Goal: Information Seeking & Learning: Learn about a topic

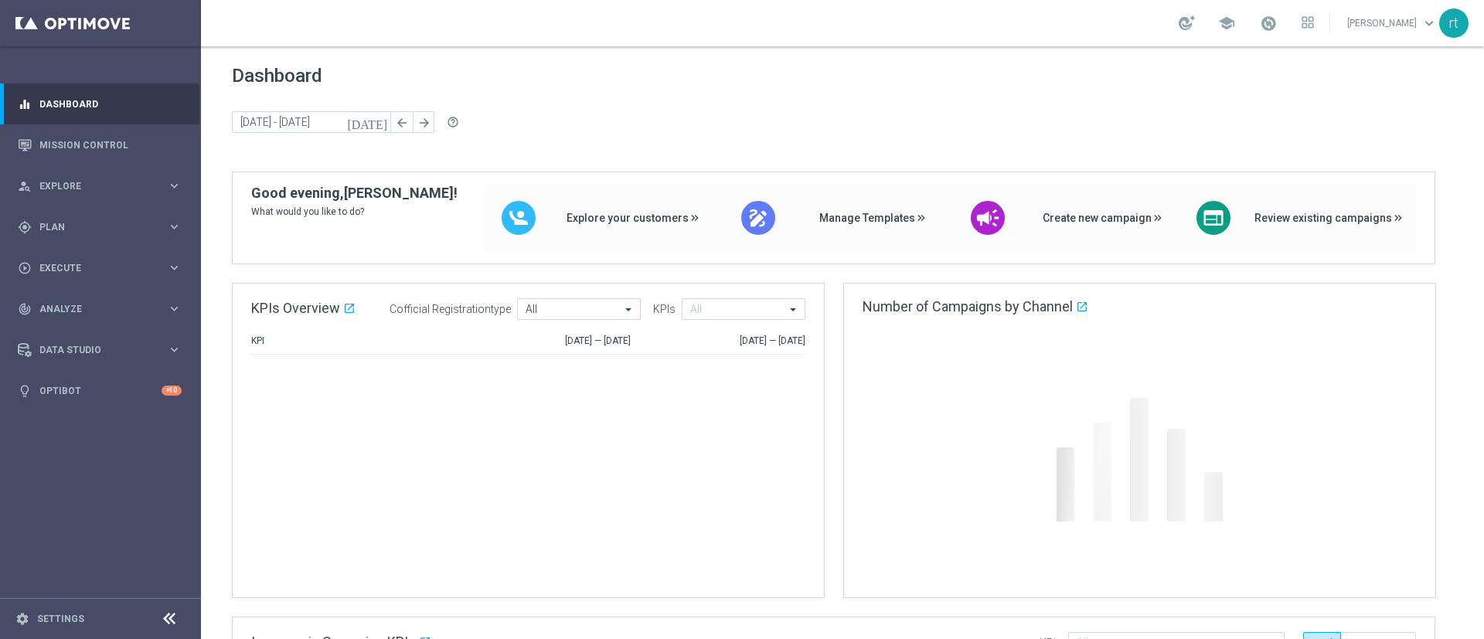
click at [674, 92] on div "Dashboard today 06 Oct 2025 - 06 Oct 2025 arrow_back arrow_forward help_outline" at bounding box center [842, 118] width 1221 height 107
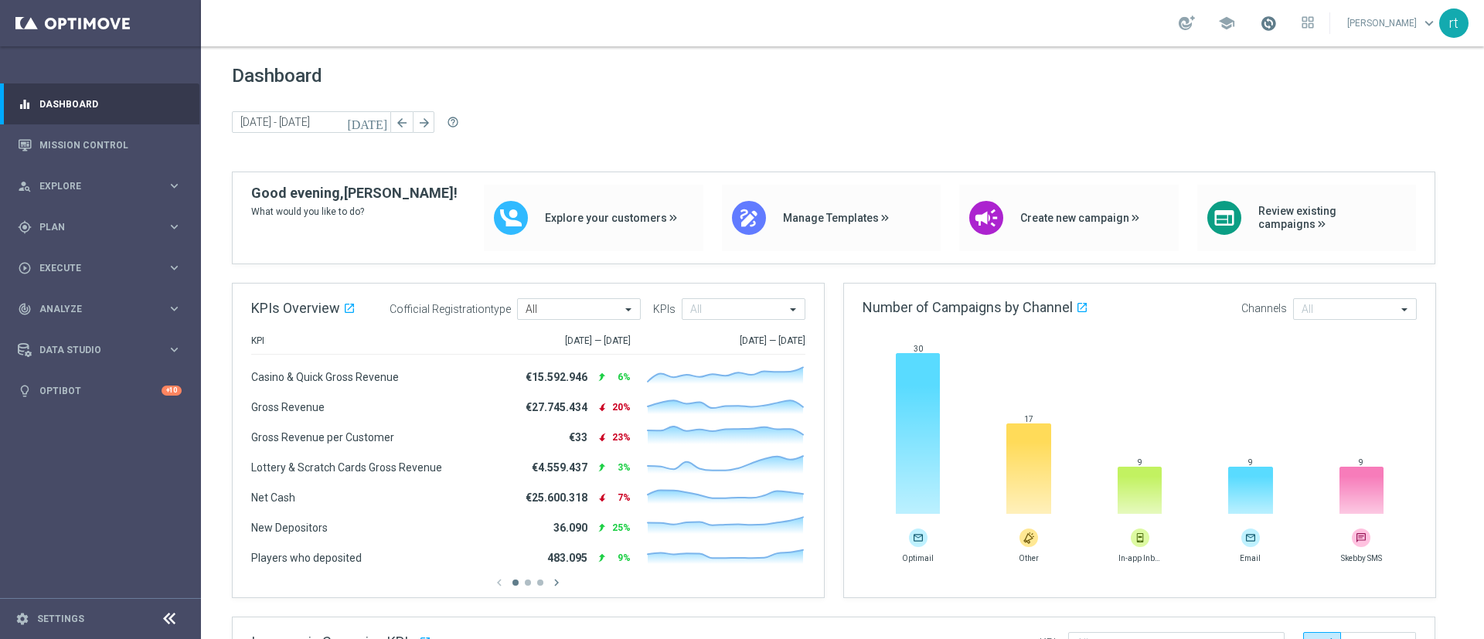
click at [988, 22] on span at bounding box center [1267, 23] width 17 height 17
click at [919, 95] on div "Dashboard today 06 Oct 2025 - 06 Oct 2025 arrow_back arrow_forward help_outline" at bounding box center [842, 118] width 1221 height 107
click at [48, 237] on div "gps_fixed Plan keyboard_arrow_right" at bounding box center [99, 226] width 199 height 41
click at [637, 167] on div "Dashboard today 06 Oct 2025 - 06 Oct 2025 arrow_back arrow_forward help_outline" at bounding box center [842, 118] width 1221 height 107
click at [130, 158] on link "Mission Control" at bounding box center [110, 144] width 142 height 41
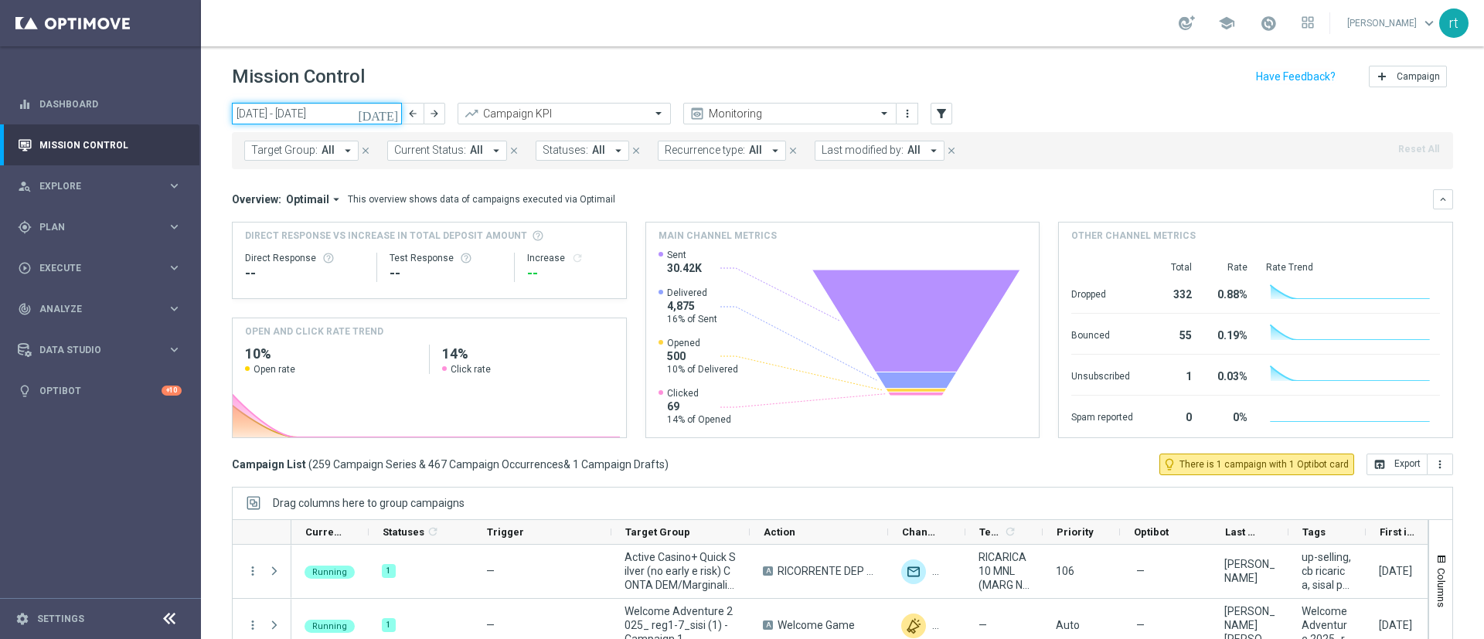
click at [287, 108] on input "06 Oct 2025 - 12 Oct 2025" at bounding box center [317, 114] width 170 height 22
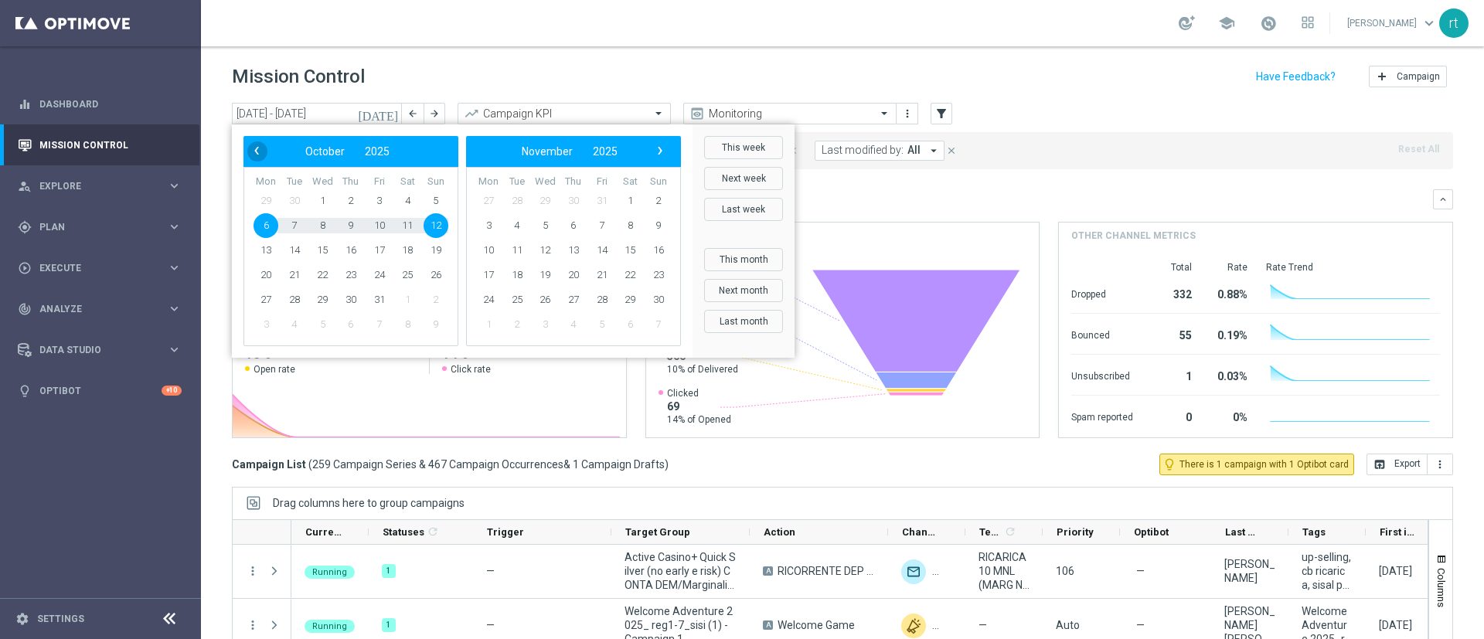
click at [260, 156] on span "‹" at bounding box center [256, 151] width 20 height 20
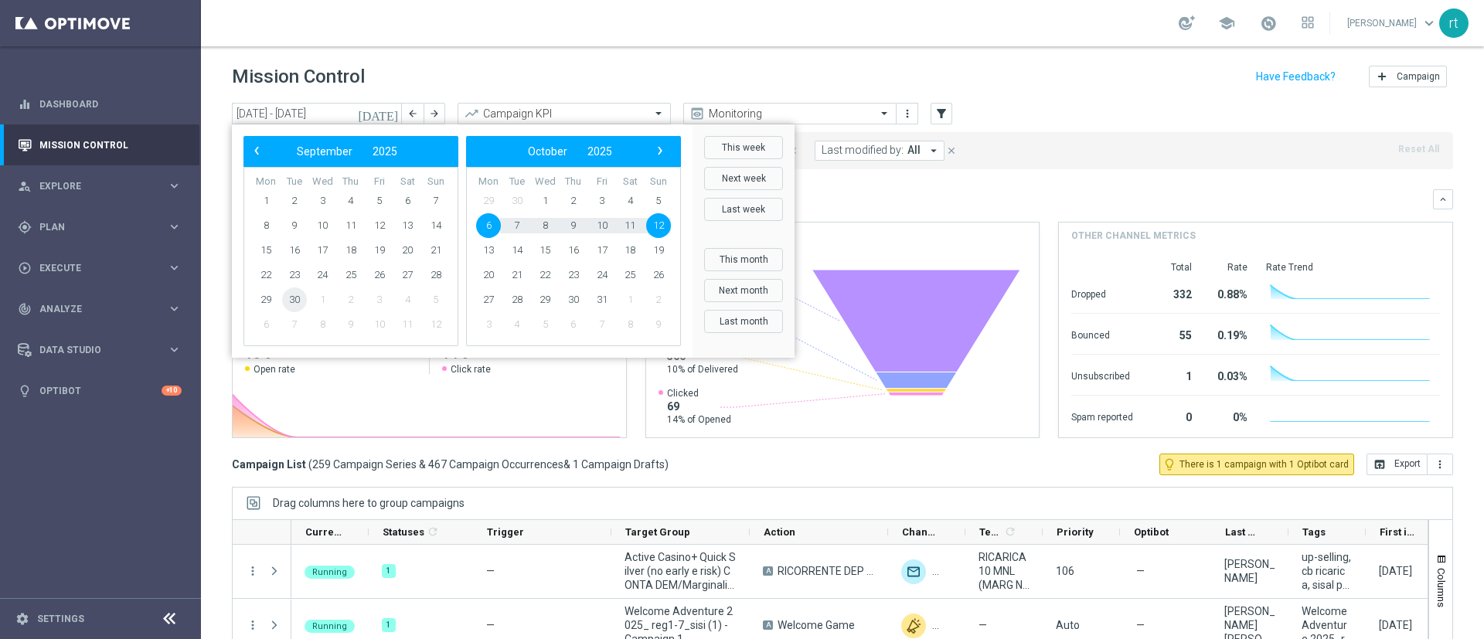
click at [293, 301] on span "30" at bounding box center [294, 299] width 25 height 25
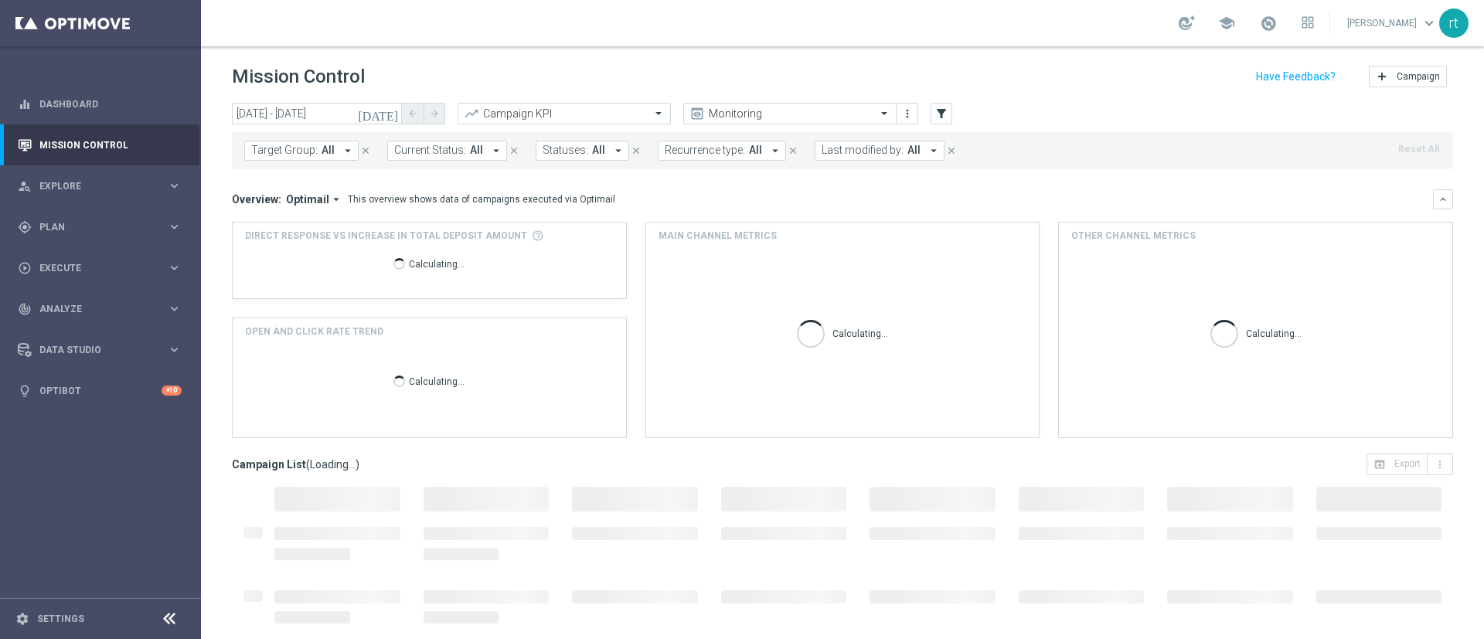
type input "30 Sep 2025 - 30 Sep 2025"
click at [847, 158] on button "Last modified by: All arrow_drop_down" at bounding box center [879, 151] width 130 height 20
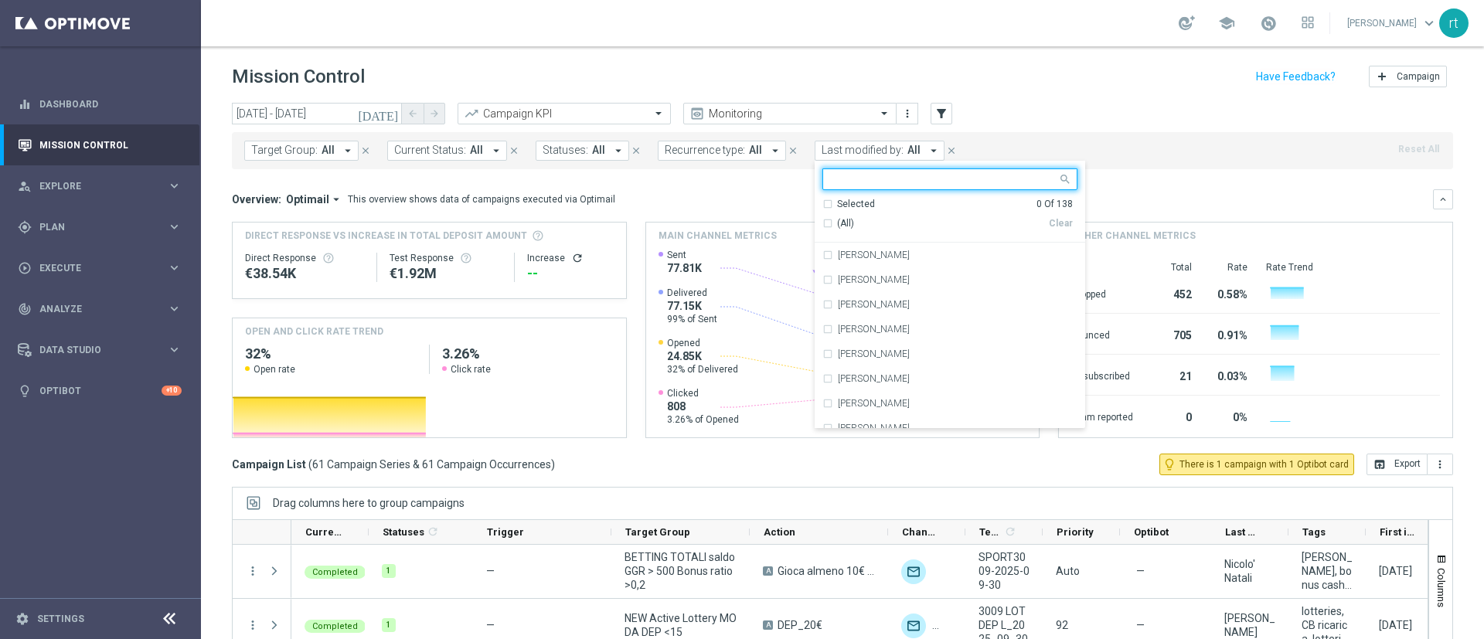
click at [872, 181] on input "text" at bounding box center [944, 179] width 226 height 13
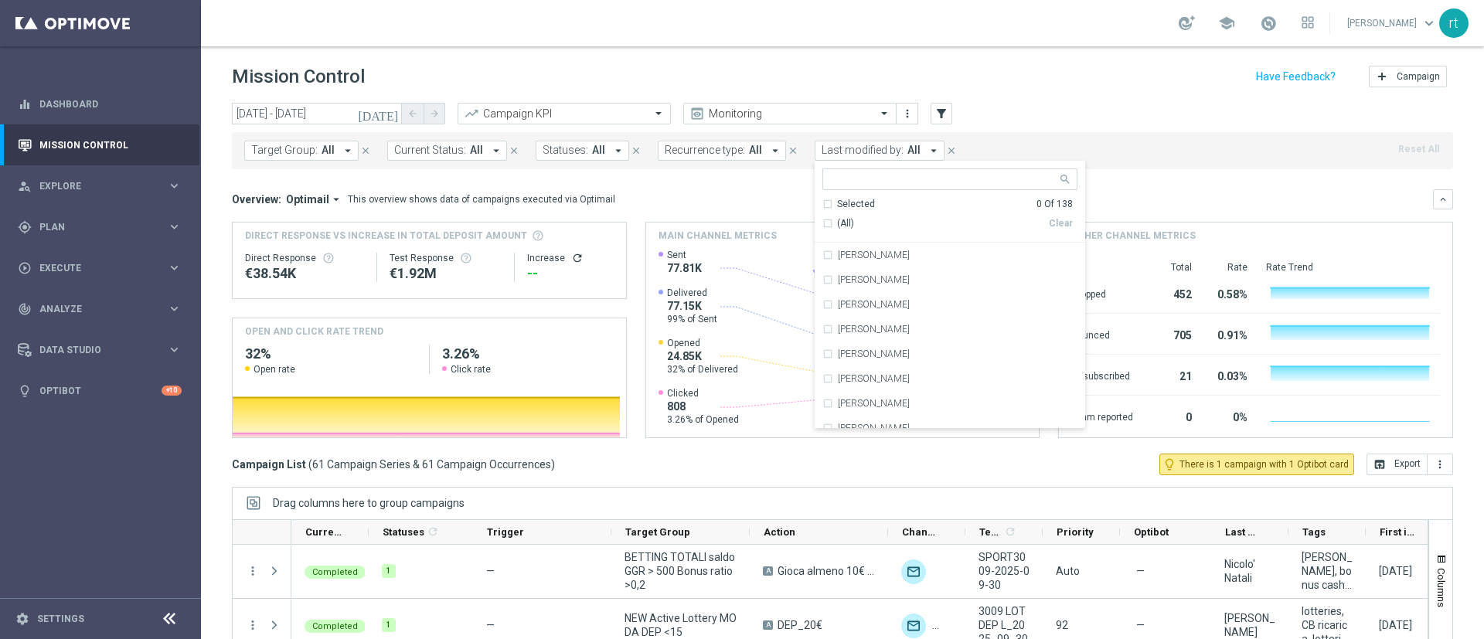
click at [988, 47] on header "Mission Control add Campaign" at bounding box center [842, 74] width 1283 height 56
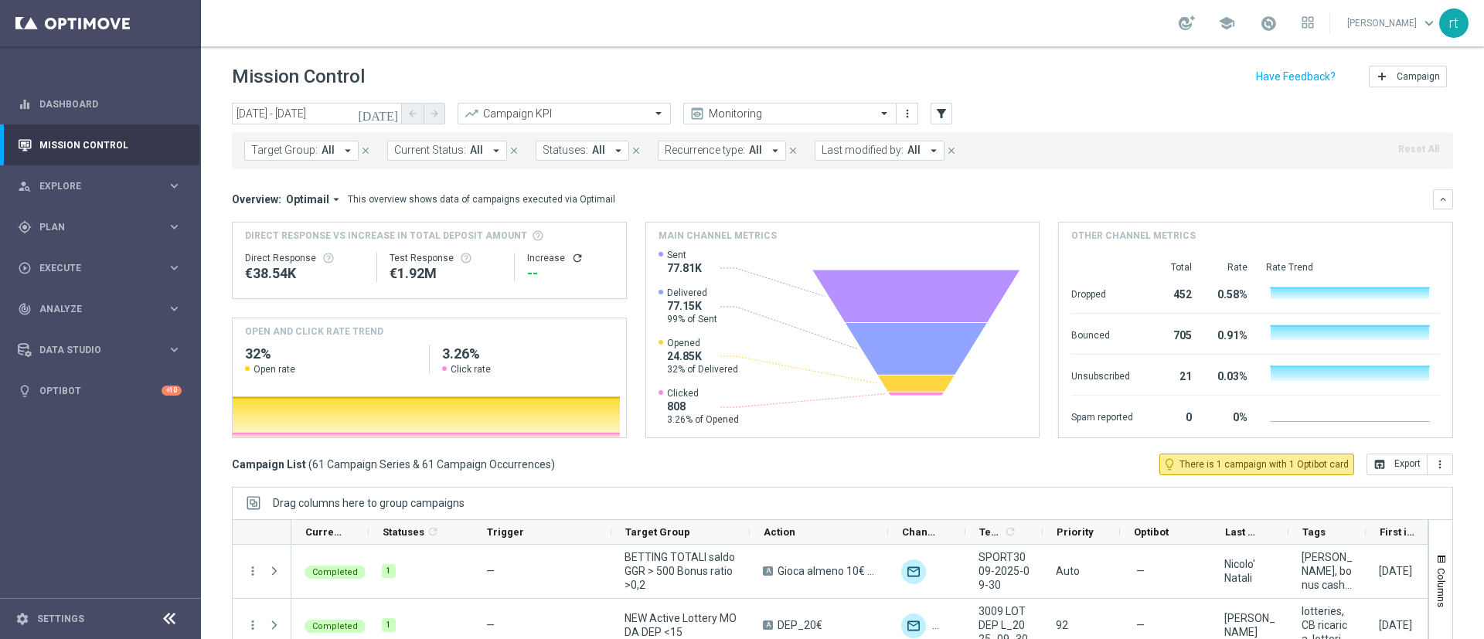
click at [860, 148] on span "Last modified by:" at bounding box center [862, 150] width 82 height 13
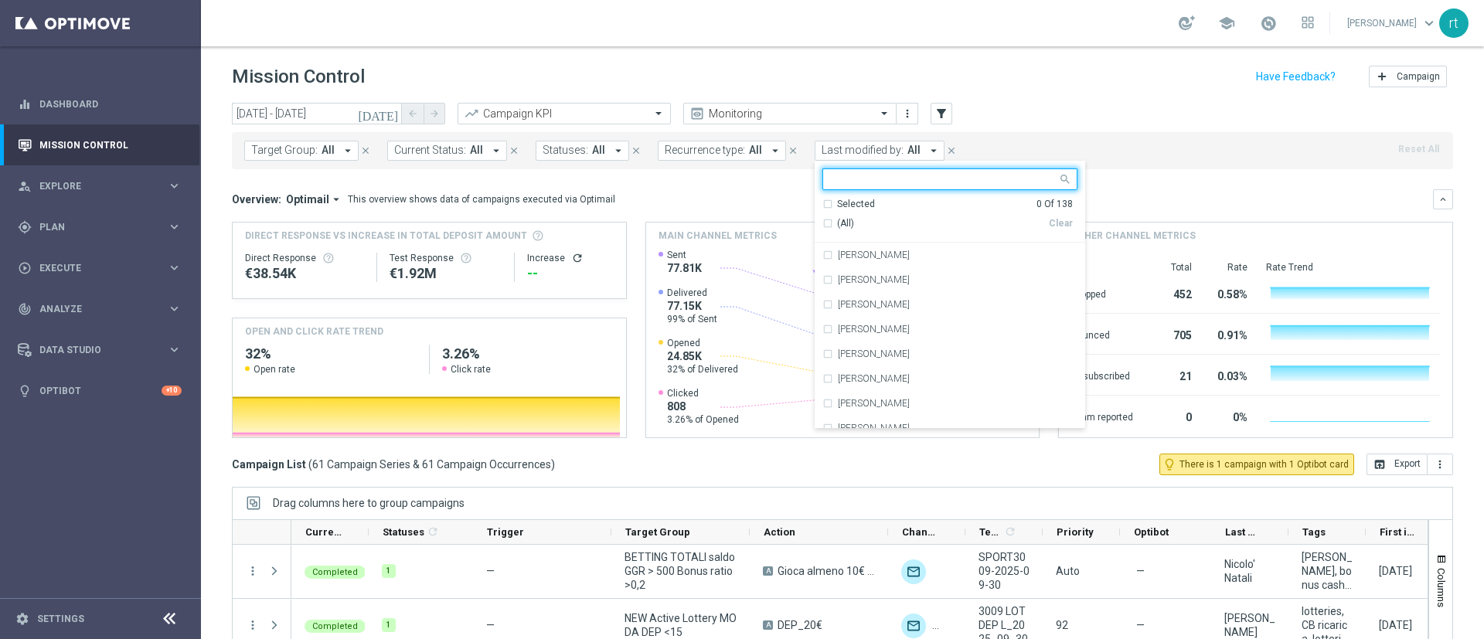
click at [871, 184] on input "text" at bounding box center [944, 179] width 226 height 13
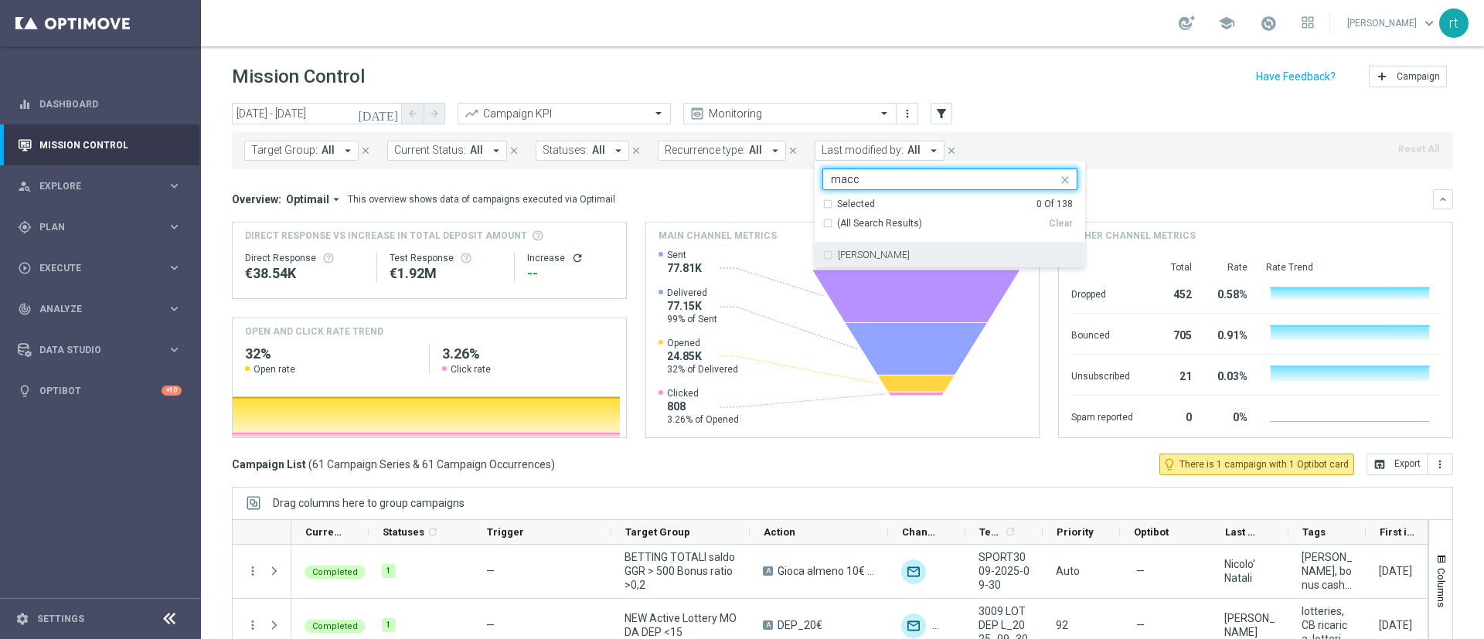
click at [867, 245] on div "marco Maccarrone" at bounding box center [949, 255] width 255 height 25
type input "macc"
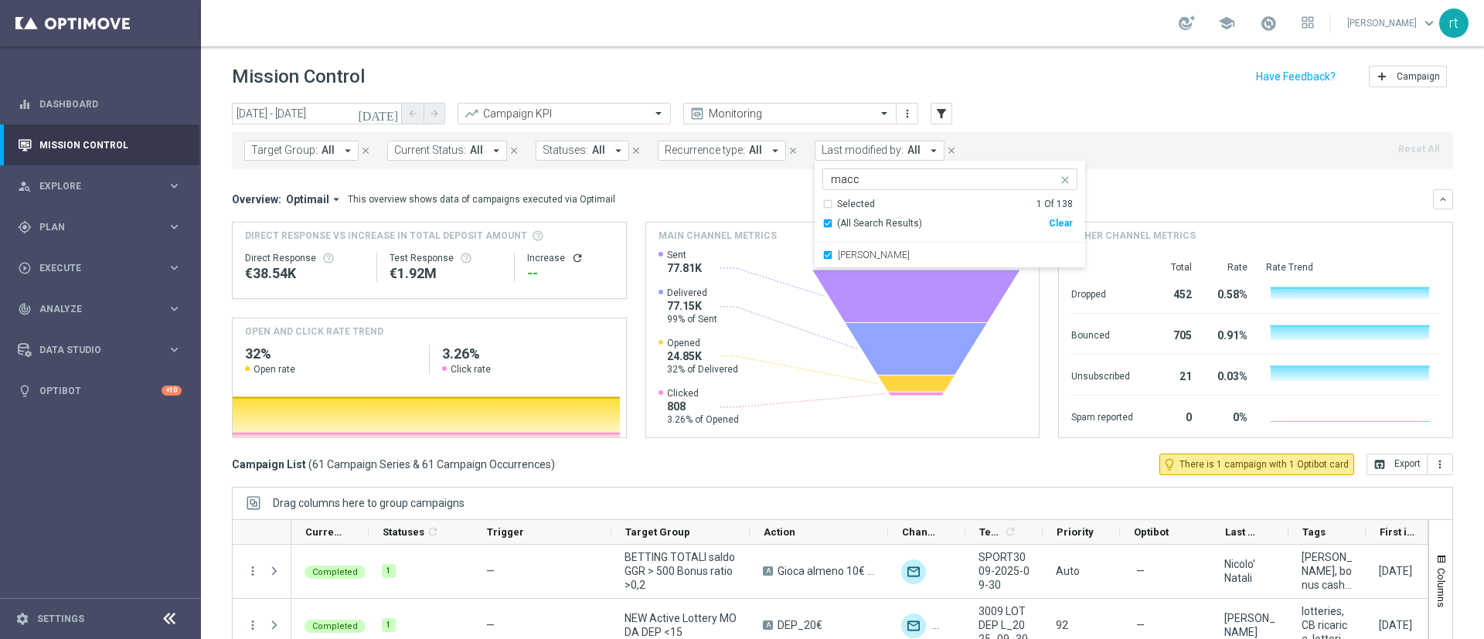
click at [988, 90] on div "Mission Control add Campaign" at bounding box center [842, 77] width 1221 height 30
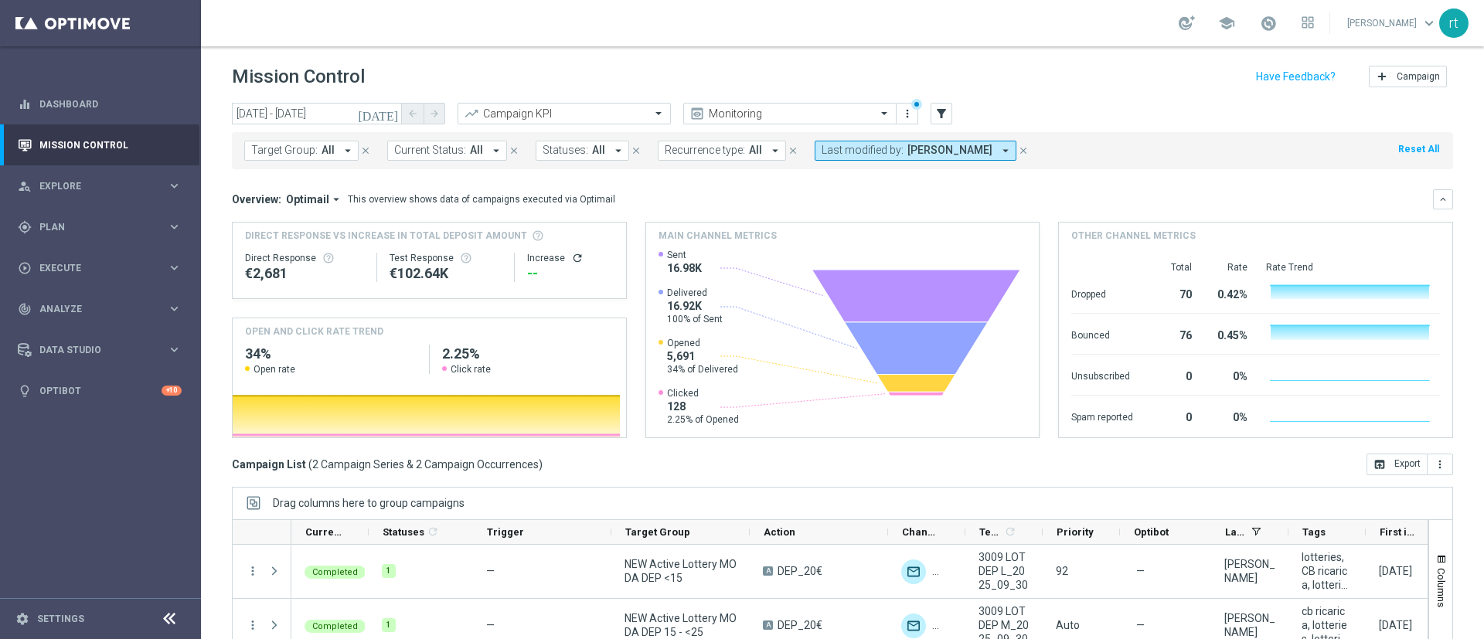
click at [855, 149] on span "Last modified by:" at bounding box center [862, 150] width 82 height 13
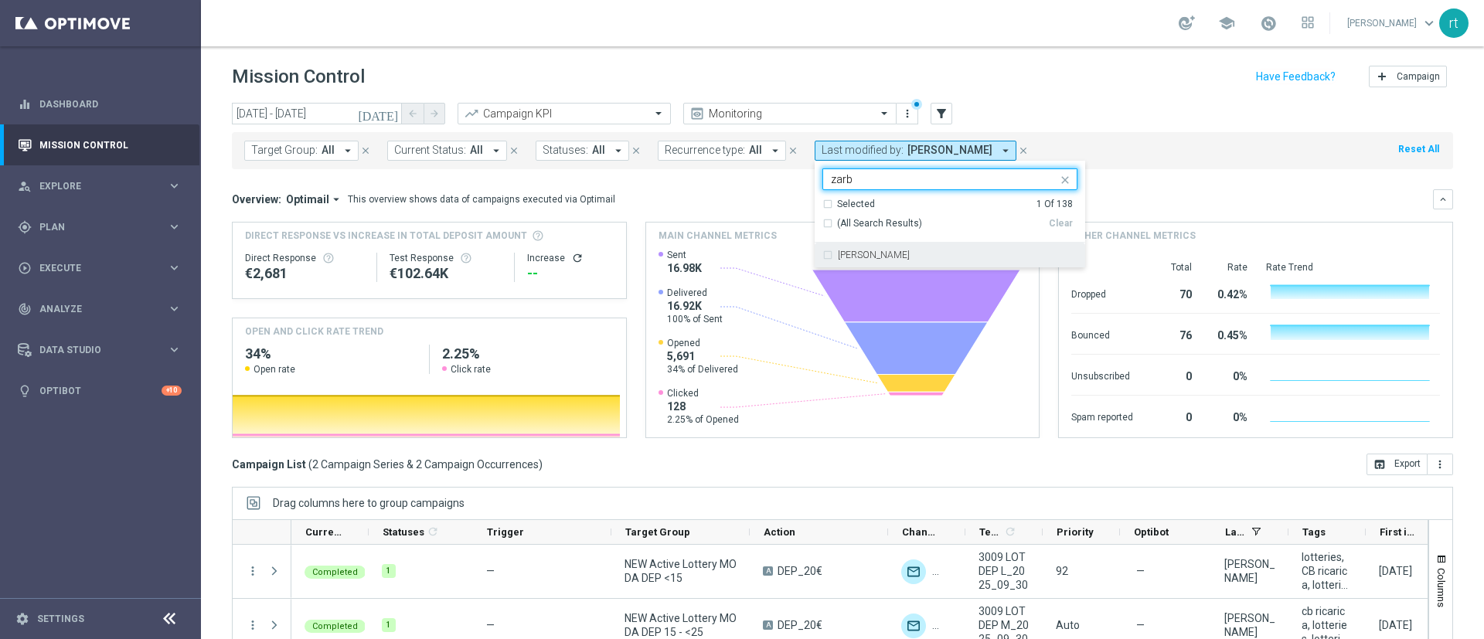
click at [845, 250] on label "Elena Zarbin" at bounding box center [874, 254] width 72 height 9
type input "zarb"
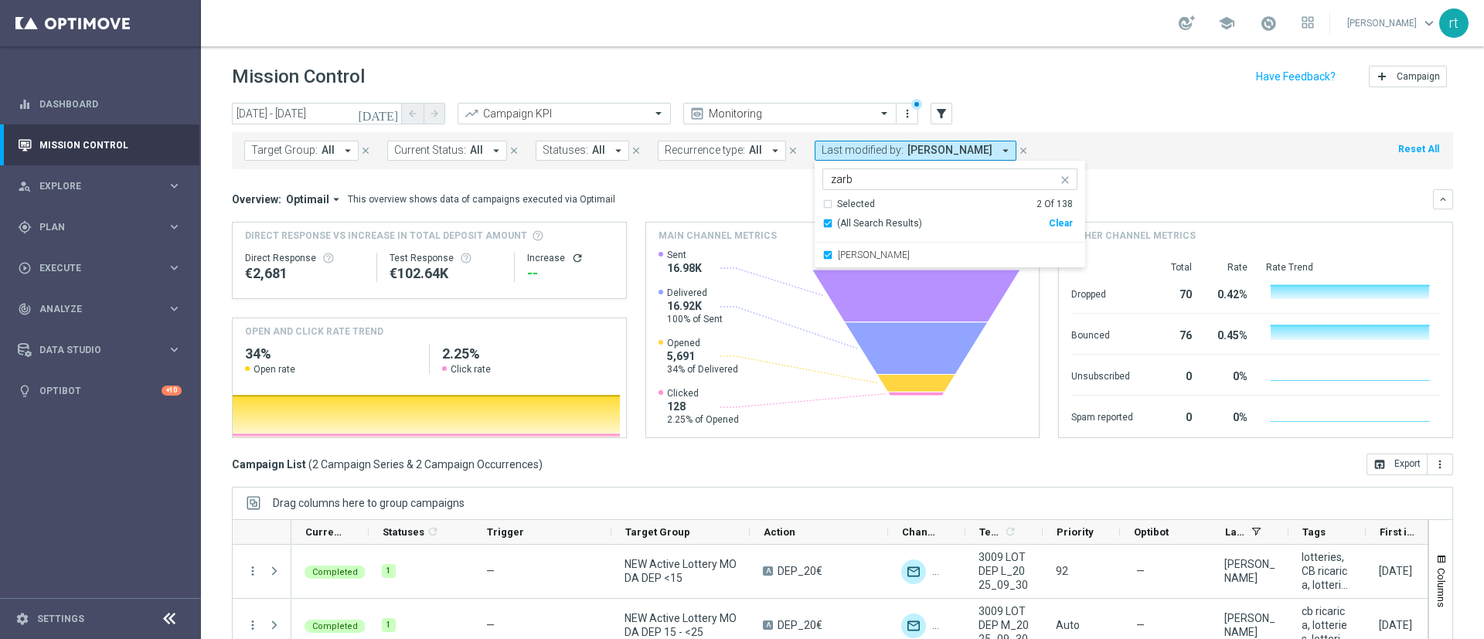
click at [988, 90] on div "Mission Control add Campaign" at bounding box center [842, 77] width 1221 height 30
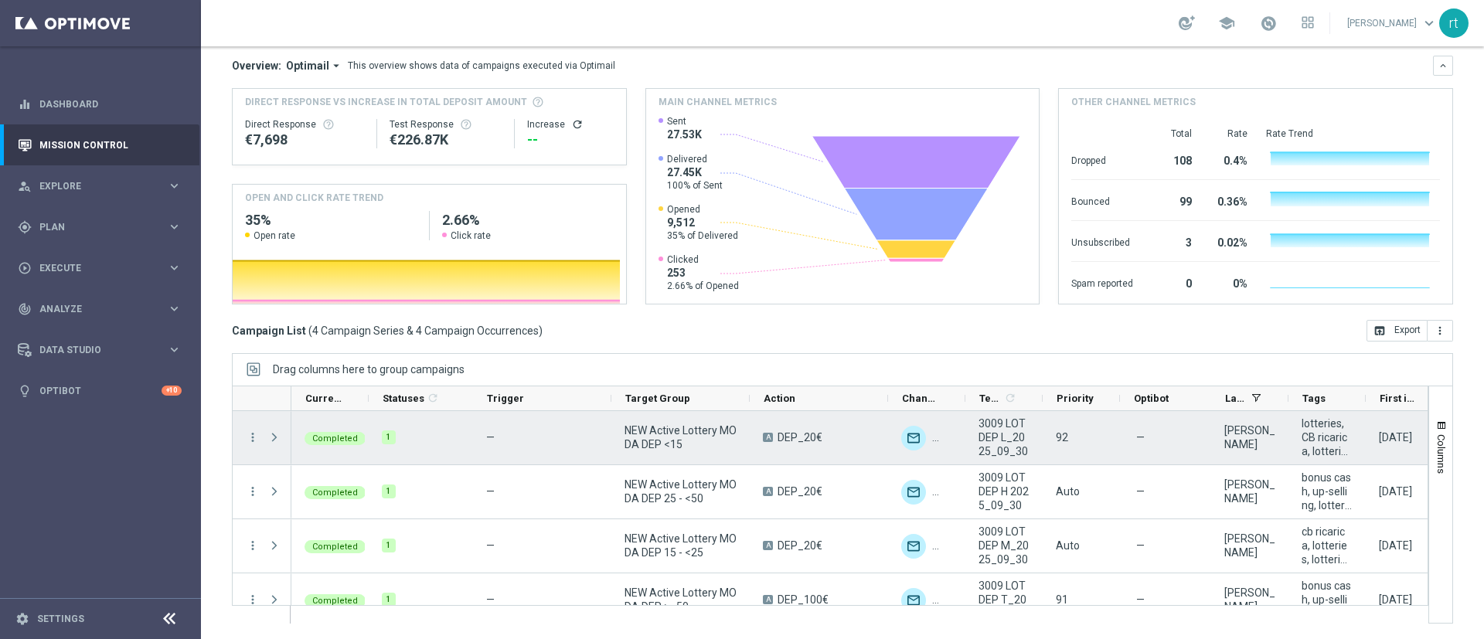
scroll to position [22, 0]
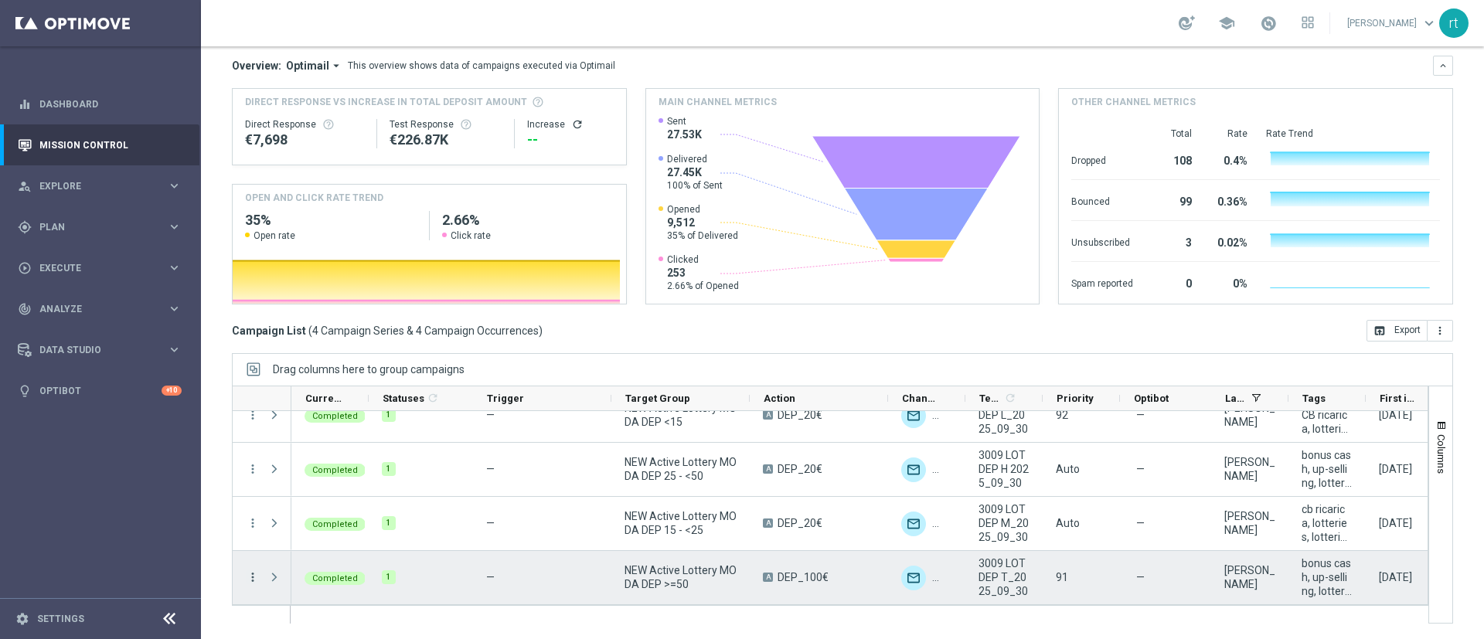
click at [249, 425] on icon "more_vert" at bounding box center [253, 577] width 14 height 14
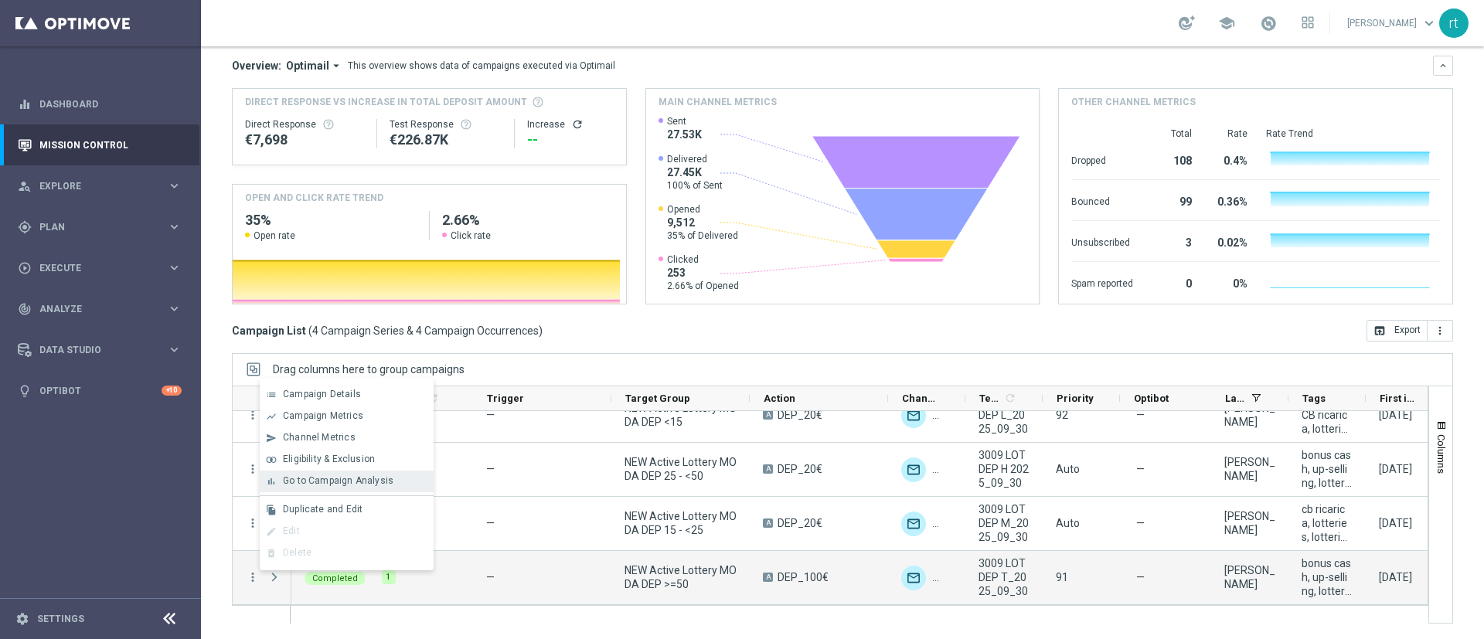
click at [348, 425] on div "Go to Campaign Analysis" at bounding box center [355, 480] width 144 height 11
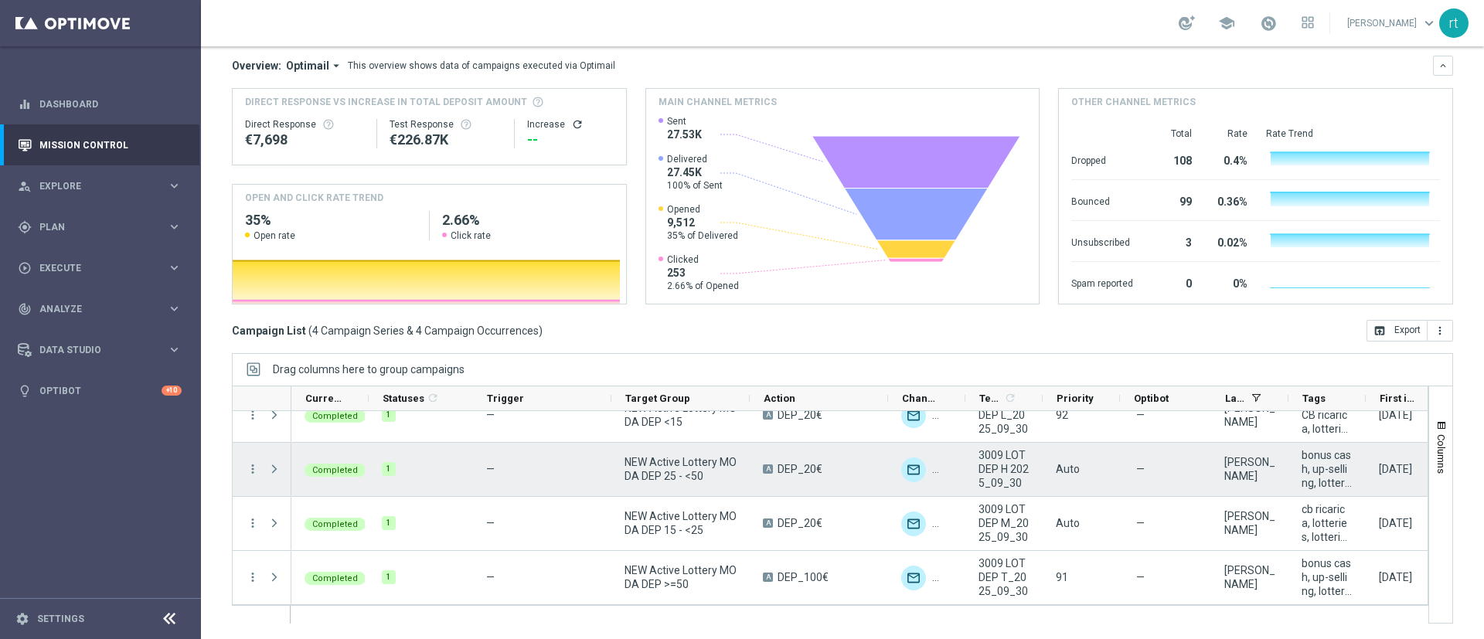
scroll to position [0, 0]
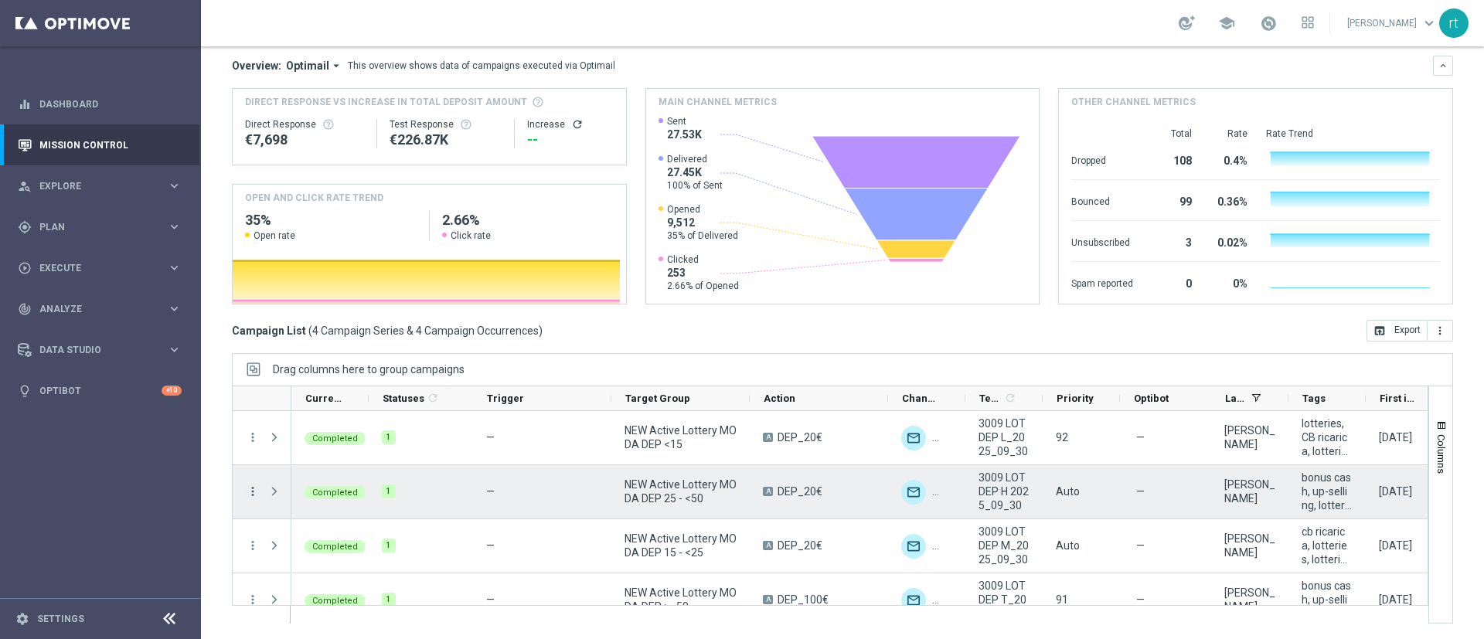
click at [253, 425] on icon "more_vert" at bounding box center [253, 491] width 14 height 14
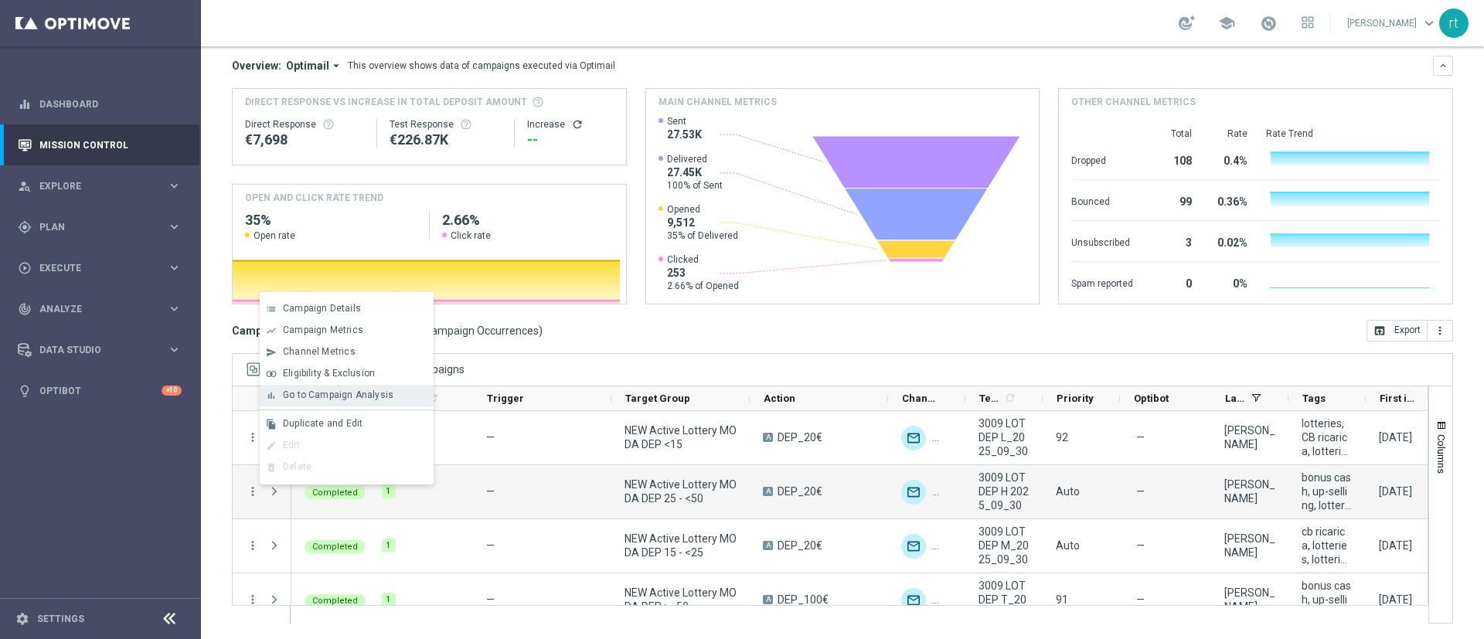
click at [399, 389] on div "Go to Campaign Analysis" at bounding box center [355, 394] width 144 height 11
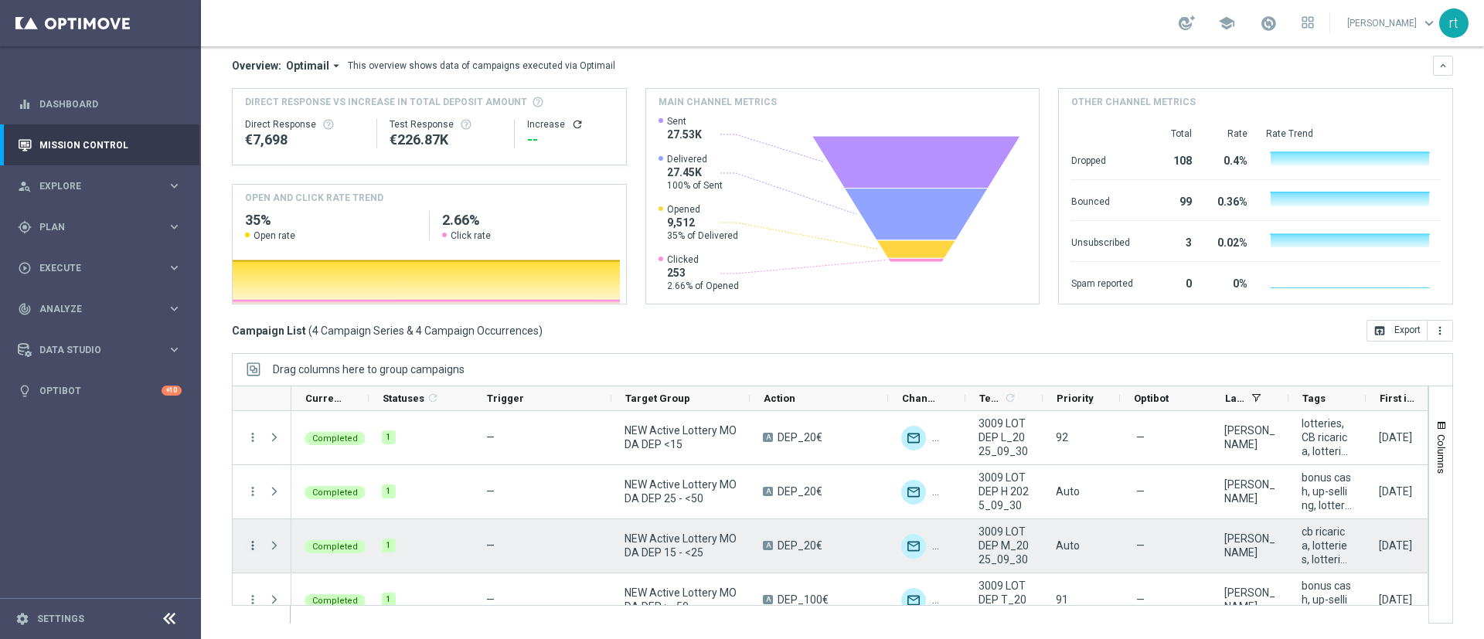
click at [250, 425] on icon "more_vert" at bounding box center [253, 546] width 14 height 14
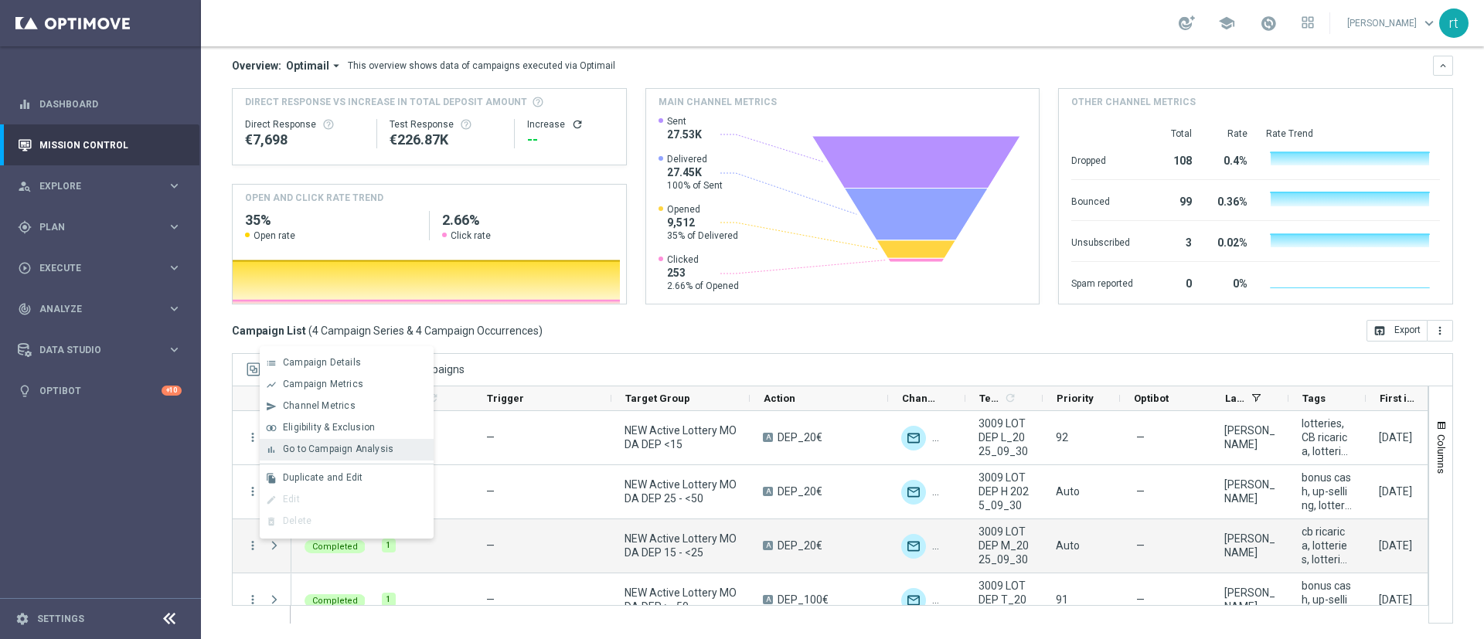
click at [362, 425] on div "bar_chart Go to Campaign Analysis" at bounding box center [347, 450] width 174 height 22
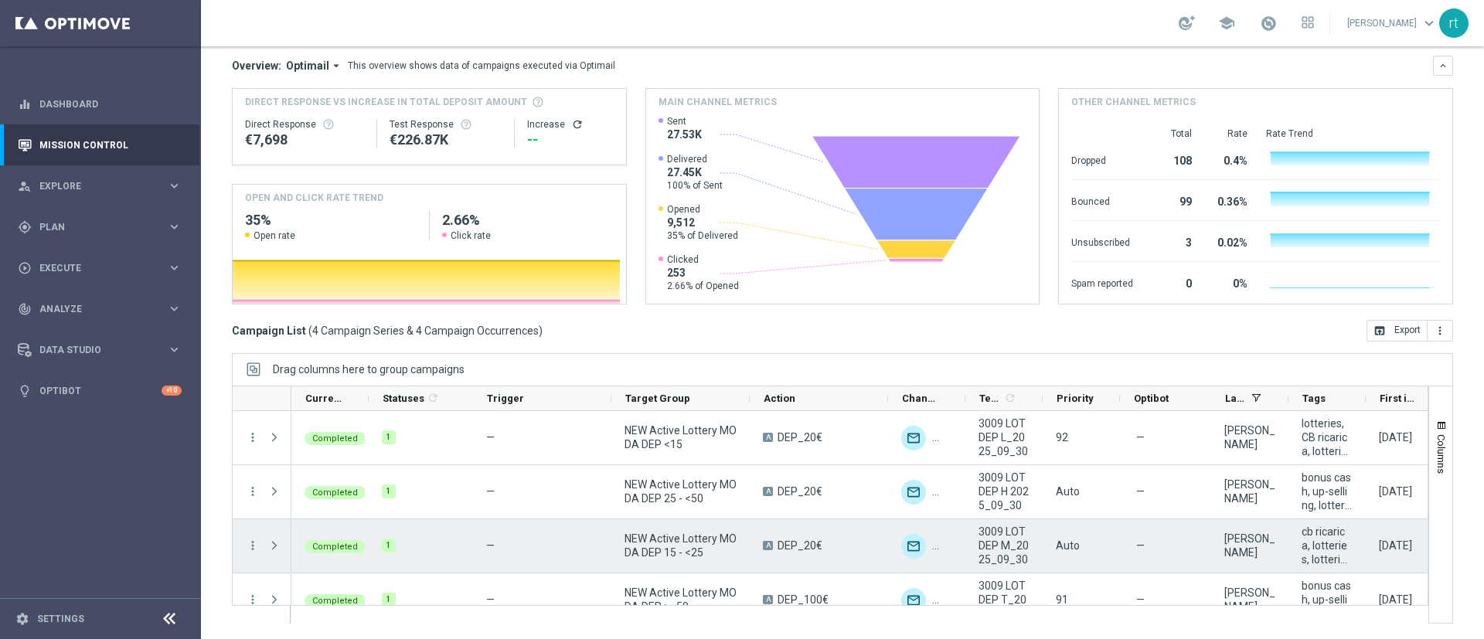
click at [244, 425] on div "more_vert" at bounding box center [247, 545] width 28 height 53
click at [248, 425] on icon "more_vert" at bounding box center [253, 546] width 14 height 14
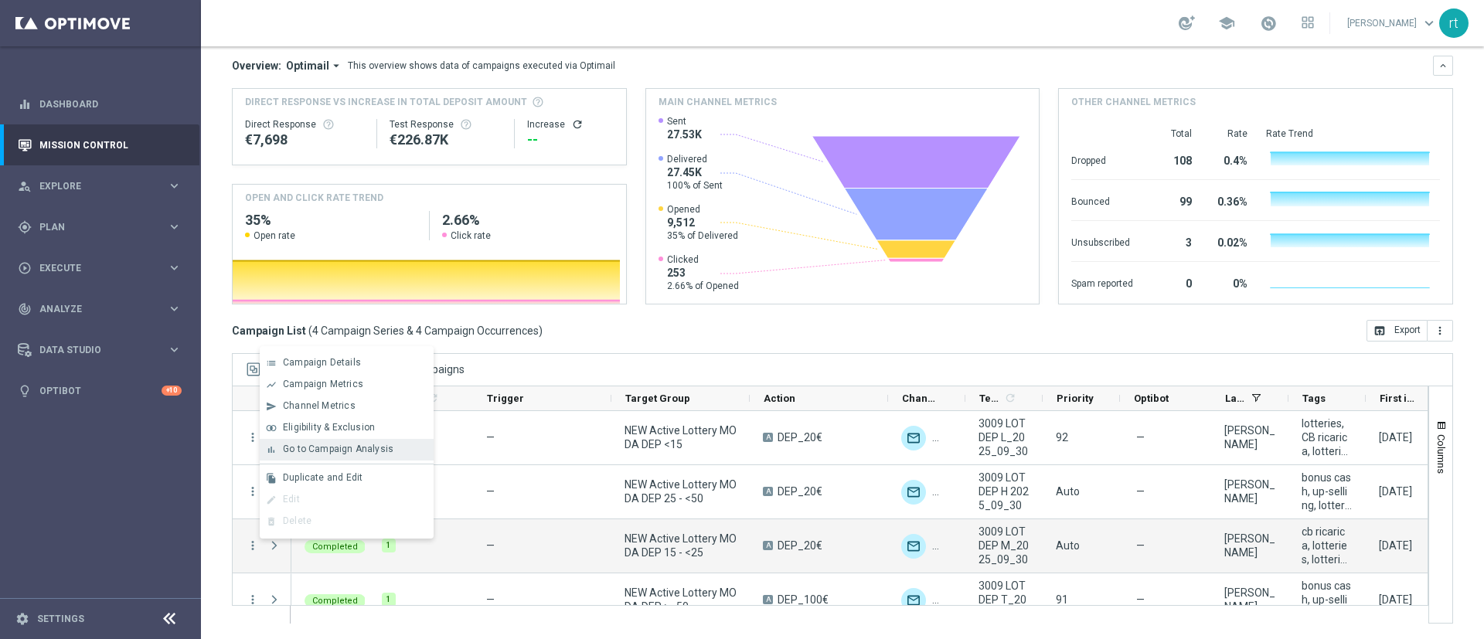
click at [400, 425] on div "Go to Campaign Analysis" at bounding box center [355, 449] width 144 height 11
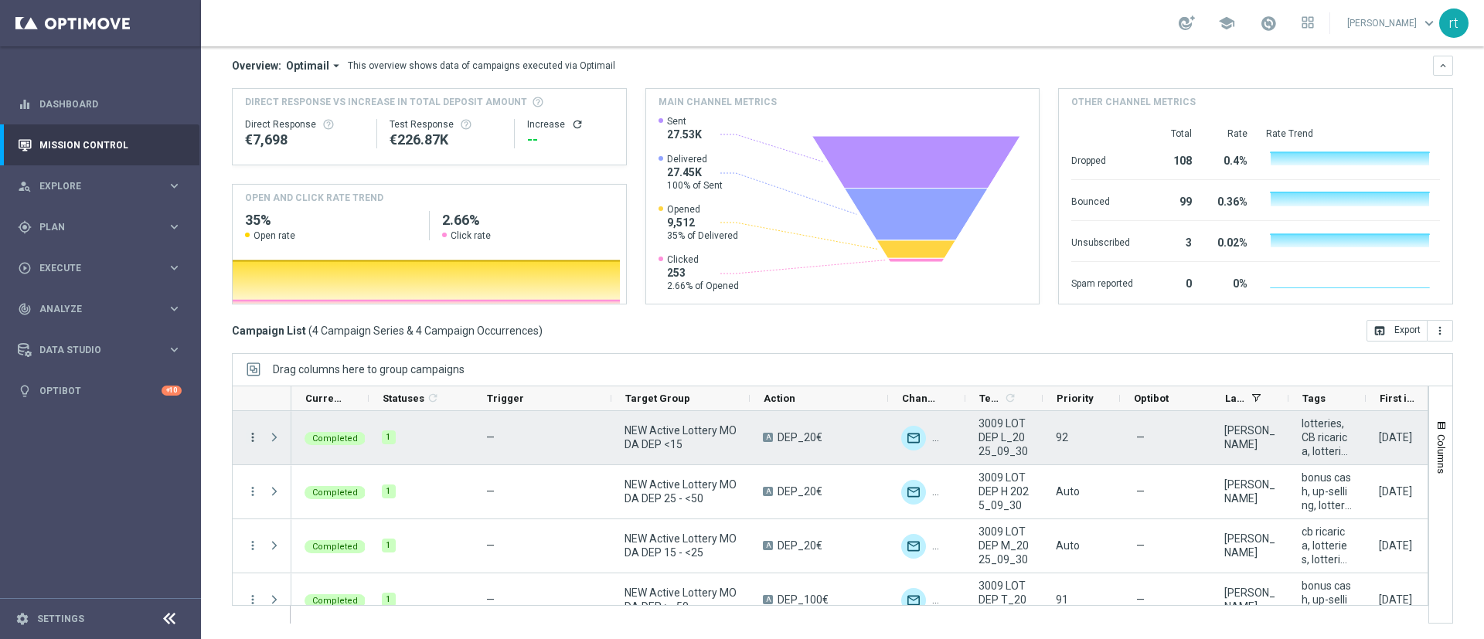
click at [251, 425] on icon "more_vert" at bounding box center [253, 437] width 14 height 14
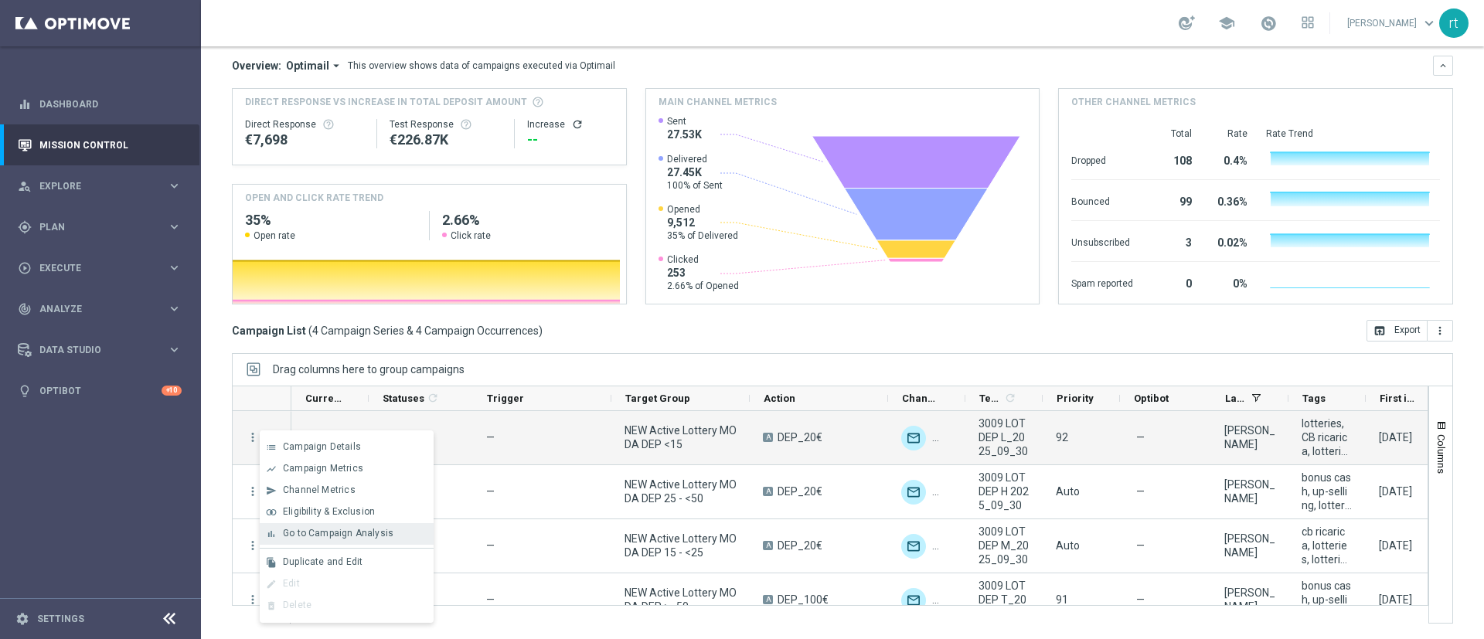
click at [326, 425] on span "Go to Campaign Analysis" at bounding box center [338, 533] width 110 height 11
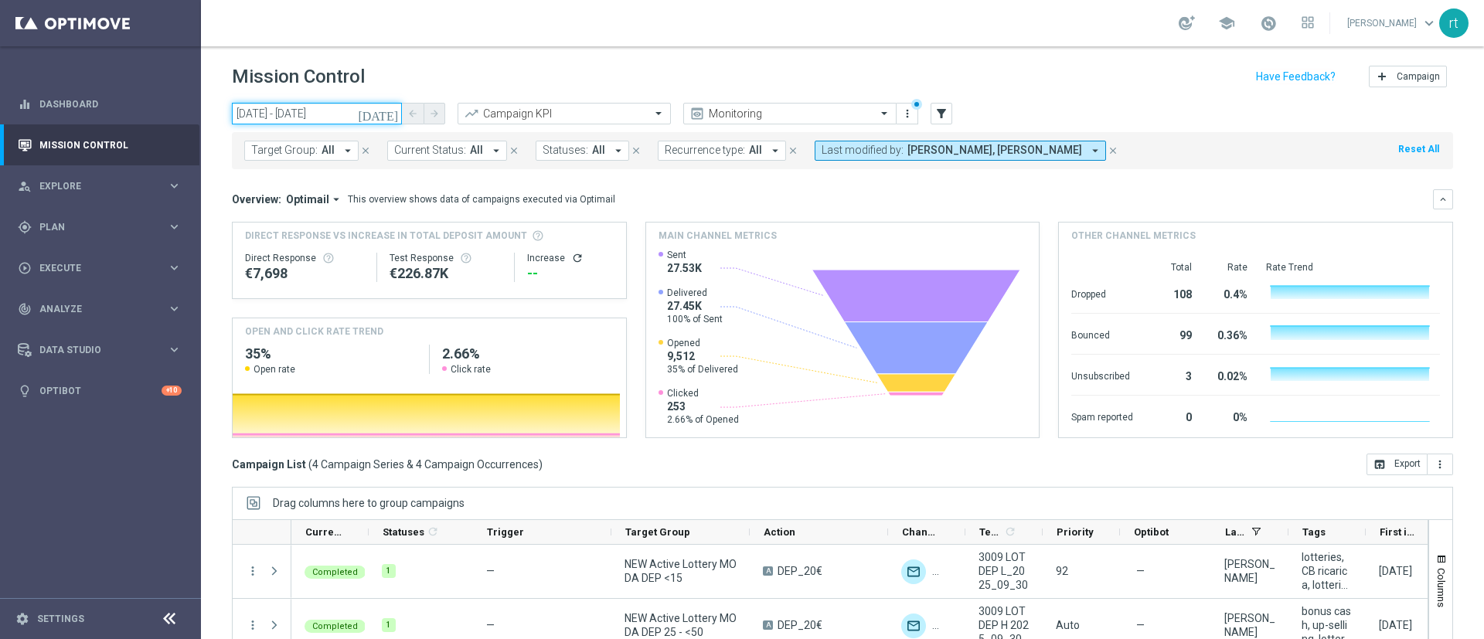
click at [352, 119] on input "30 Sep 2025 - 30 Sep 2025" at bounding box center [317, 114] width 170 height 22
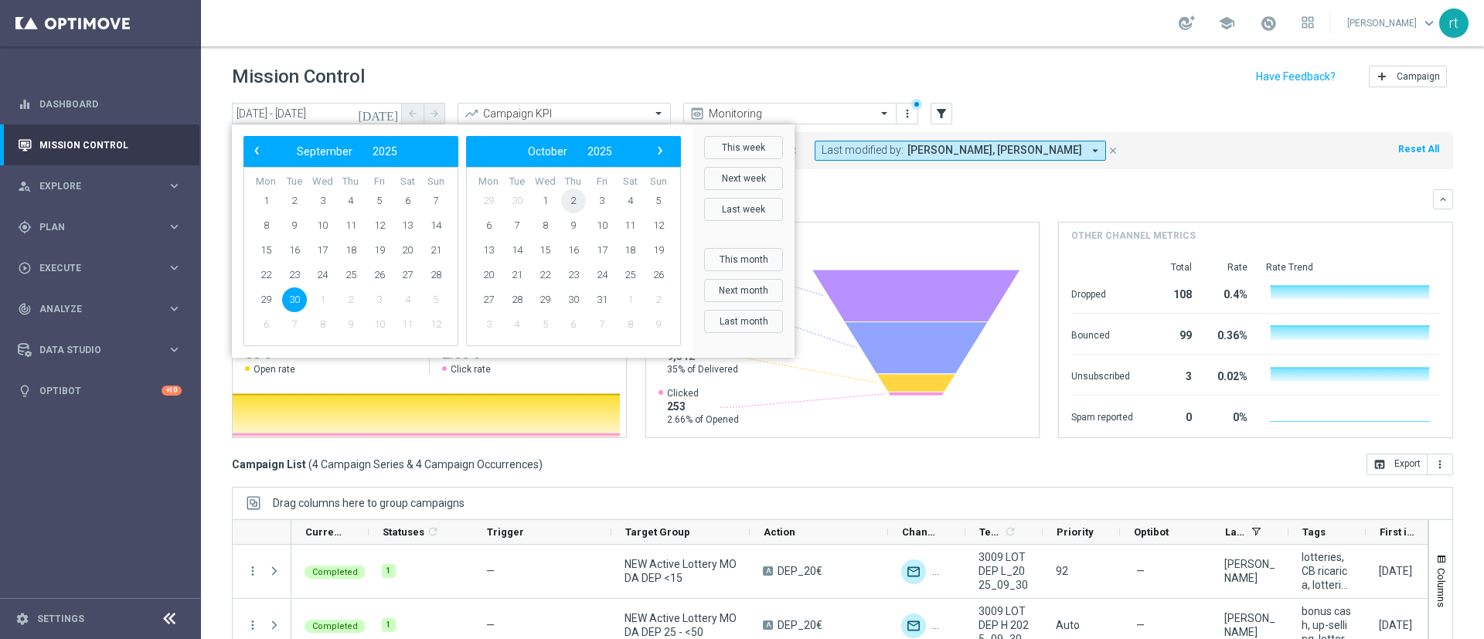
click at [575, 200] on span "2" at bounding box center [573, 201] width 25 height 25
click at [575, 200] on span "30" at bounding box center [573, 201] width 25 height 25
click at [348, 199] on span "2" at bounding box center [350, 201] width 25 height 25
type input "02 Oct 2025 - 02 Oct 2025"
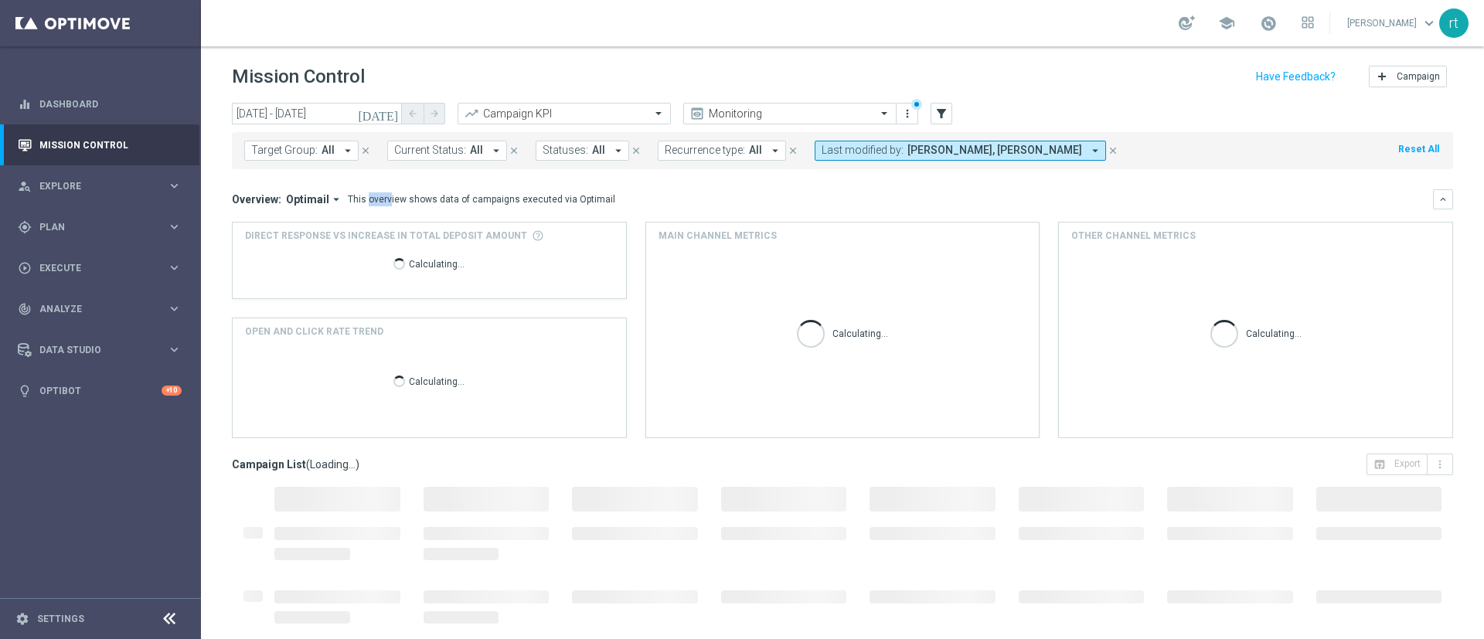
click at [348, 199] on div "This overview shows data of campaigns executed via Optimail" at bounding box center [481, 199] width 267 height 14
click at [644, 199] on div "Overview: Optimail arrow_drop_down This overview shows data of campaigns execut…" at bounding box center [832, 199] width 1201 height 14
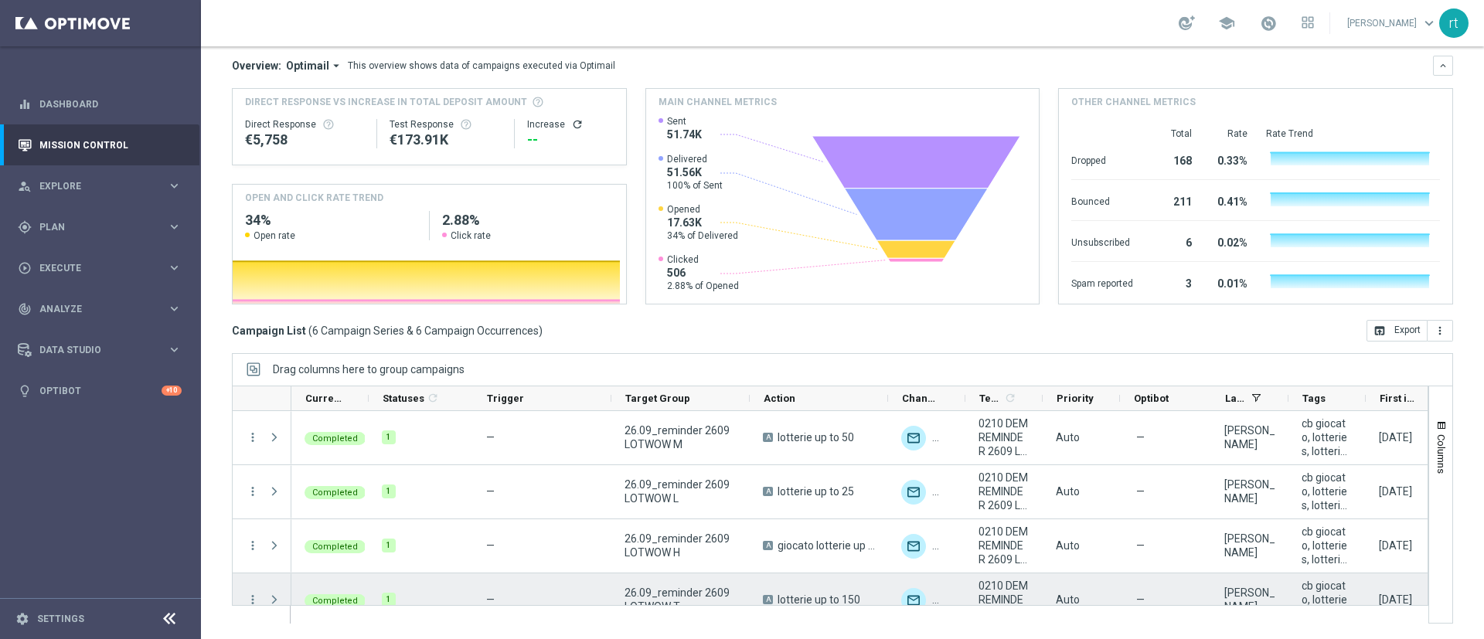
scroll to position [131, 0]
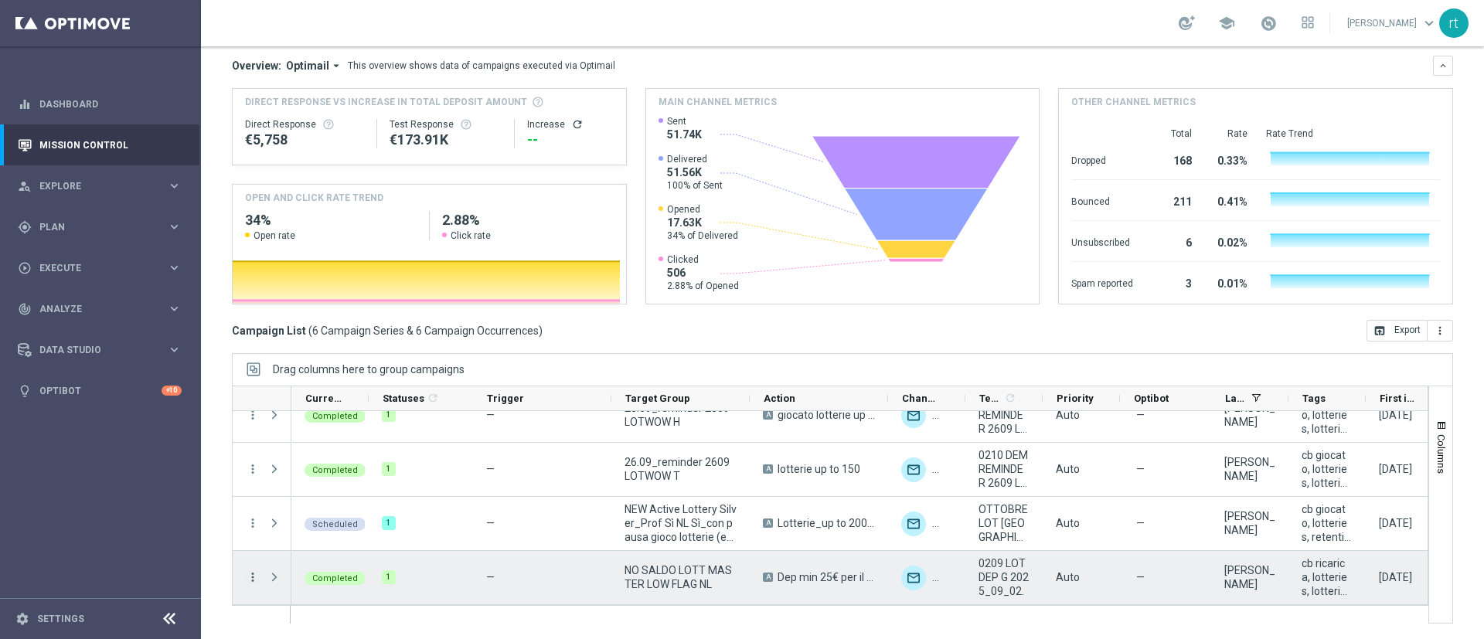
click at [253, 425] on icon "more_vert" at bounding box center [253, 577] width 14 height 14
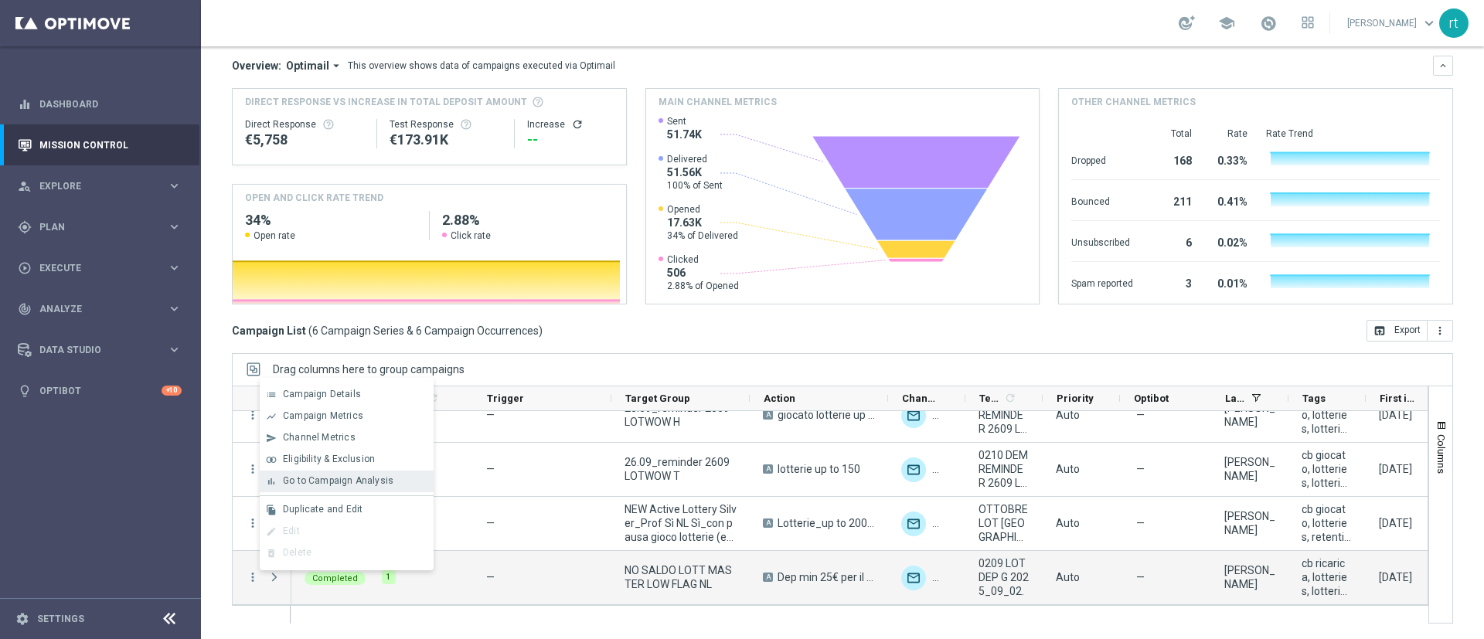
click at [359, 425] on div "bar_chart Go to Campaign Analysis" at bounding box center [347, 482] width 174 height 22
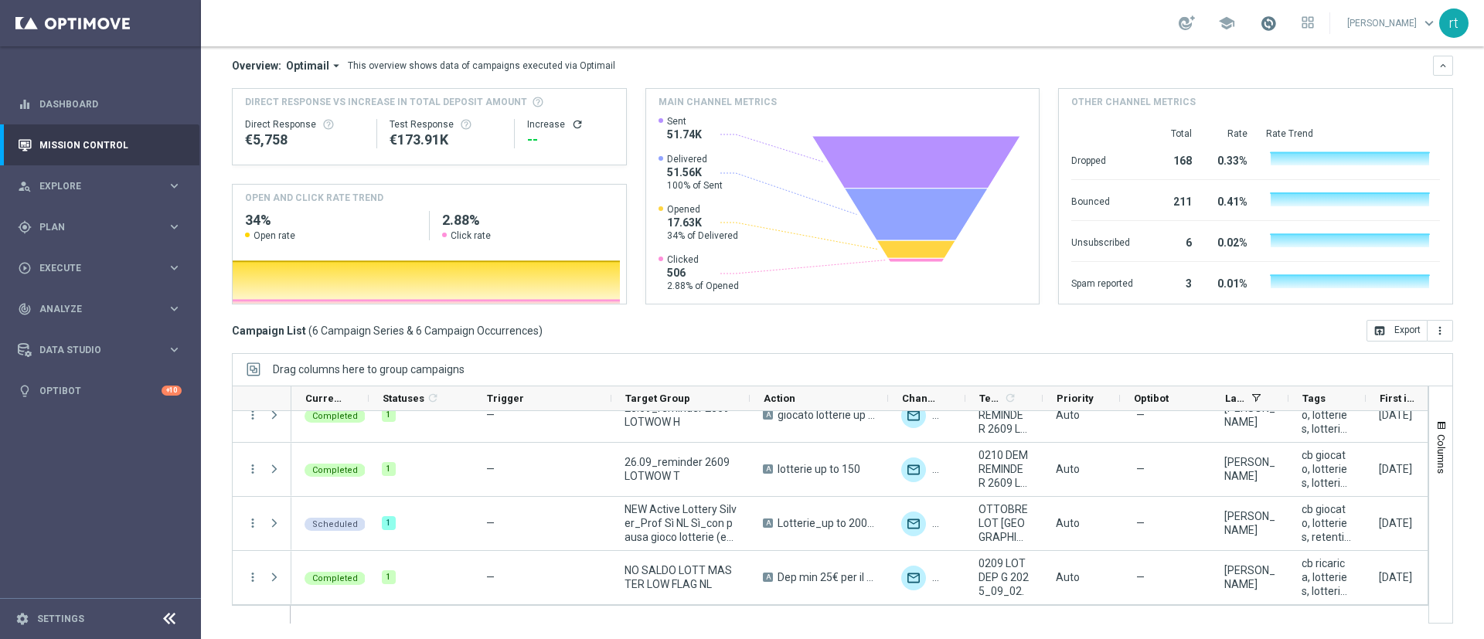
click at [988, 15] on span at bounding box center [1267, 23] width 17 height 17
click at [988, 22] on div "school Last available data: 3 Oct 2025 Batch process is scheduled to occur with…" at bounding box center [842, 23] width 1283 height 46
click at [847, 45] on div "school roberto tucci keyboard_arrow_down rt" at bounding box center [842, 23] width 1283 height 46
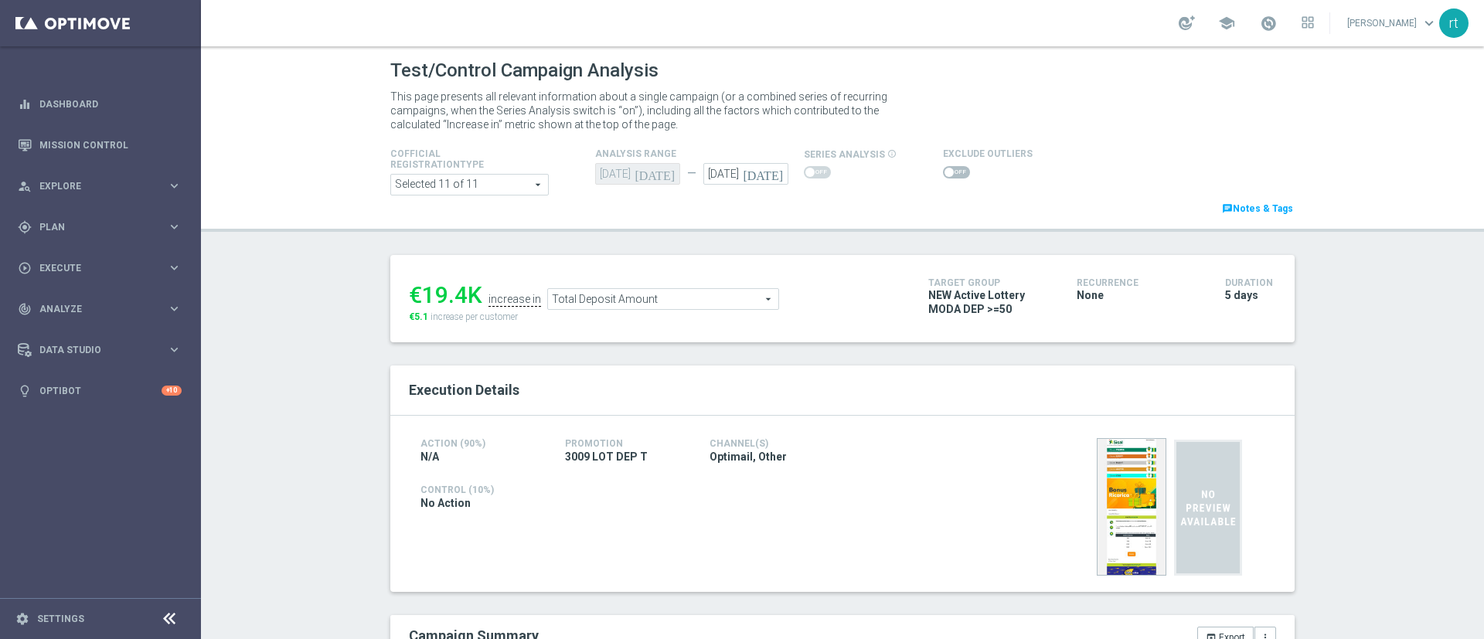
click at [943, 173] on span at bounding box center [956, 172] width 27 height 12
click at [943, 173] on input "checkbox" at bounding box center [956, 172] width 27 height 12
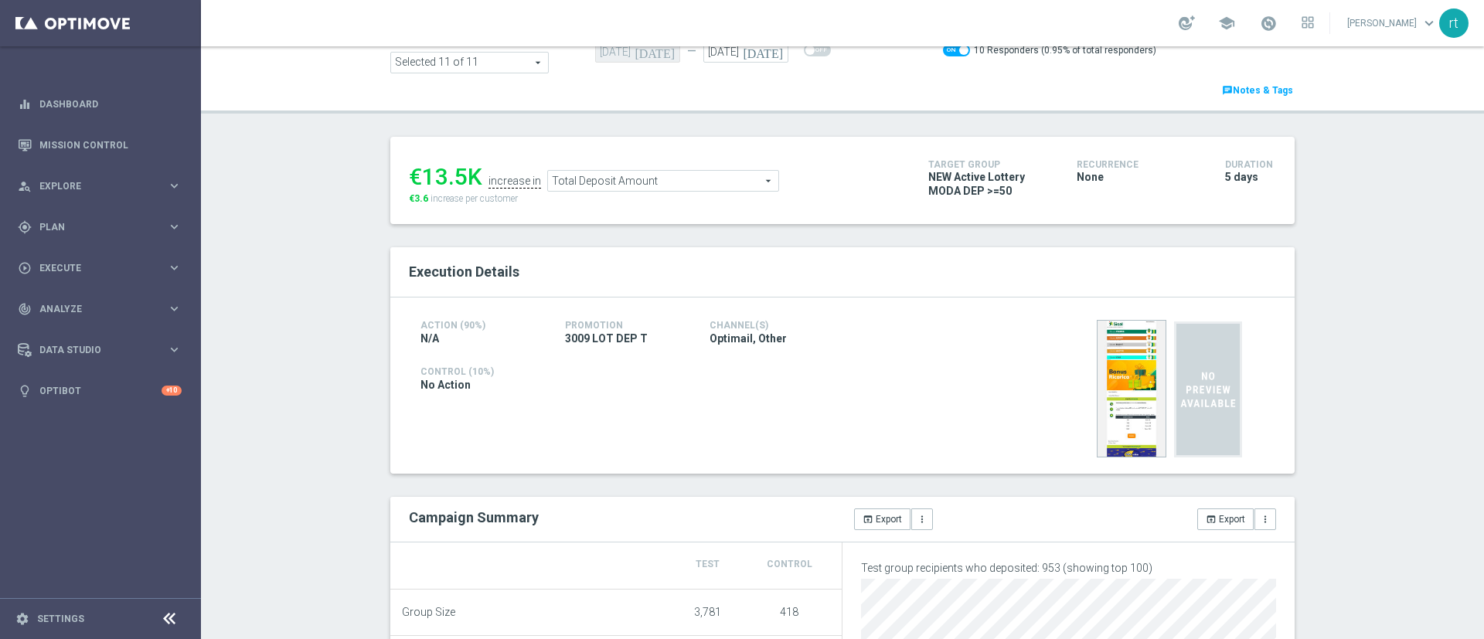
scroll to position [121, 0]
click at [943, 53] on span at bounding box center [956, 52] width 27 height 12
click at [943, 53] on input "checkbox" at bounding box center [956, 52] width 27 height 12
checkbox input "false"
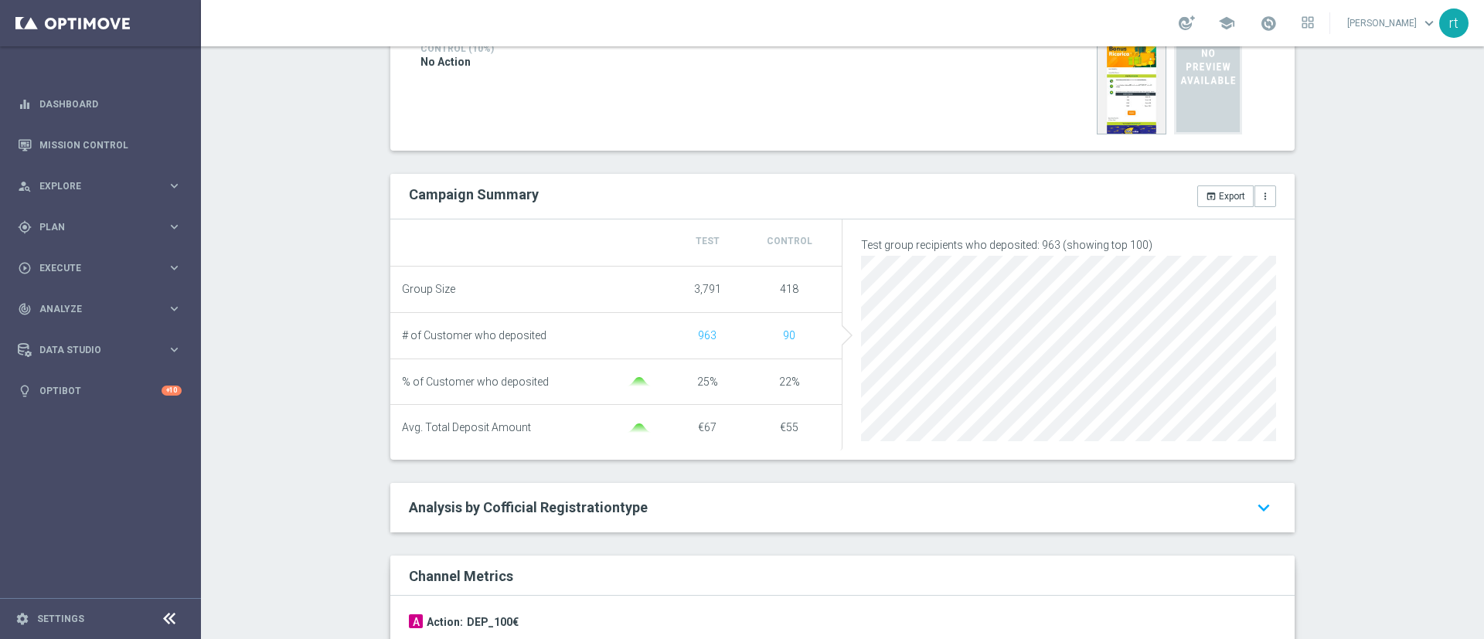
scroll to position [0, 0]
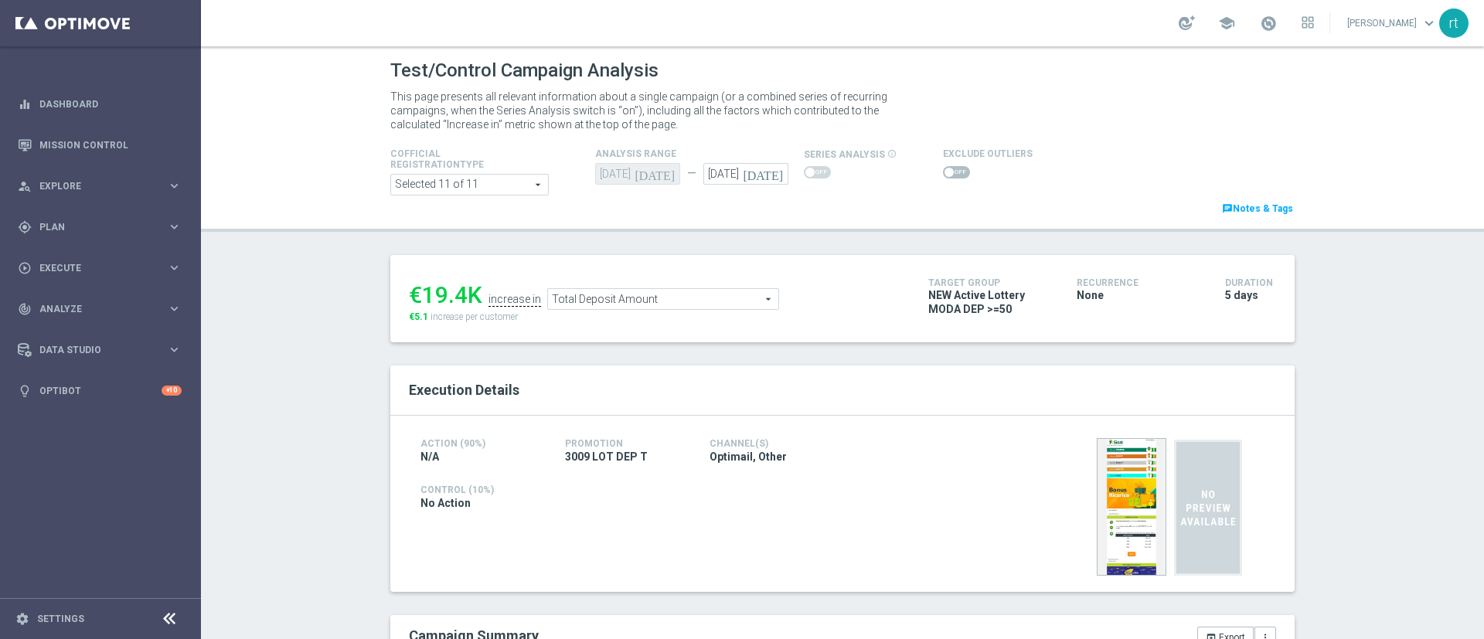
click at [577, 304] on span "Total Deposit Amount" at bounding box center [663, 299] width 230 height 20
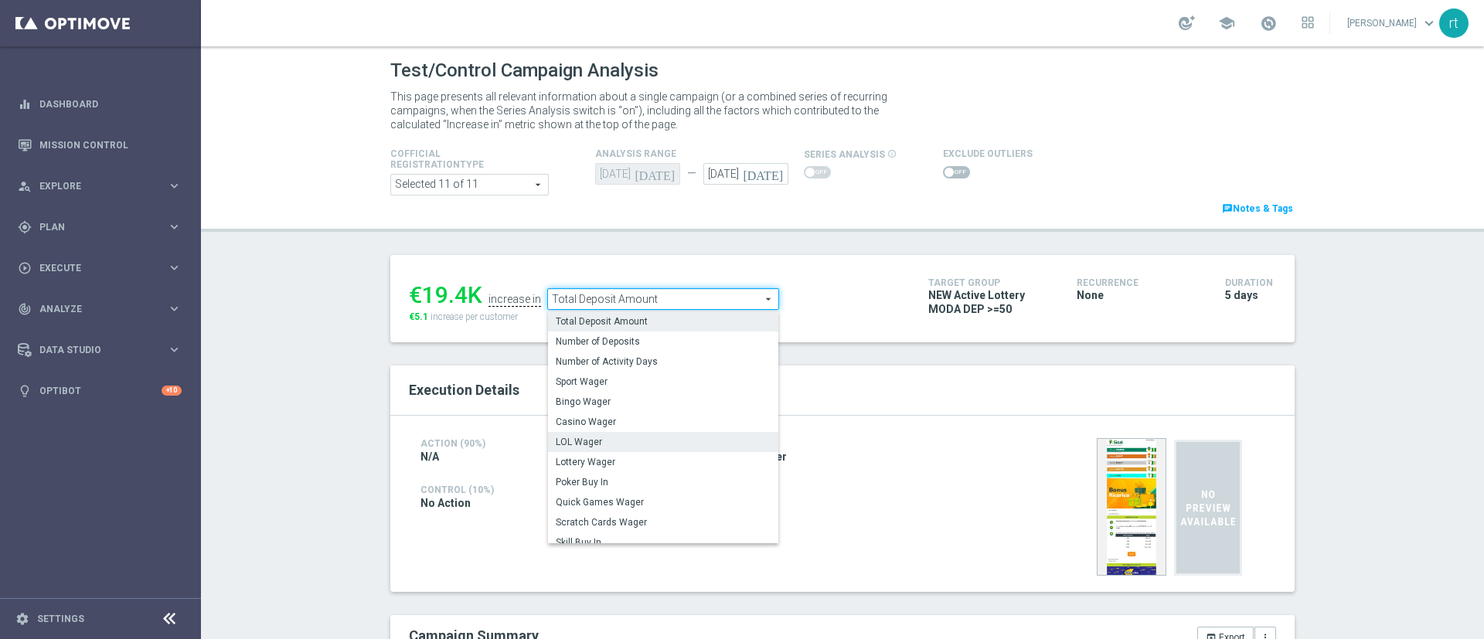
click at [581, 450] on label "LOL Wager" at bounding box center [663, 442] width 230 height 20
type input "LOL Wager"
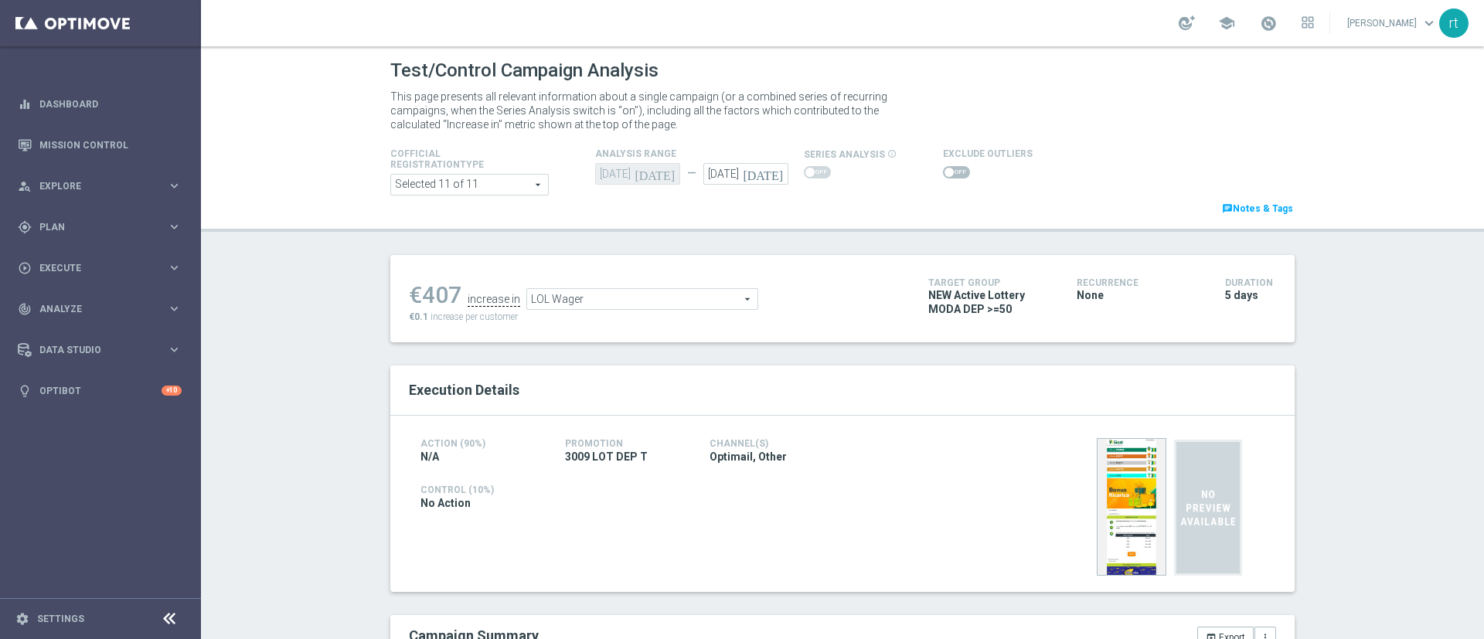
click at [948, 176] on span at bounding box center [956, 172] width 27 height 12
click at [948, 176] on input "checkbox" at bounding box center [956, 172] width 27 height 12
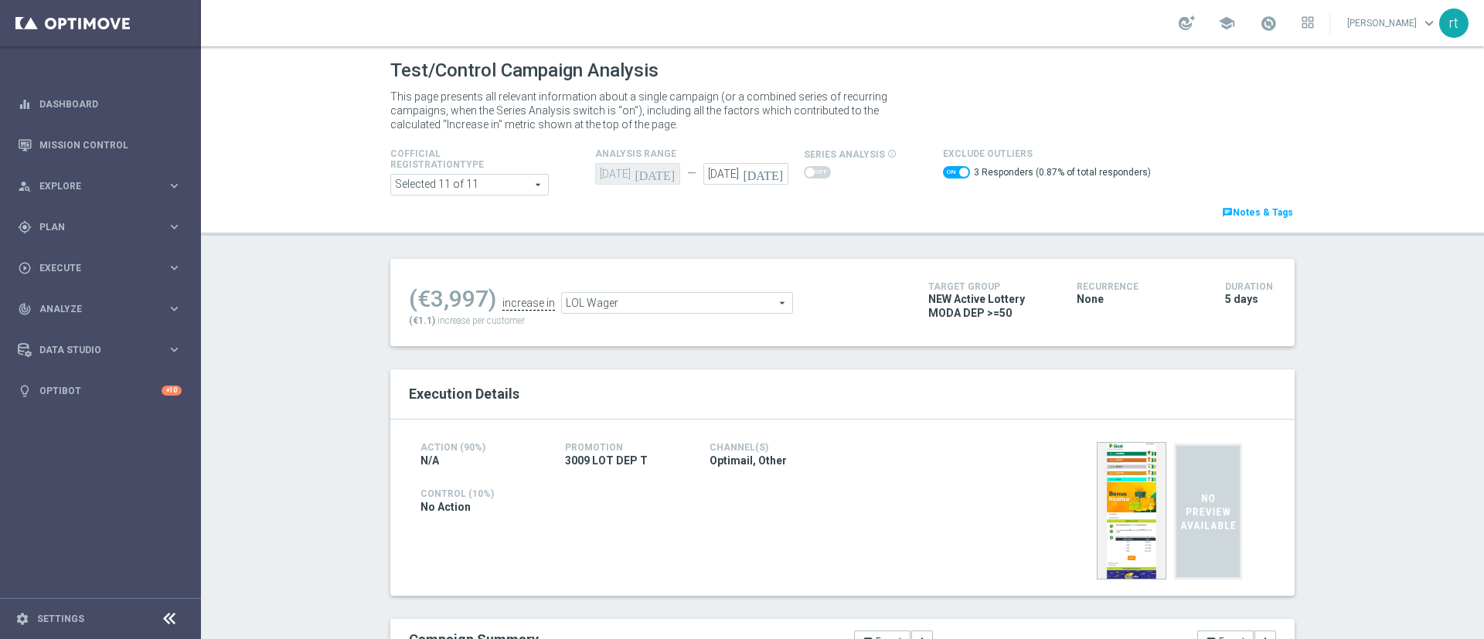
click at [609, 304] on span "LOL Wager" at bounding box center [677, 303] width 230 height 20
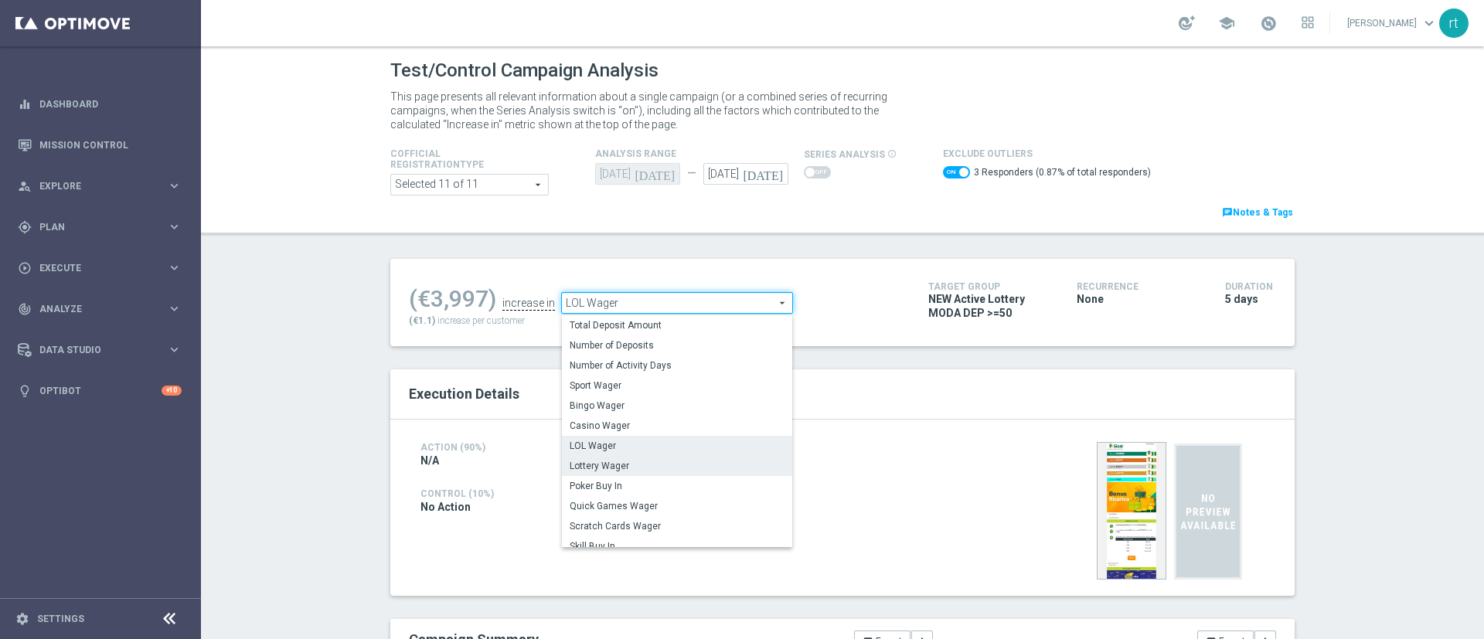
click at [612, 467] on span "Lottery Wager" at bounding box center [676, 466] width 215 height 12
checkbox input "false"
type input "Lottery Wager"
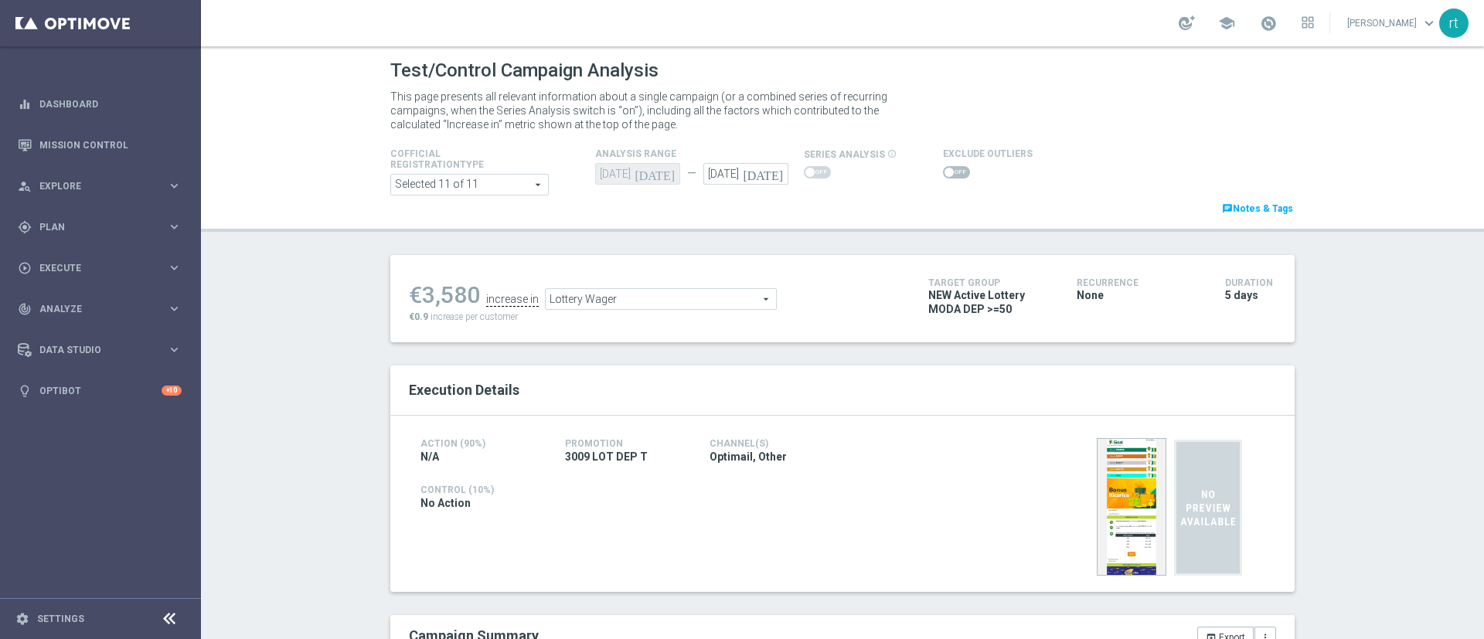
click at [943, 177] on span at bounding box center [956, 172] width 27 height 12
click at [943, 177] on input "checkbox" at bounding box center [956, 172] width 27 height 12
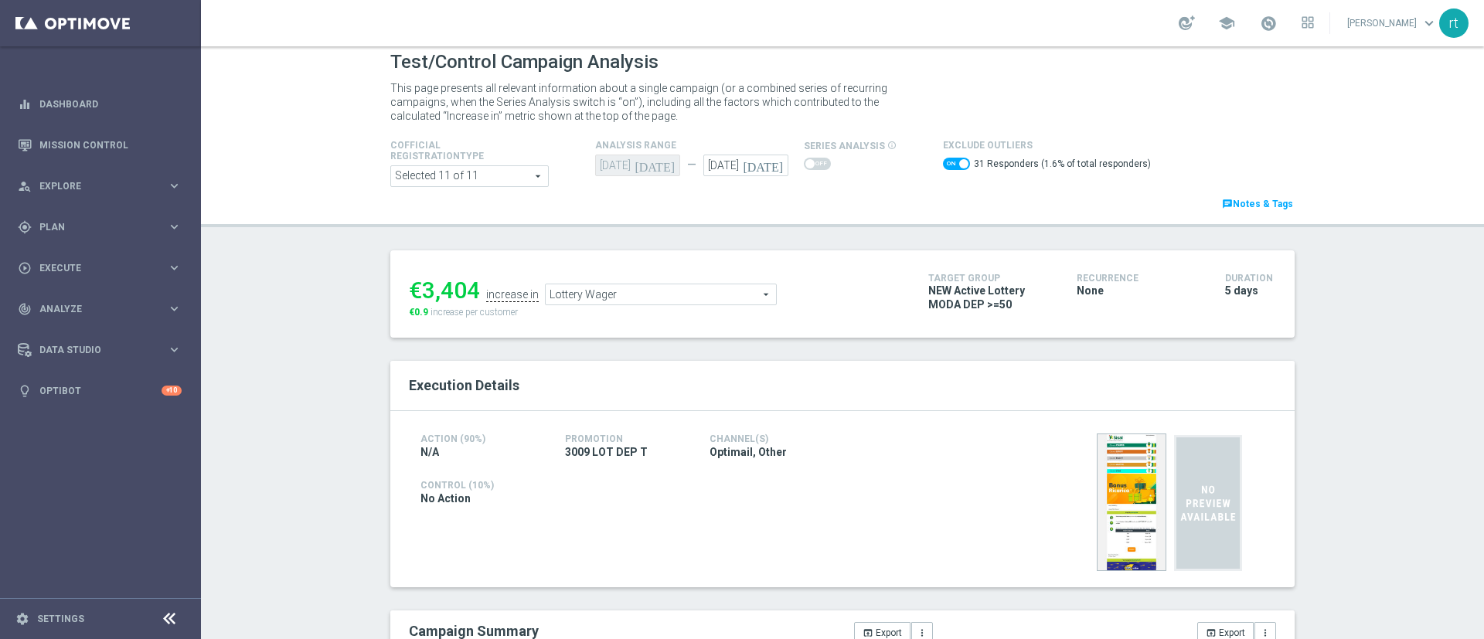
scroll to position [7, 0]
click at [559, 293] on span "Lottery Wager" at bounding box center [661, 296] width 230 height 20
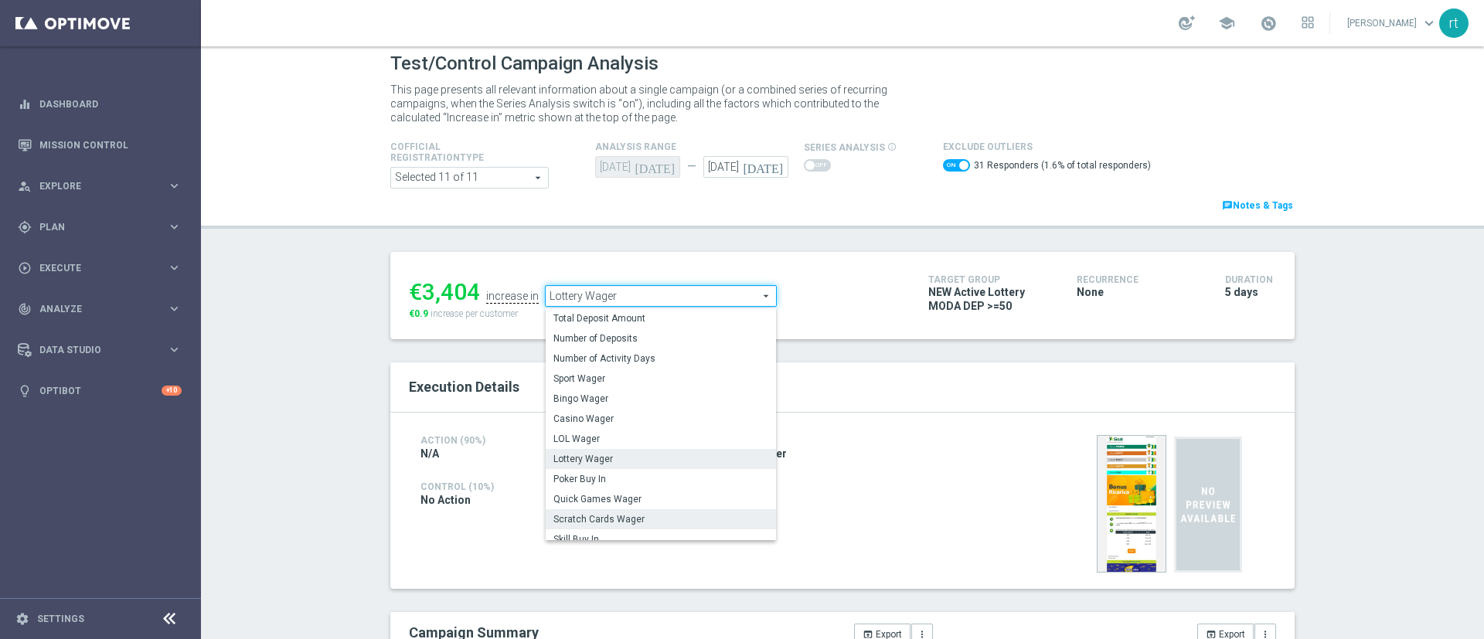
click at [586, 522] on span "Scratch Cards Wager" at bounding box center [660, 519] width 215 height 12
checkbox input "false"
type input "Scratch Cards Wager"
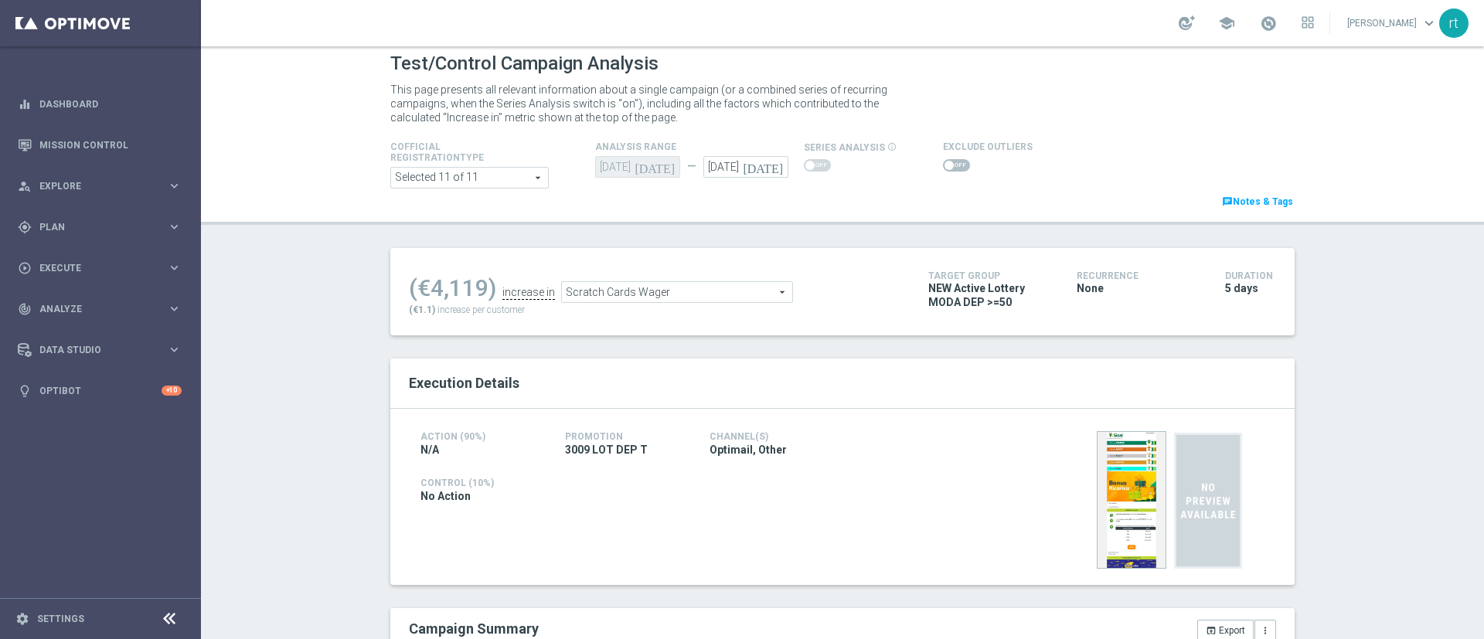
click at [943, 163] on span at bounding box center [956, 165] width 27 height 12
click at [943, 163] on input "checkbox" at bounding box center [956, 165] width 27 height 12
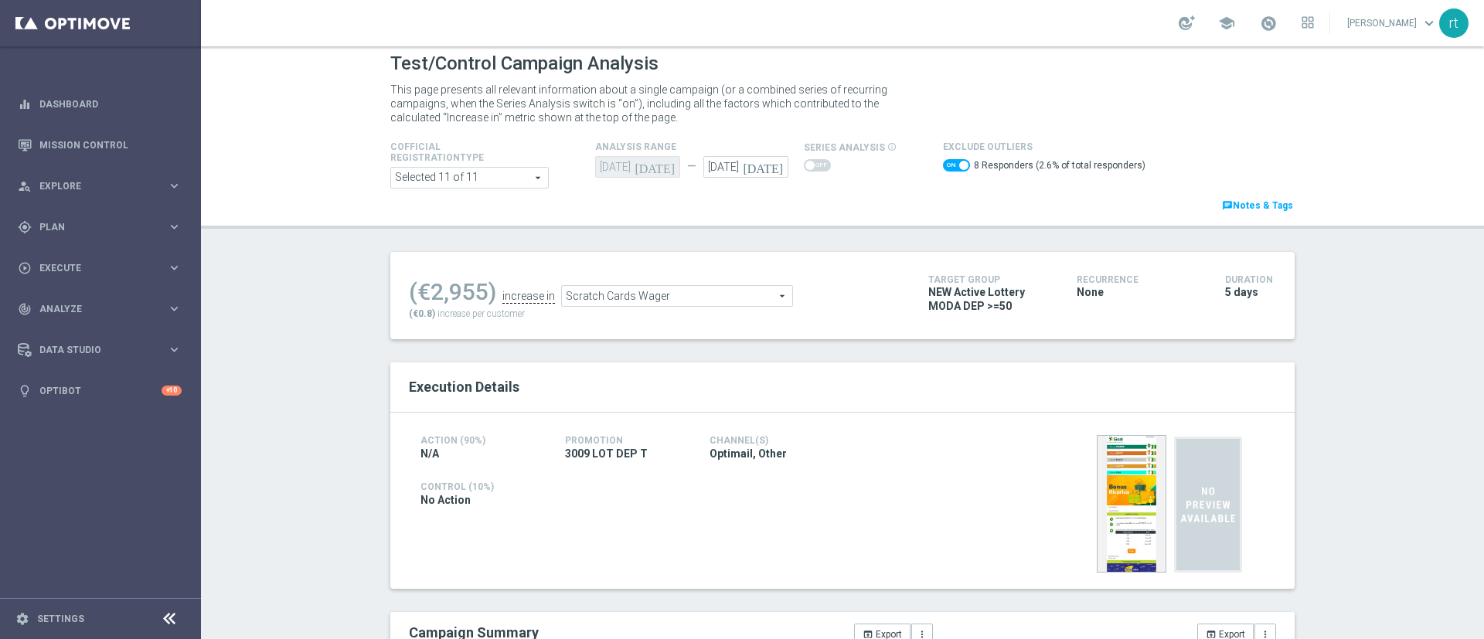
click at [652, 294] on span "Scratch Cards Wager" at bounding box center [677, 296] width 230 height 20
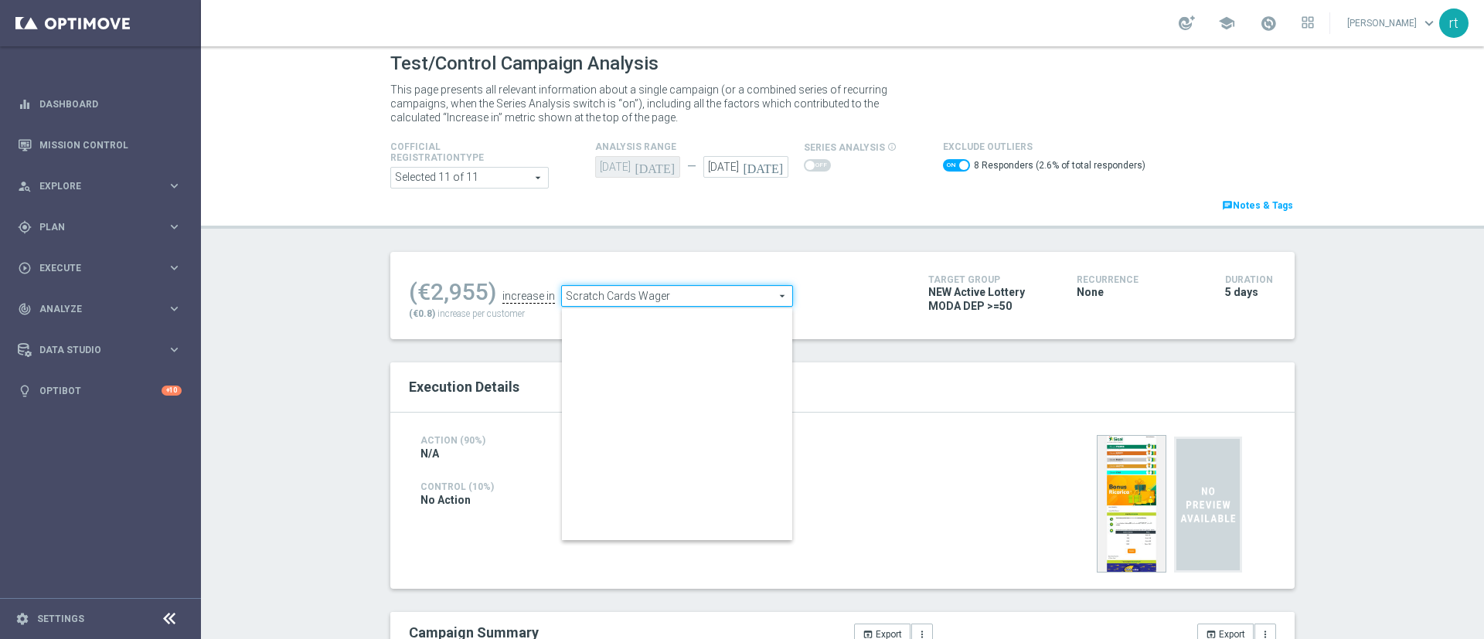
scroll to position [241, 0]
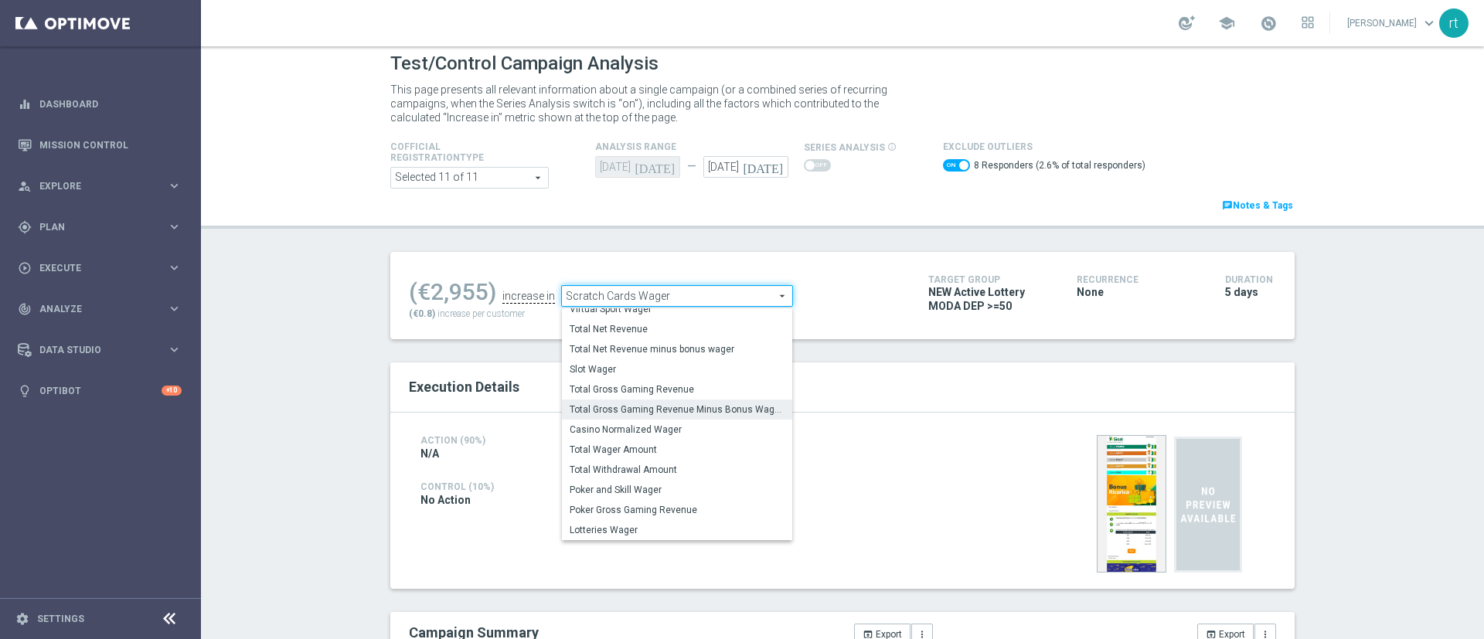
click at [624, 410] on span "Total Gross Gaming Revenue Minus Bonus Wagared" at bounding box center [676, 409] width 215 height 12
checkbox input "false"
type input "Total Gross Gaming Revenue Minus Bonus Wagared"
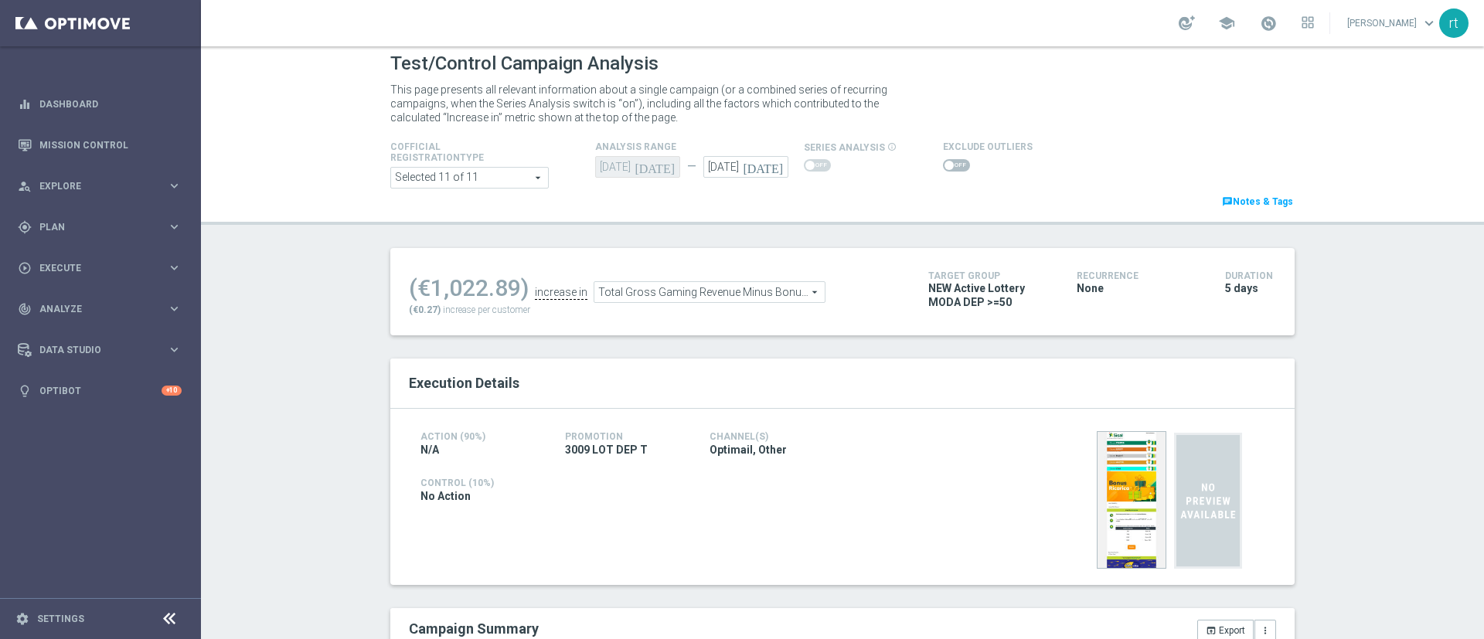
click at [943, 160] on span at bounding box center [956, 165] width 27 height 12
click at [943, 160] on input "checkbox" at bounding box center [956, 165] width 27 height 12
checkbox input "true"
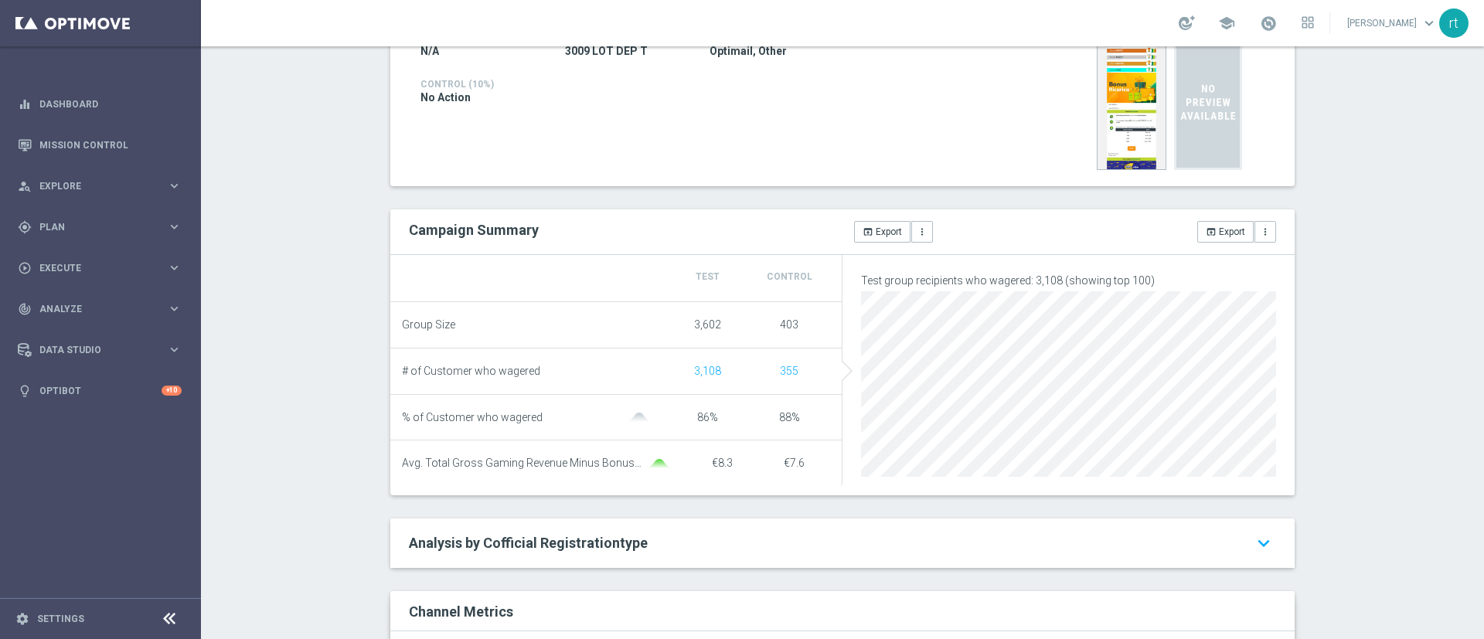
scroll to position [185, 0]
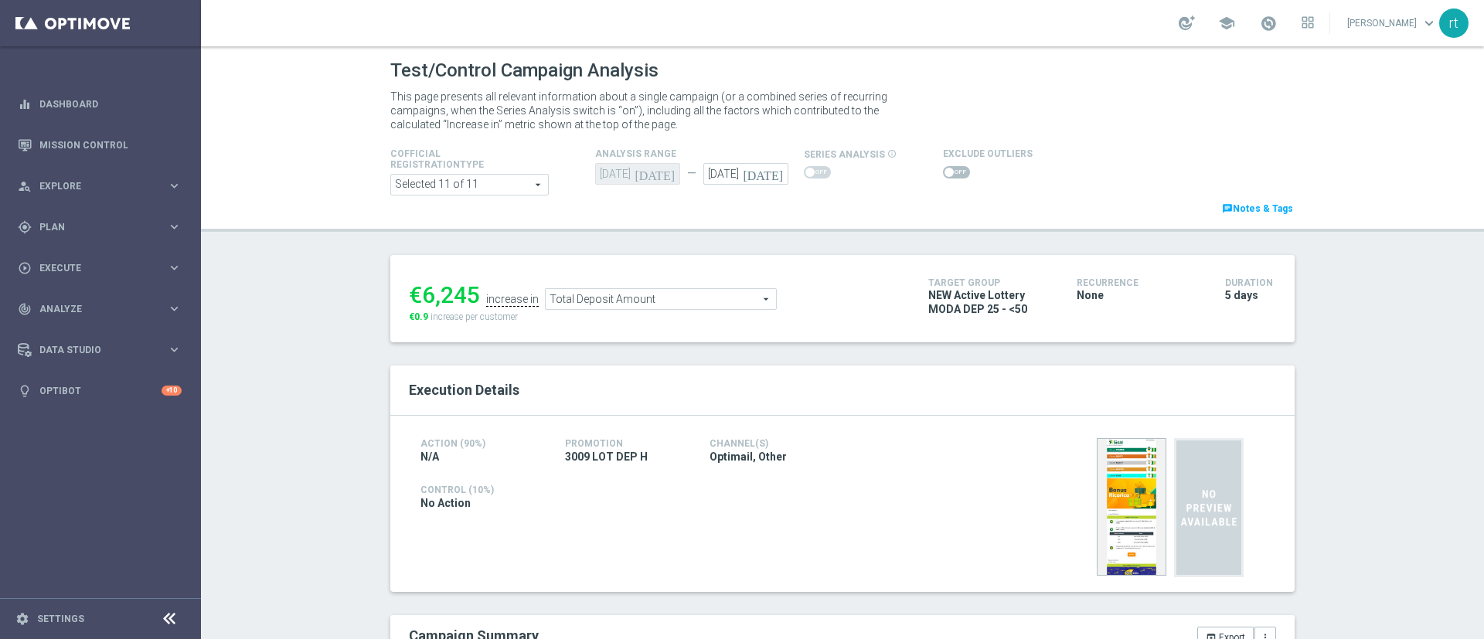
click at [951, 172] on span at bounding box center [956, 172] width 27 height 12
click at [951, 172] on input "checkbox" at bounding box center [956, 172] width 27 height 12
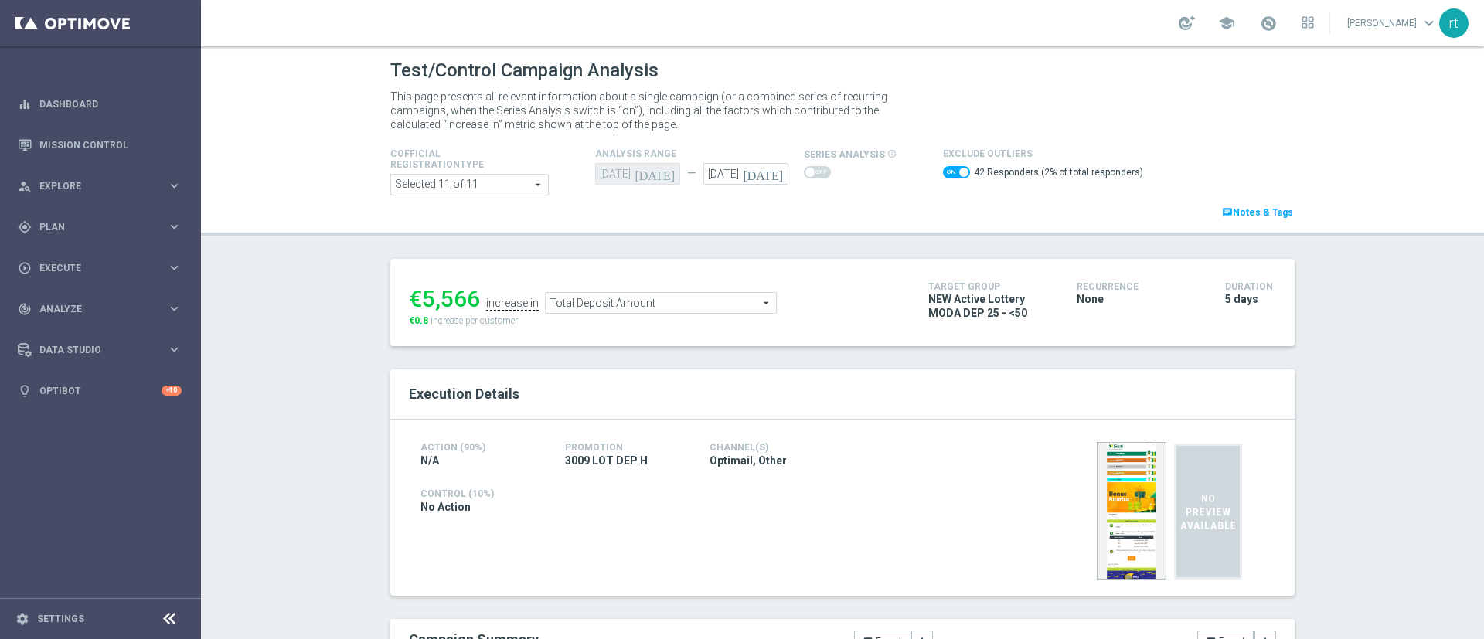
click at [943, 170] on span at bounding box center [956, 172] width 27 height 12
click at [943, 170] on input "checkbox" at bounding box center [956, 172] width 27 height 12
checkbox input "false"
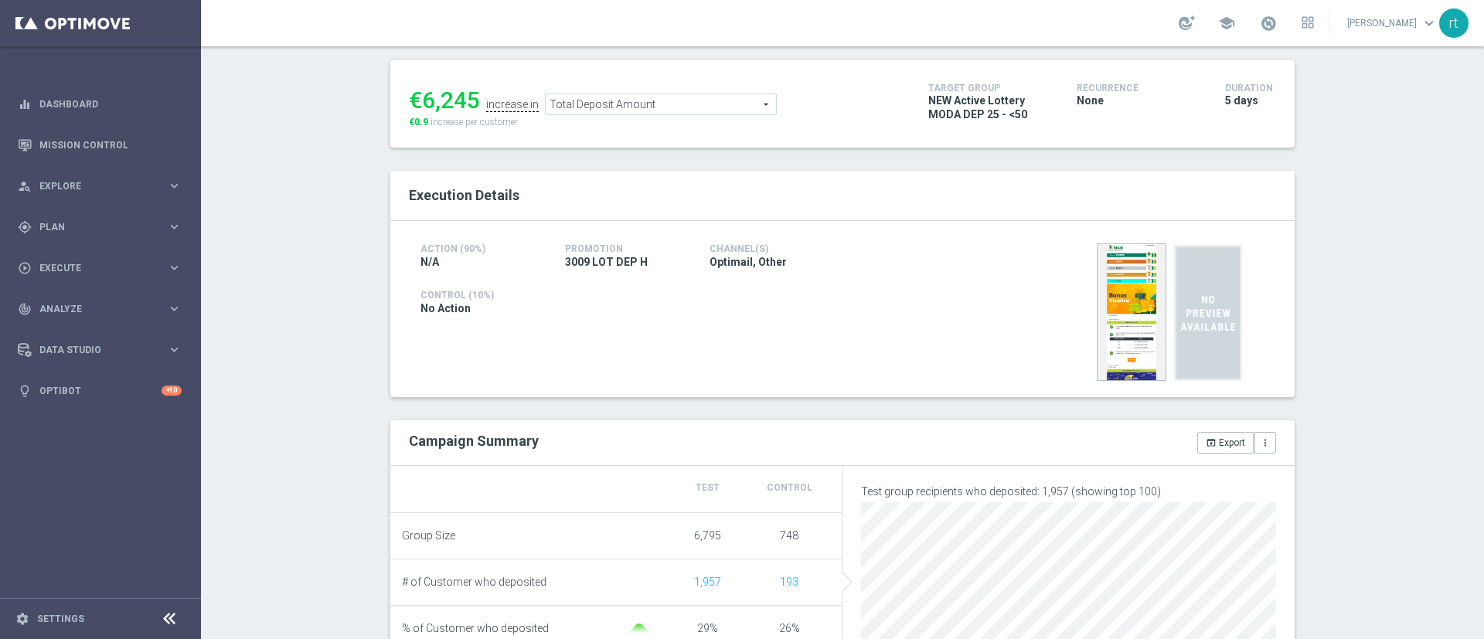
scroll to position [194, 0]
click at [639, 101] on span "Total Deposit Amount" at bounding box center [661, 105] width 230 height 20
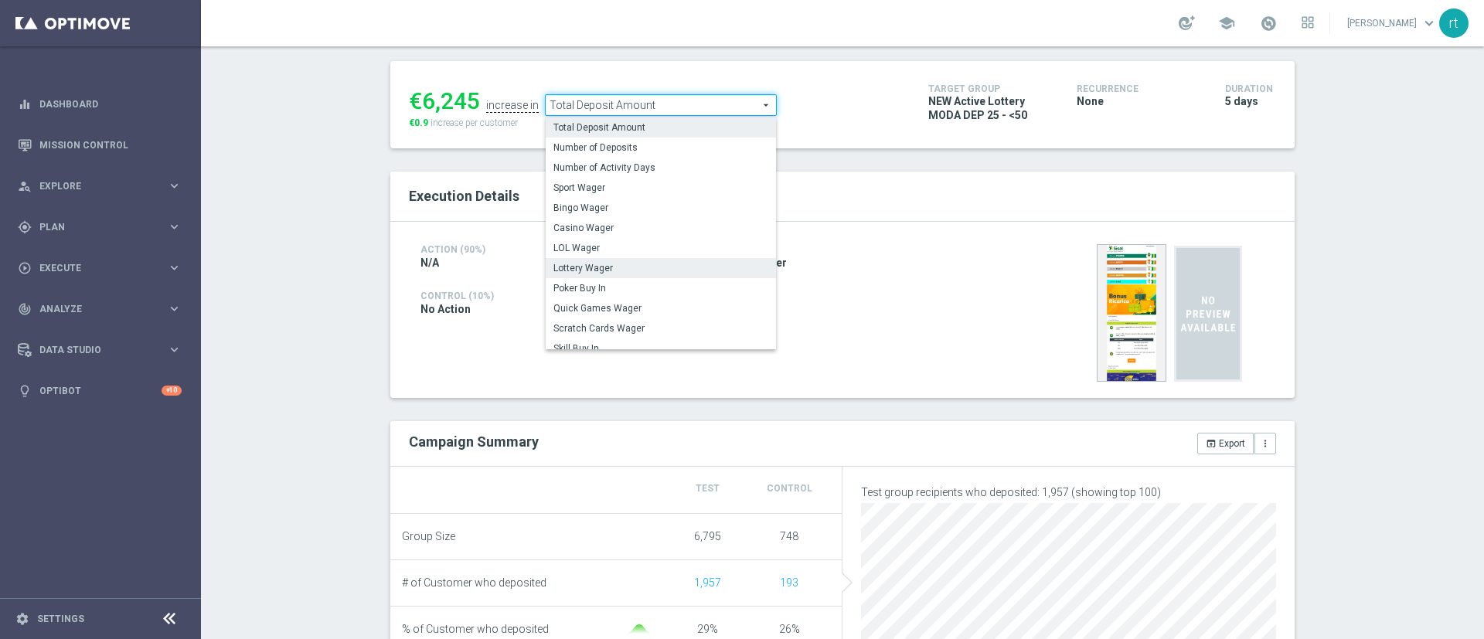
click at [599, 264] on span "Lottery Wager" at bounding box center [660, 268] width 215 height 12
type input "Lottery Wager"
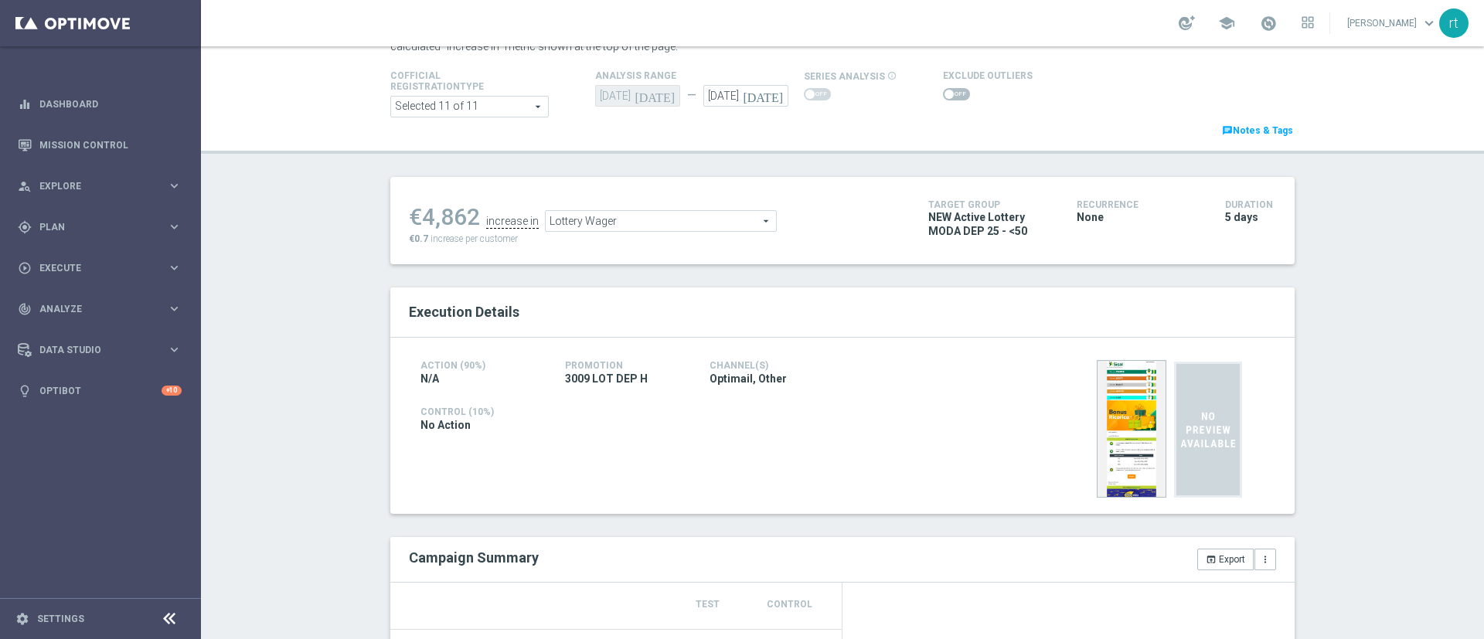
scroll to position [73, 0]
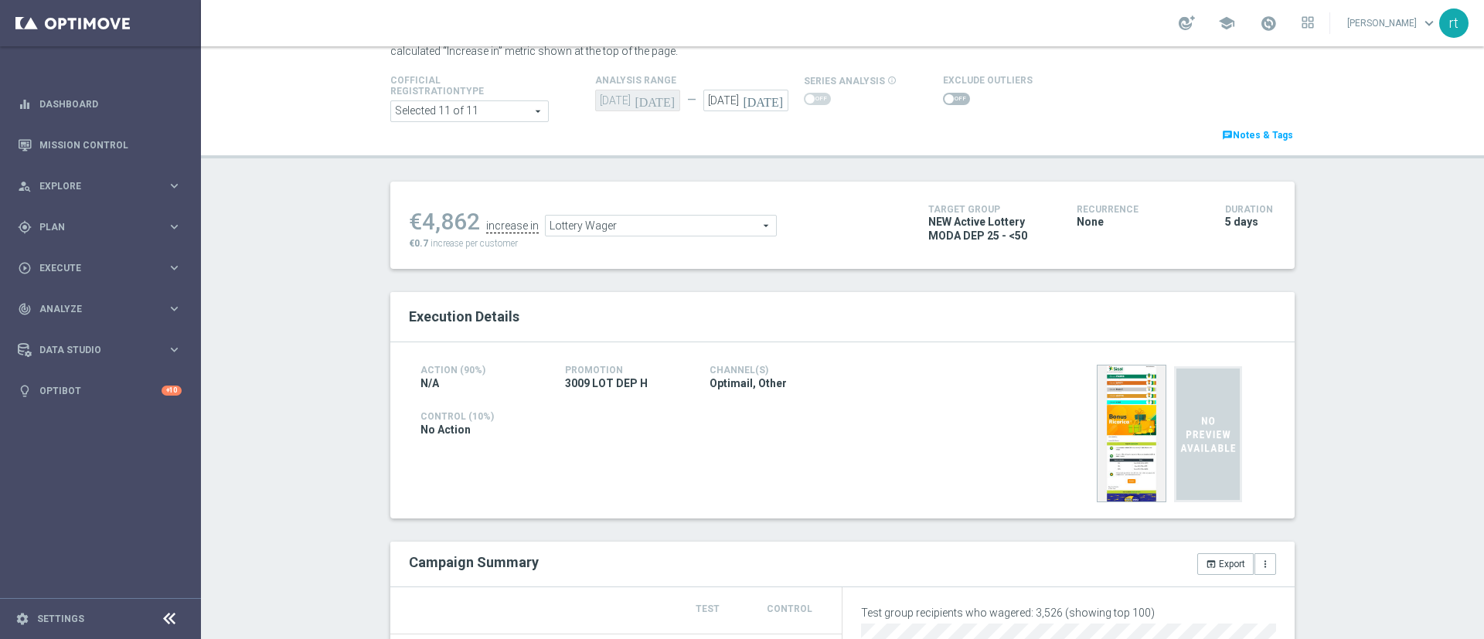
click at [945, 96] on span at bounding box center [956, 99] width 27 height 12
click at [945, 96] on input "checkbox" at bounding box center [956, 99] width 27 height 12
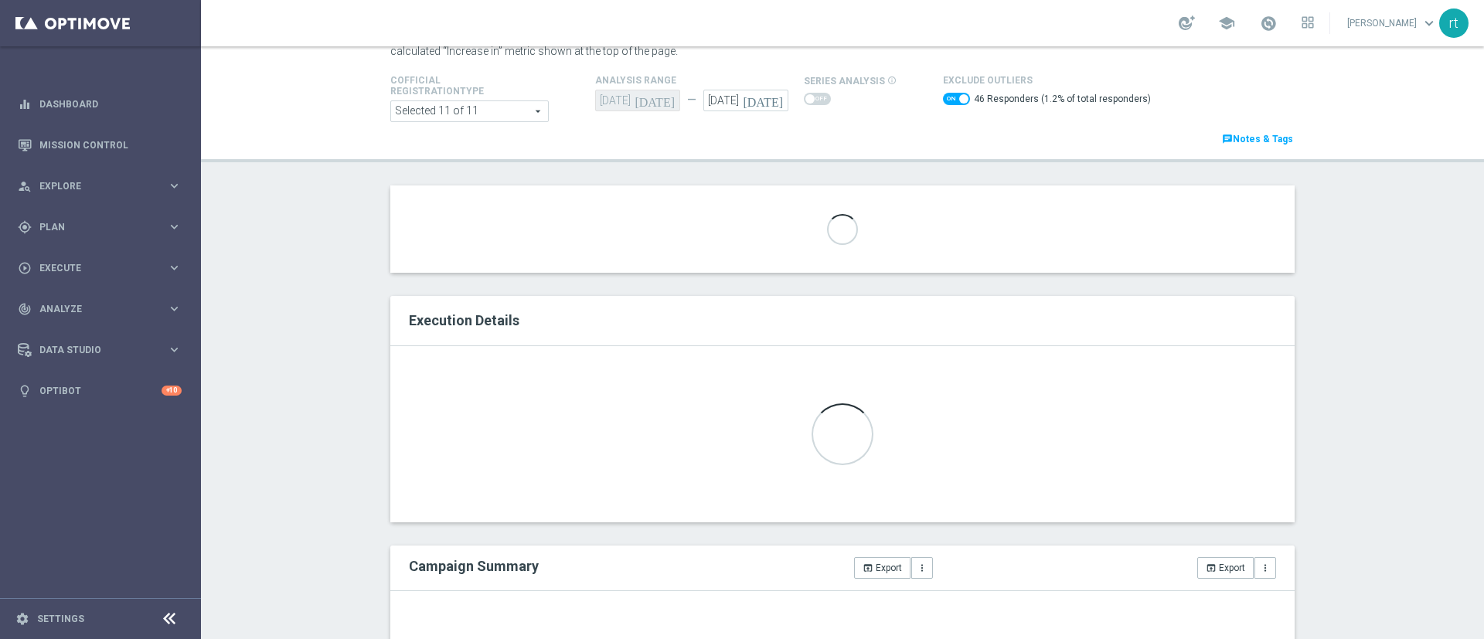
click at [943, 104] on span at bounding box center [956, 99] width 27 height 12
click at [943, 104] on input "checkbox" at bounding box center [956, 99] width 27 height 12
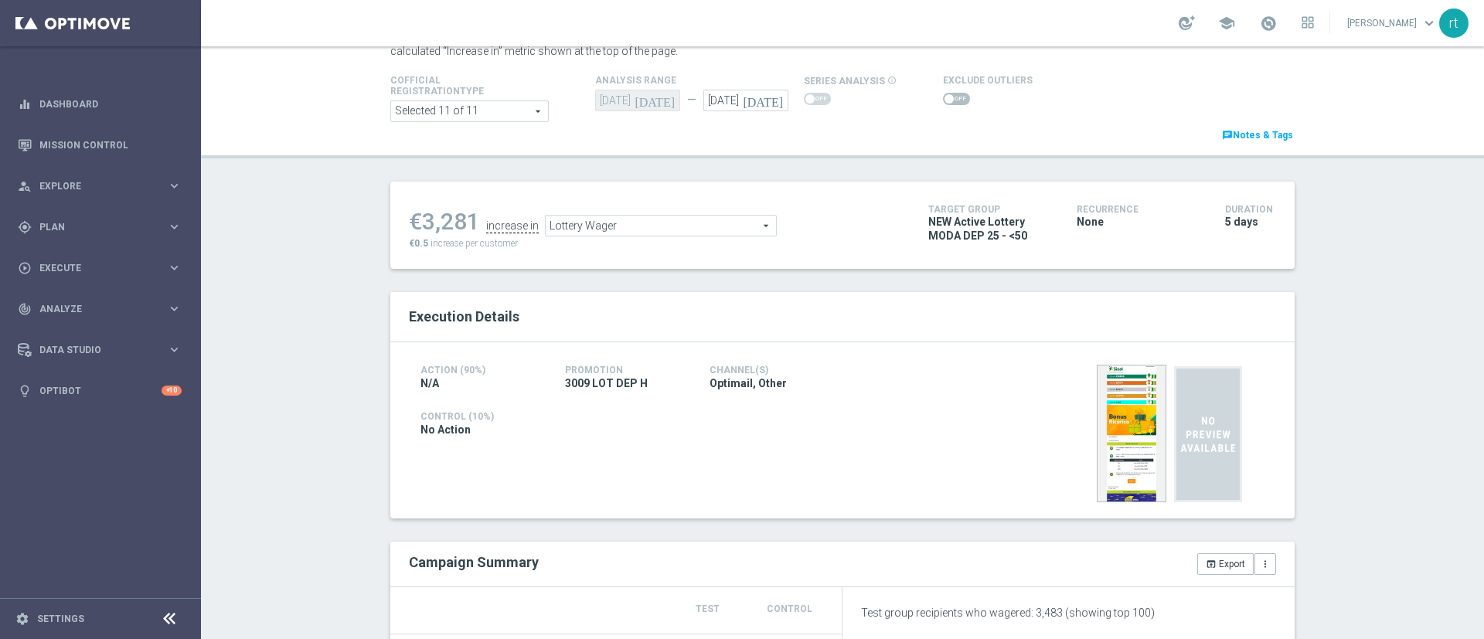
click at [948, 97] on span at bounding box center [956, 99] width 27 height 12
click at [948, 97] on input "checkbox" at bounding box center [956, 99] width 27 height 12
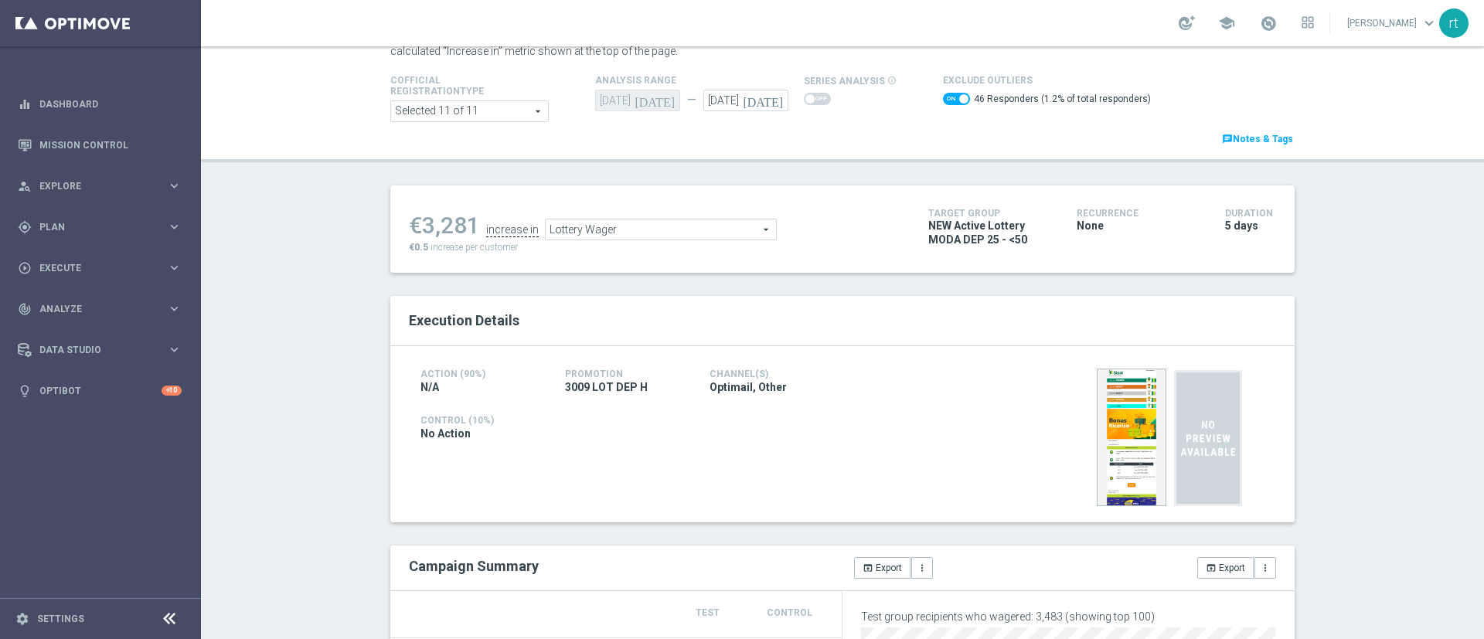
click at [719, 225] on span "Lottery Wager" at bounding box center [661, 229] width 230 height 20
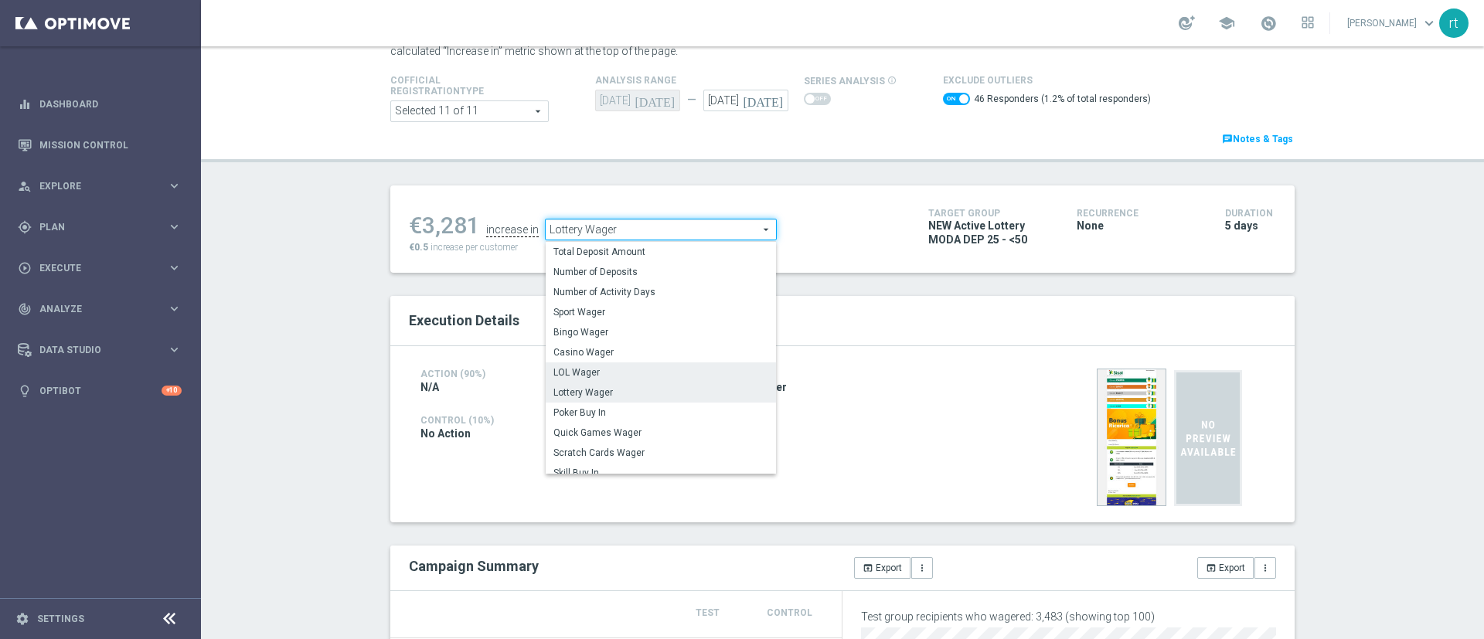
click at [586, 373] on span "LOL Wager" at bounding box center [660, 372] width 215 height 12
checkbox input "false"
type input "LOL Wager"
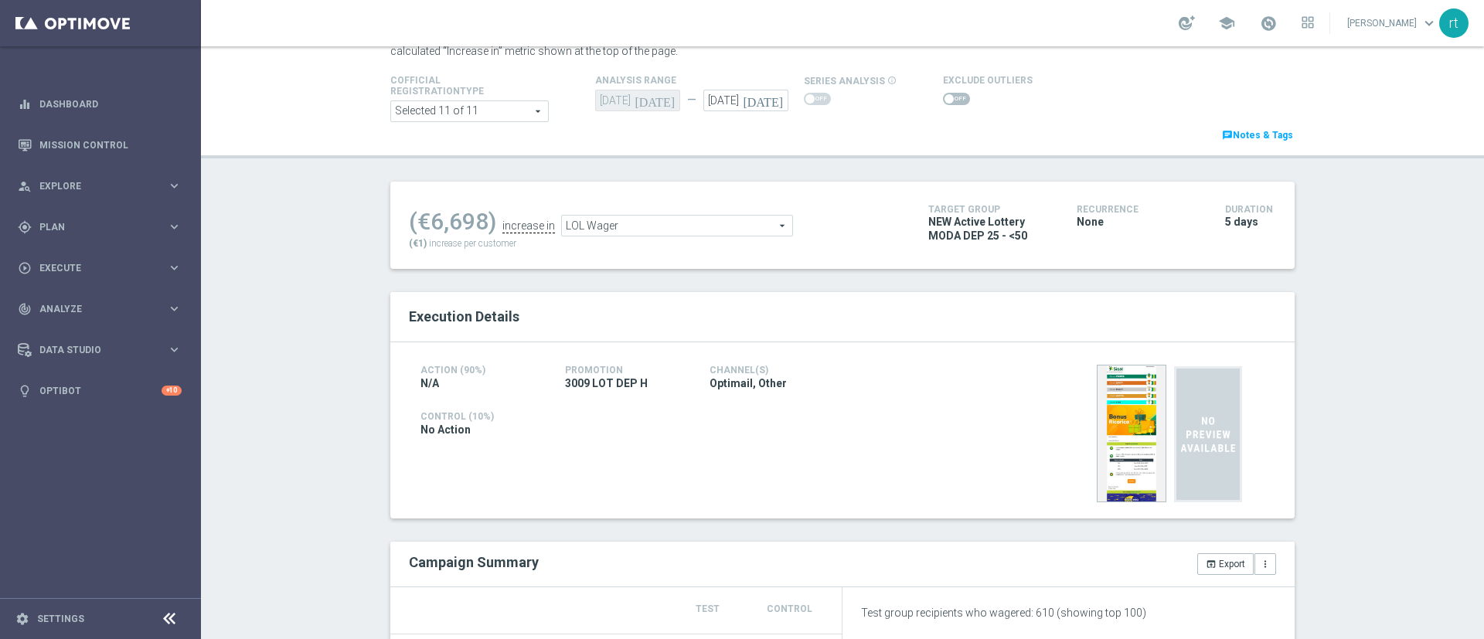
click at [943, 97] on span at bounding box center [956, 99] width 27 height 12
click at [943, 97] on input "checkbox" at bounding box center [956, 99] width 27 height 12
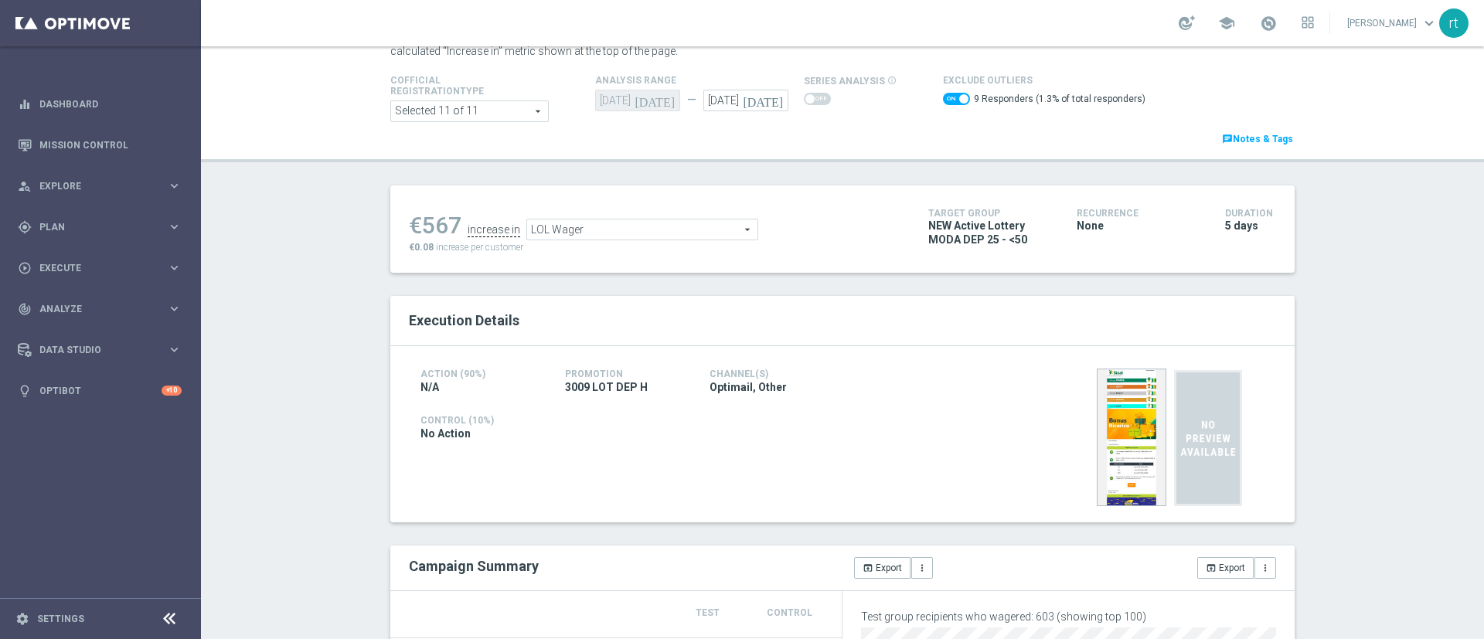
click at [603, 237] on span "LOL Wager" at bounding box center [642, 229] width 230 height 20
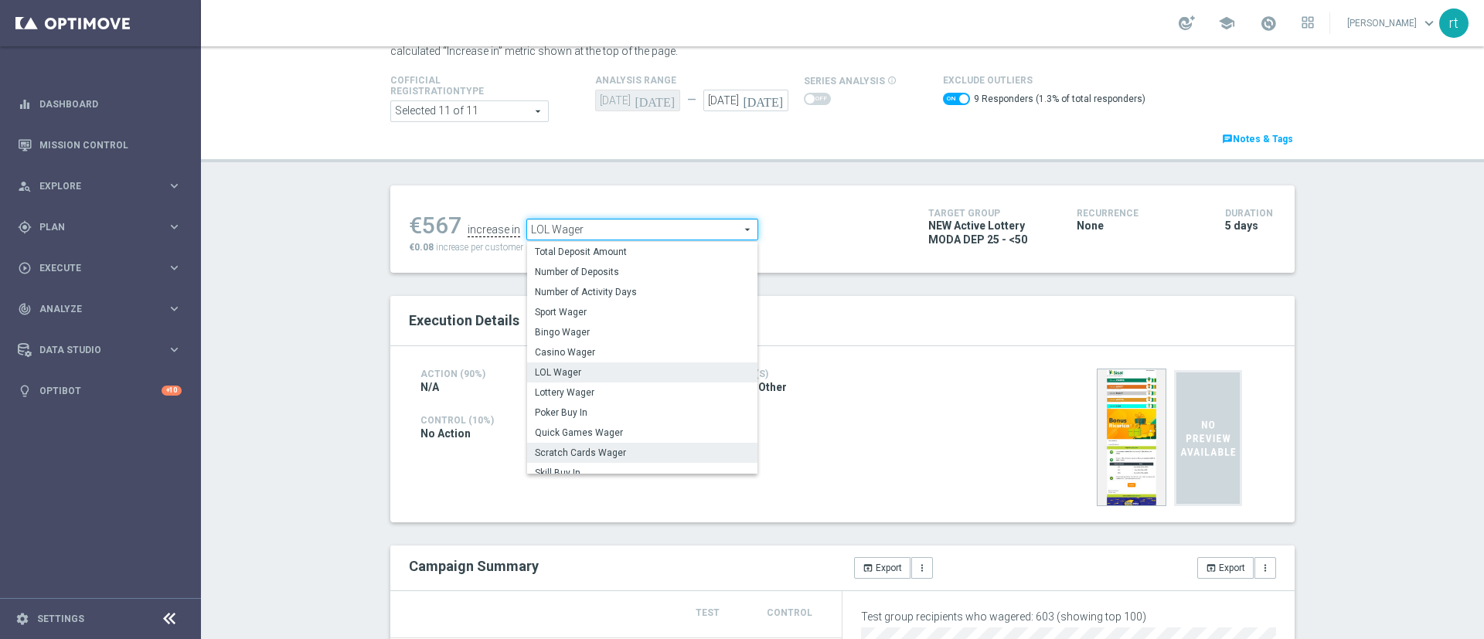
click at [591, 457] on span "Scratch Cards Wager" at bounding box center [642, 453] width 215 height 12
checkbox input "false"
type input "Scratch Cards Wager"
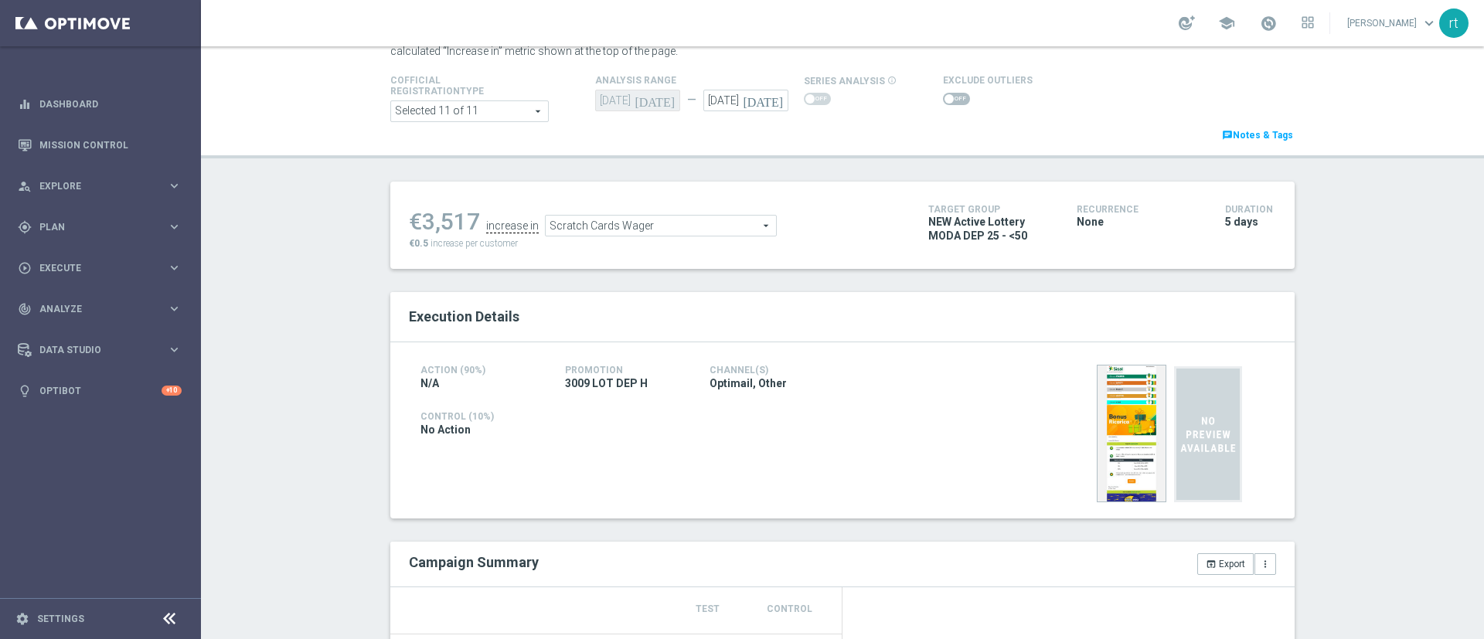
click at [949, 101] on span at bounding box center [956, 99] width 27 height 12
click at [949, 101] on input "checkbox" at bounding box center [956, 99] width 27 height 12
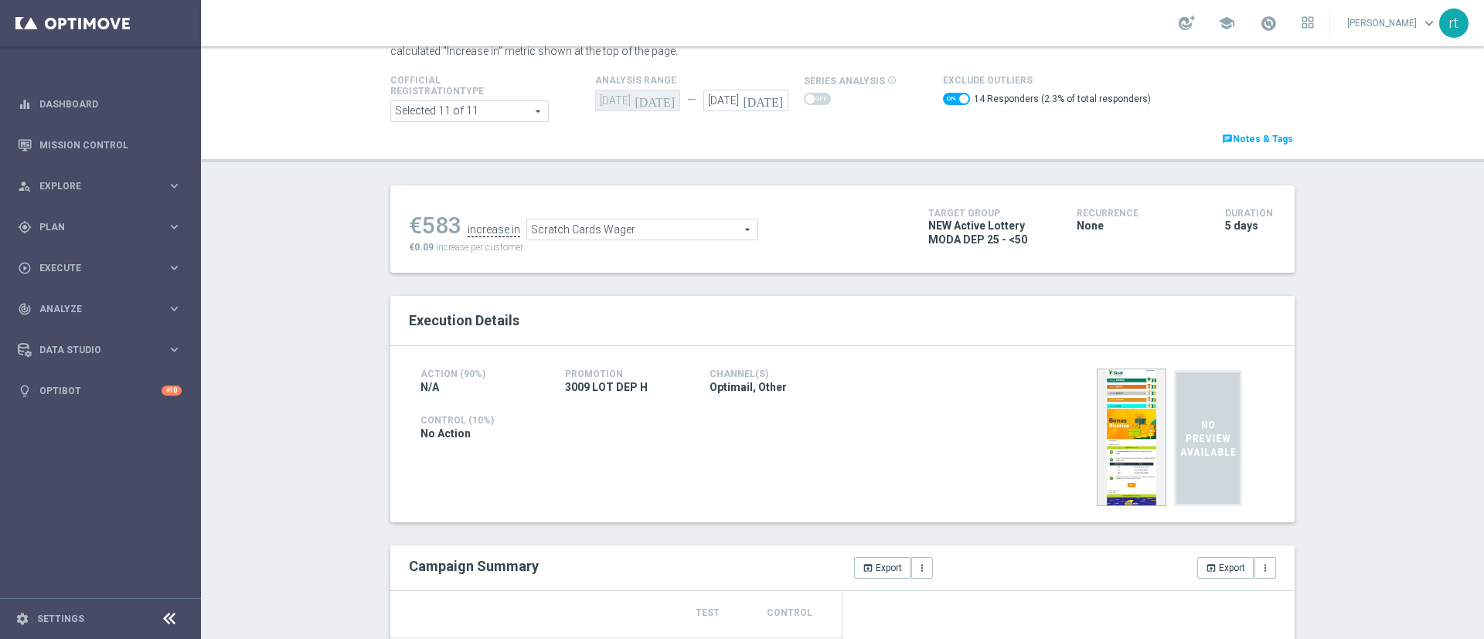
click at [551, 231] on span "Scratch Cards Wager" at bounding box center [642, 229] width 230 height 20
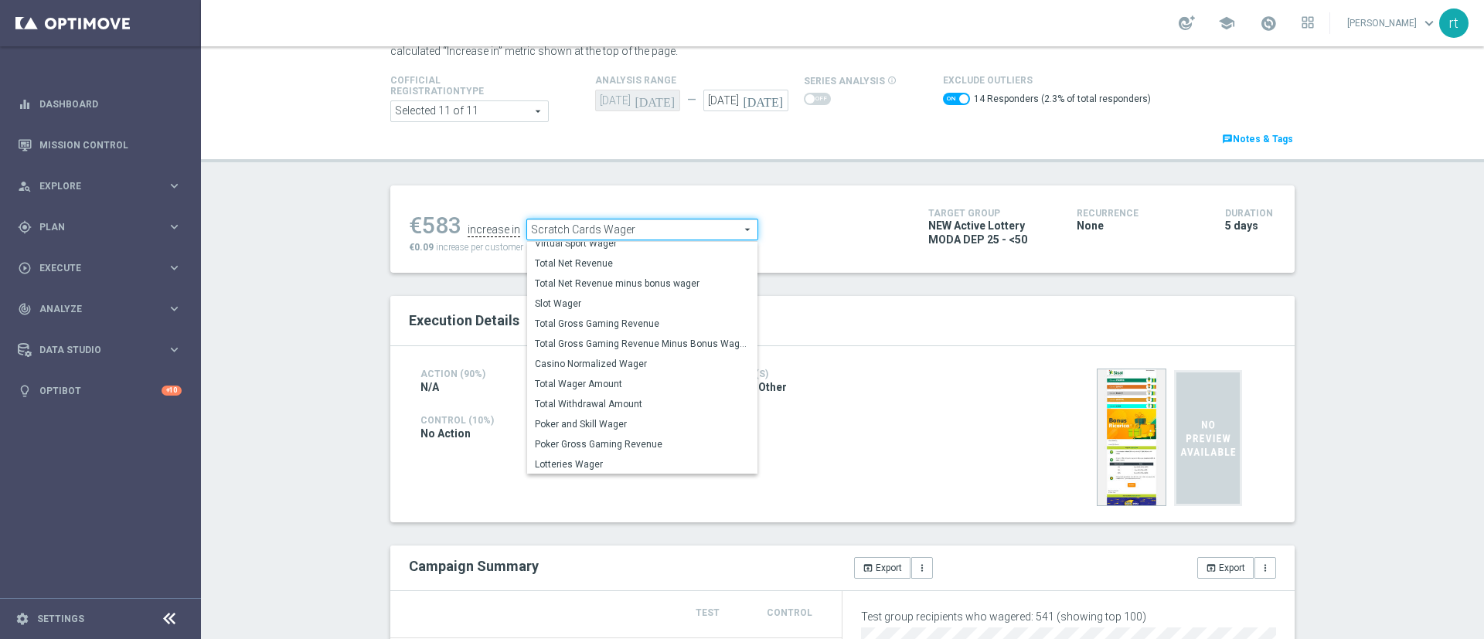
scroll to position [241, 0]
click at [823, 180] on div "Test/Control Campaign Analysis This page presents all relevant information abou…" at bounding box center [842, 342] width 1283 height 593
checkbox input "false"
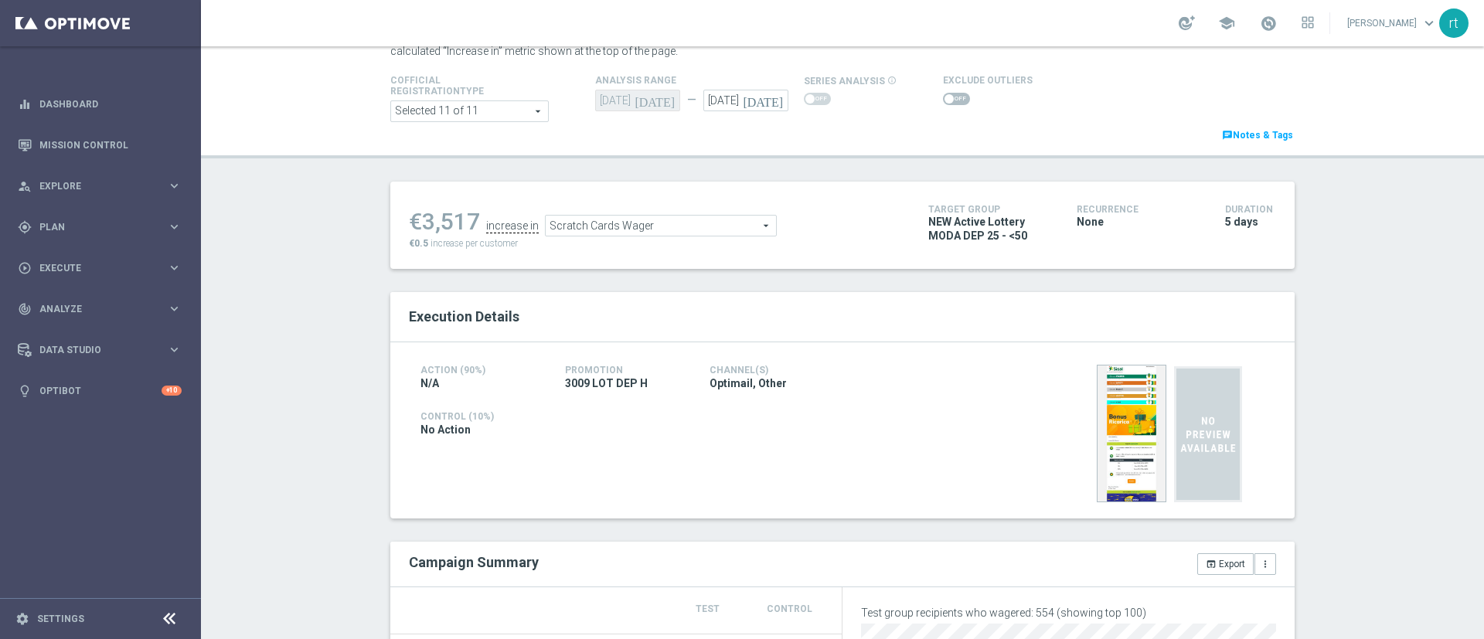
click at [563, 226] on span "Scratch Cards Wager" at bounding box center [661, 226] width 230 height 20
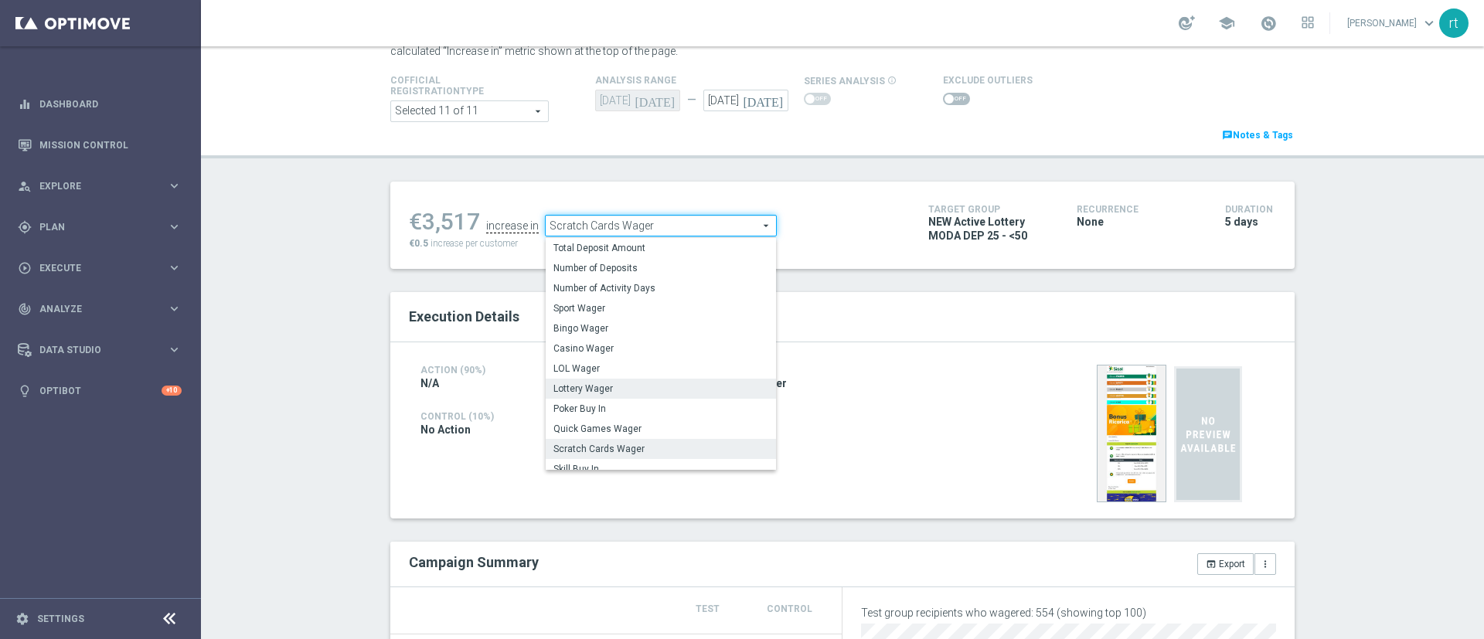
click at [582, 393] on span "Lottery Wager" at bounding box center [660, 388] width 215 height 12
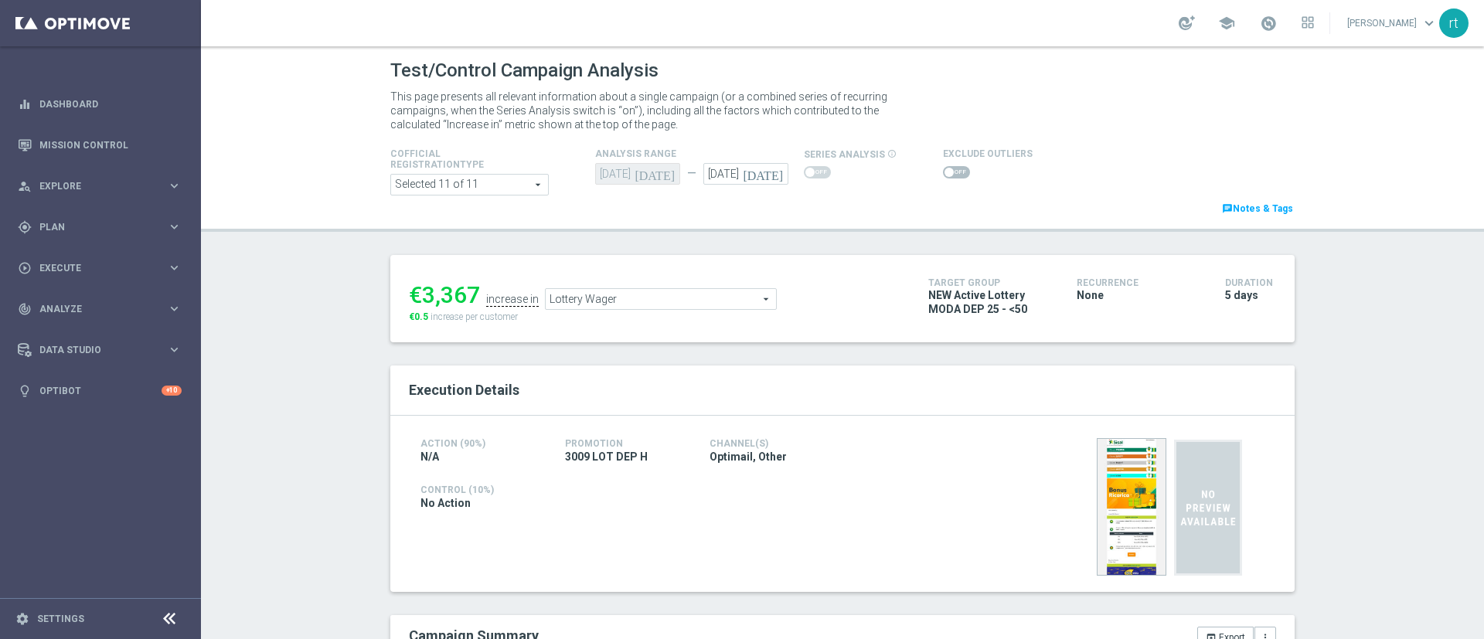
click at [640, 304] on span "Lottery Wager" at bounding box center [661, 299] width 230 height 20
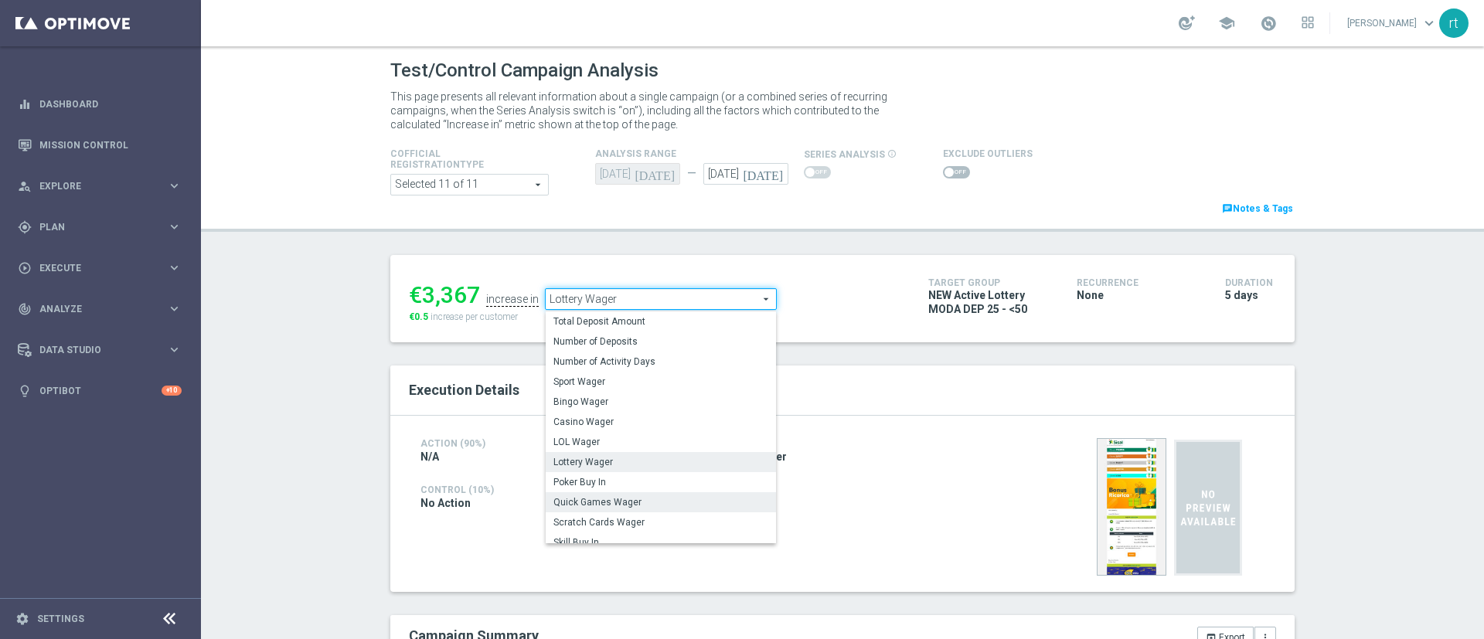
scroll to position [241, 0]
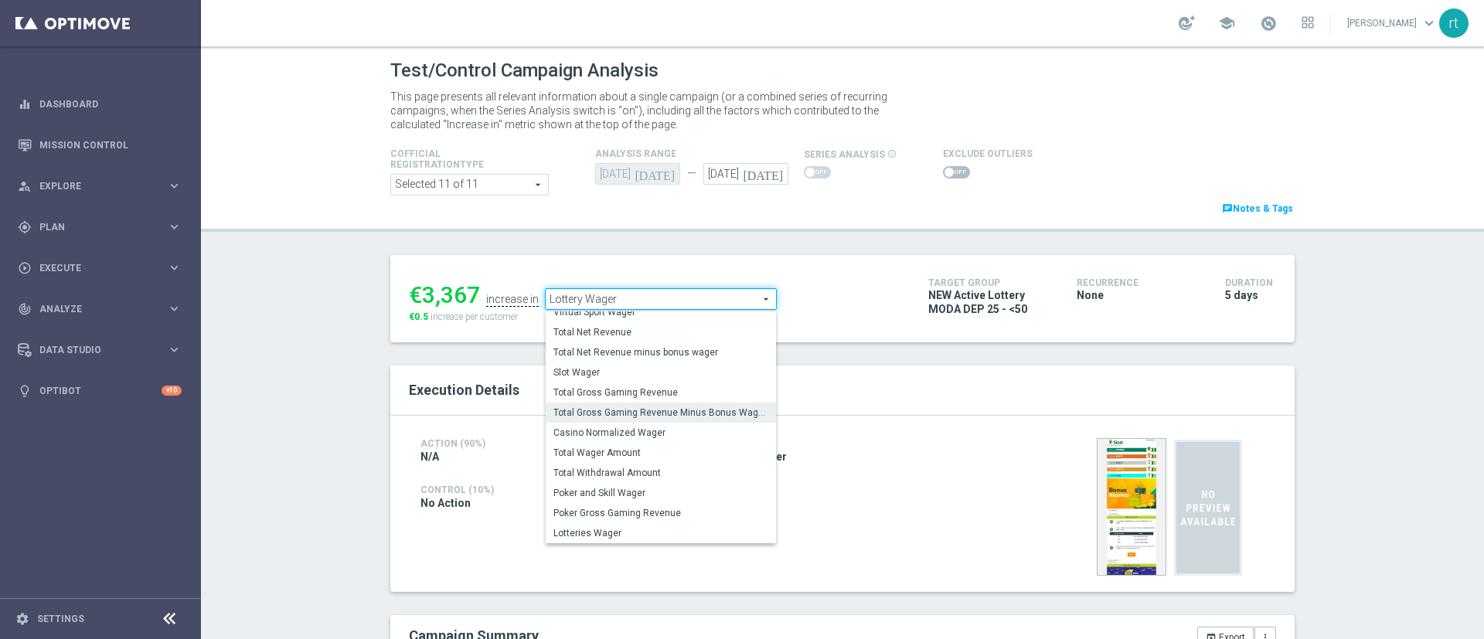
click at [623, 420] on label "Total Gross Gaming Revenue Minus Bonus Wagared" at bounding box center [661, 413] width 230 height 20
type input "Total Gross Gaming Revenue Minus Bonus Wagared"
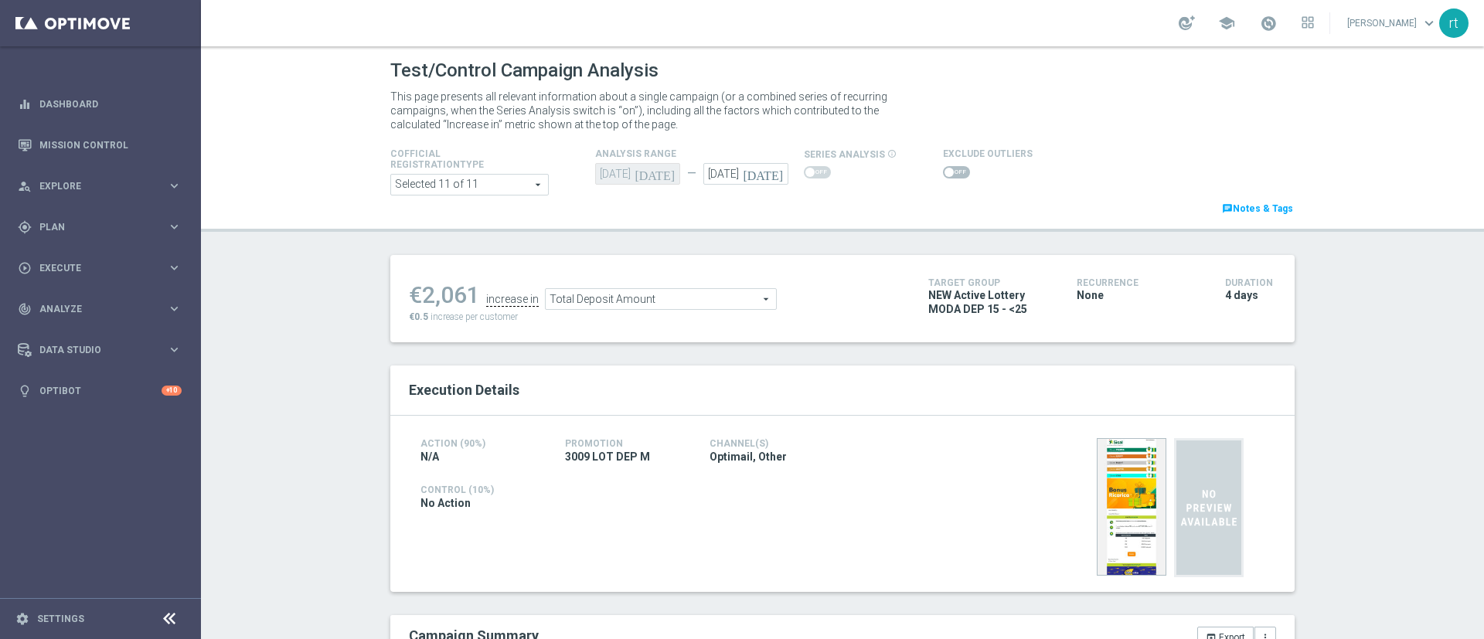
click at [946, 170] on span at bounding box center [956, 172] width 27 height 12
click at [946, 170] on input "checkbox" at bounding box center [956, 172] width 27 height 12
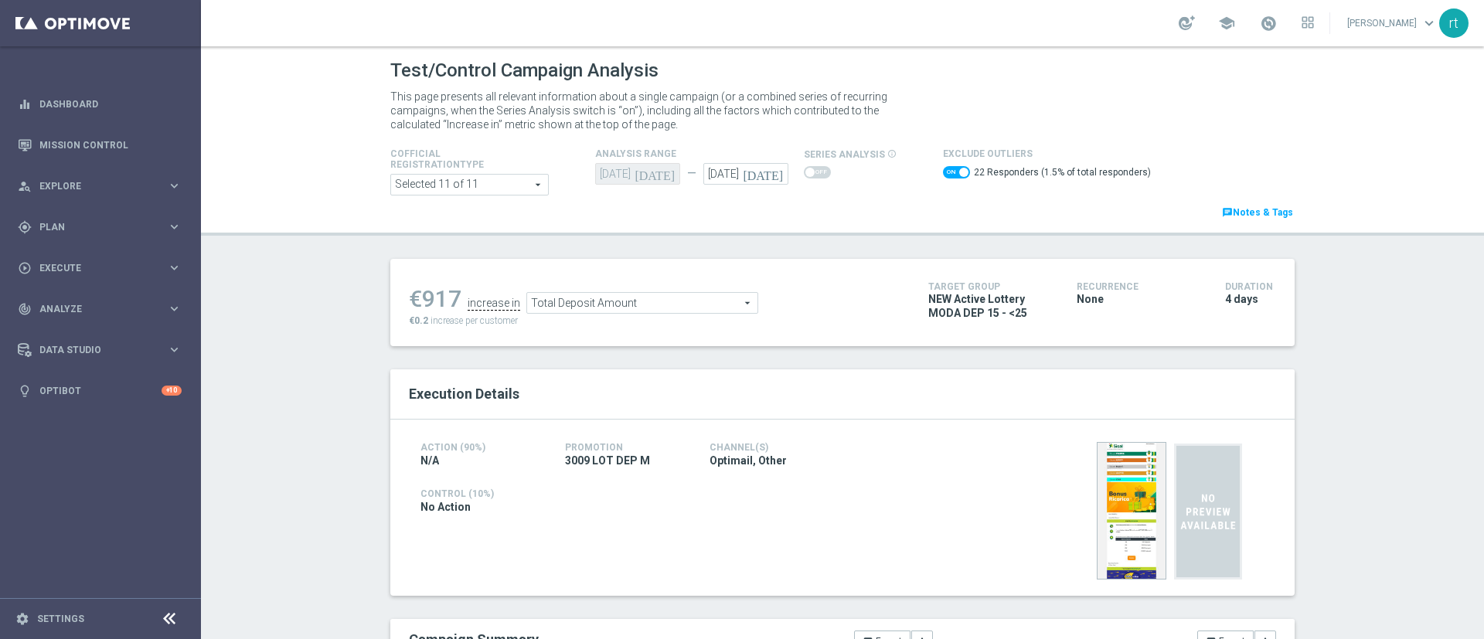
click at [566, 297] on span "Total Deposit Amount" at bounding box center [642, 303] width 230 height 20
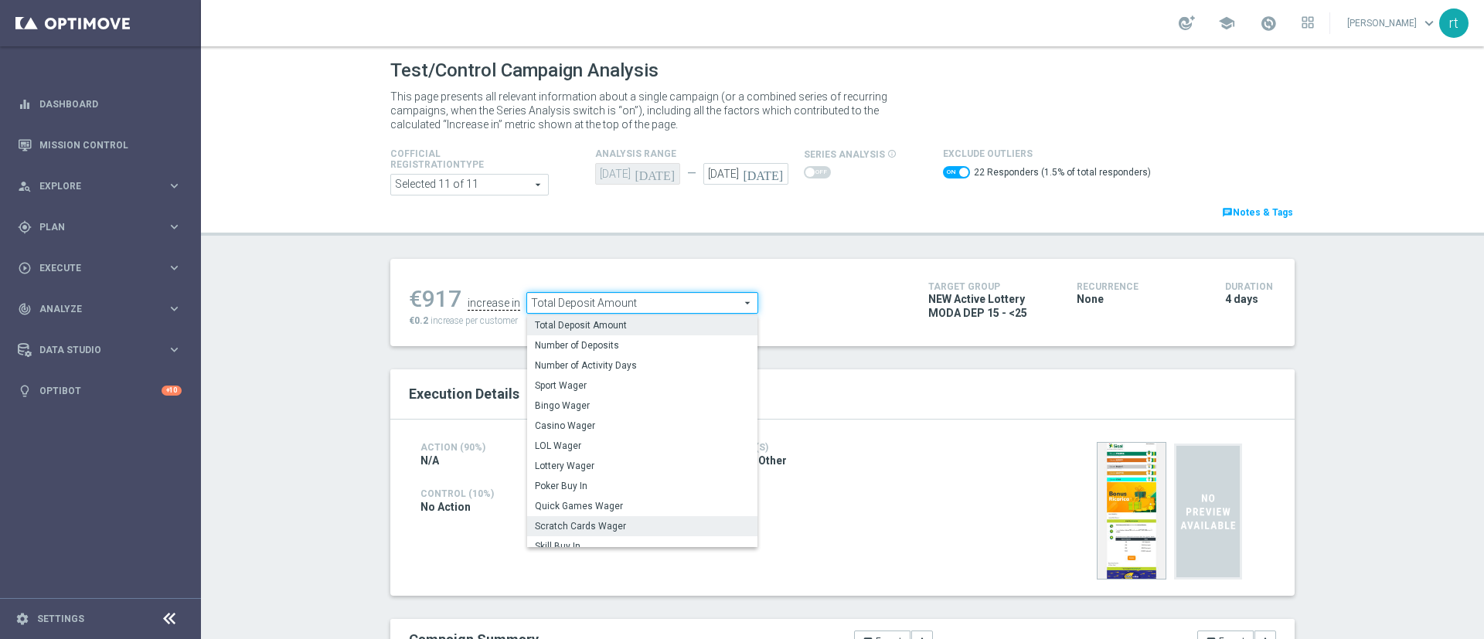
click at [565, 522] on span "Scratch Cards Wager" at bounding box center [642, 526] width 215 height 12
checkbox input "false"
type input "Scratch Cards Wager"
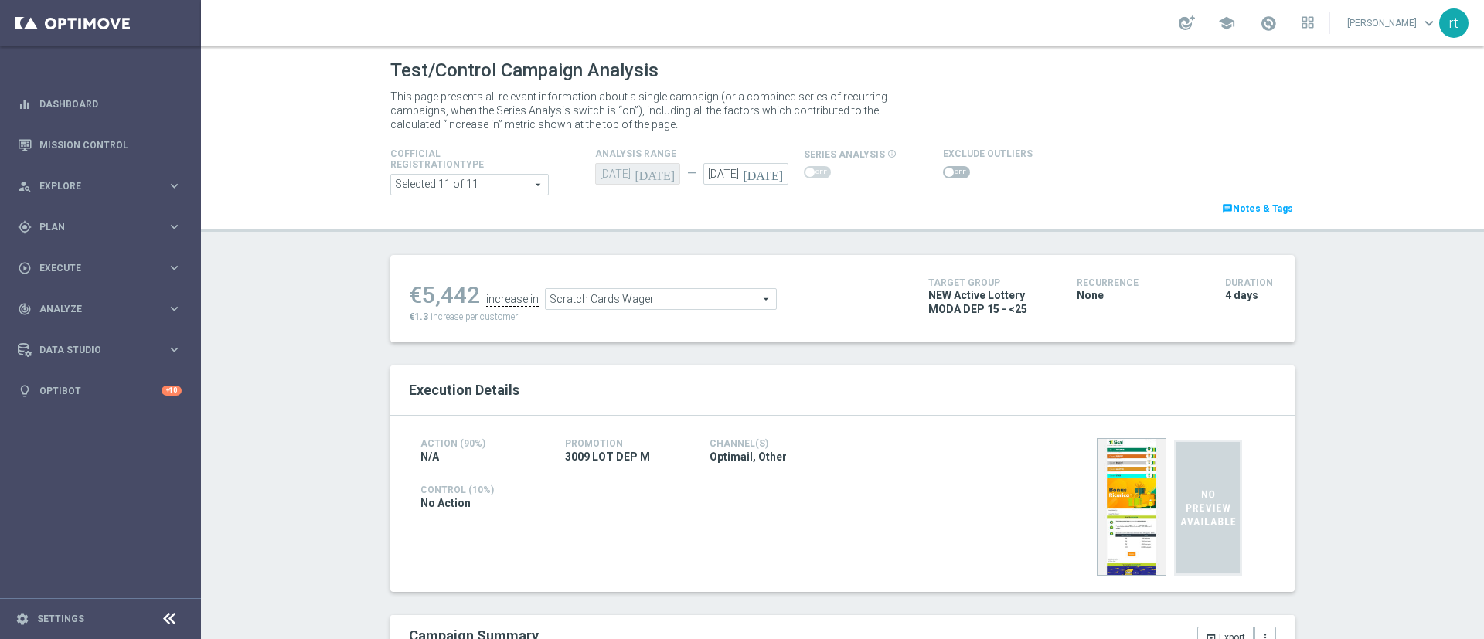
click at [943, 175] on span at bounding box center [956, 172] width 27 height 12
click at [943, 175] on input "checkbox" at bounding box center [956, 172] width 27 height 12
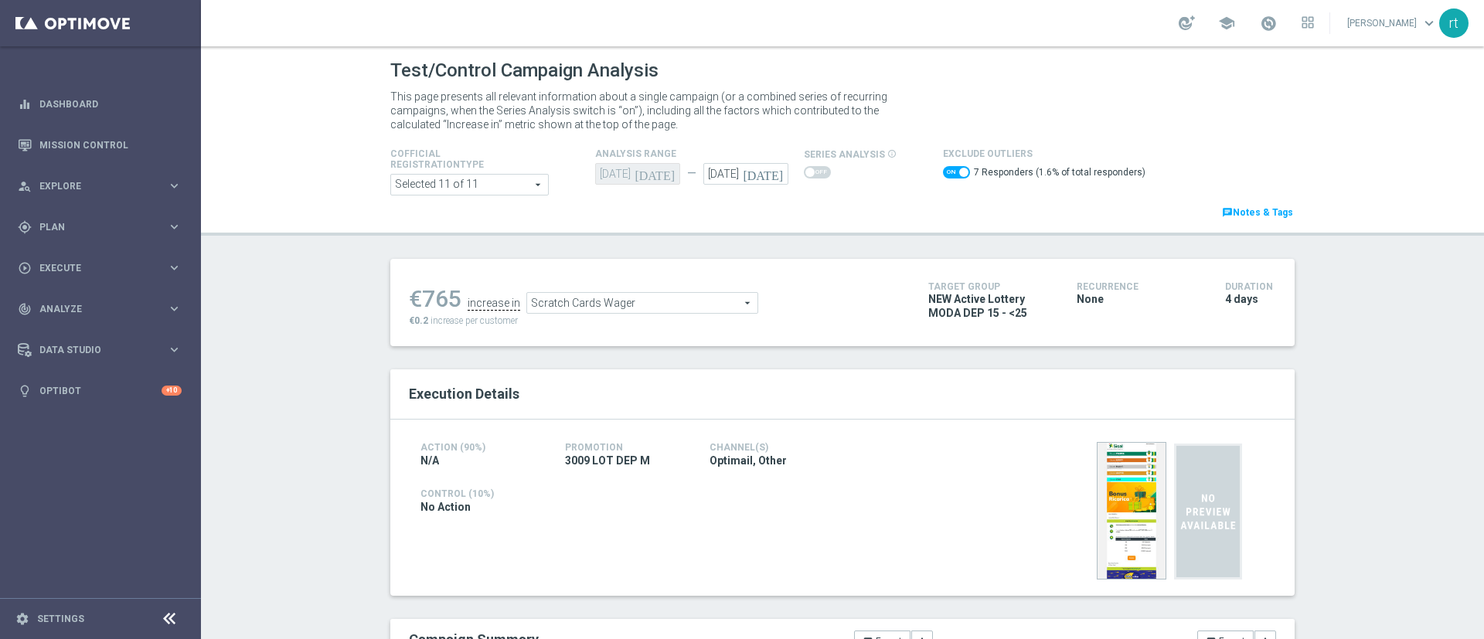
click at [609, 304] on span "Scratch Cards Wager" at bounding box center [642, 303] width 230 height 20
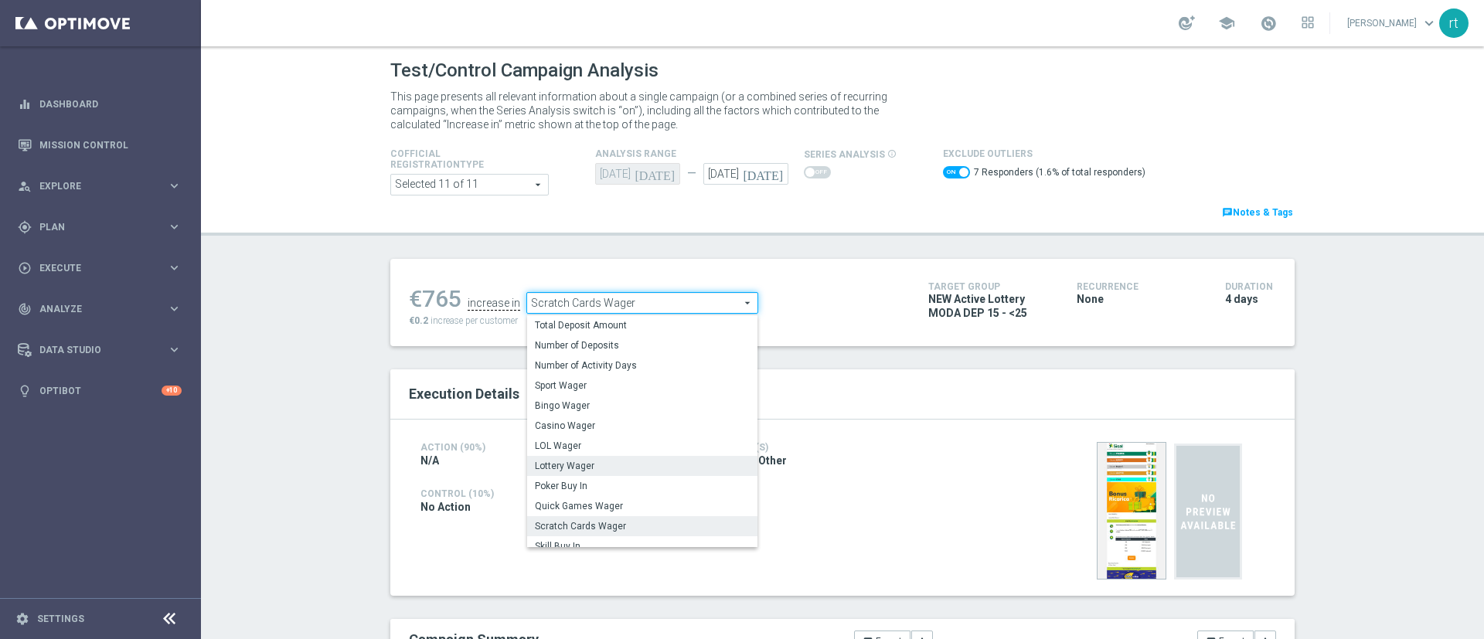
click at [571, 471] on span "Lottery Wager" at bounding box center [642, 466] width 215 height 12
checkbox input "false"
type input "Lottery Wager"
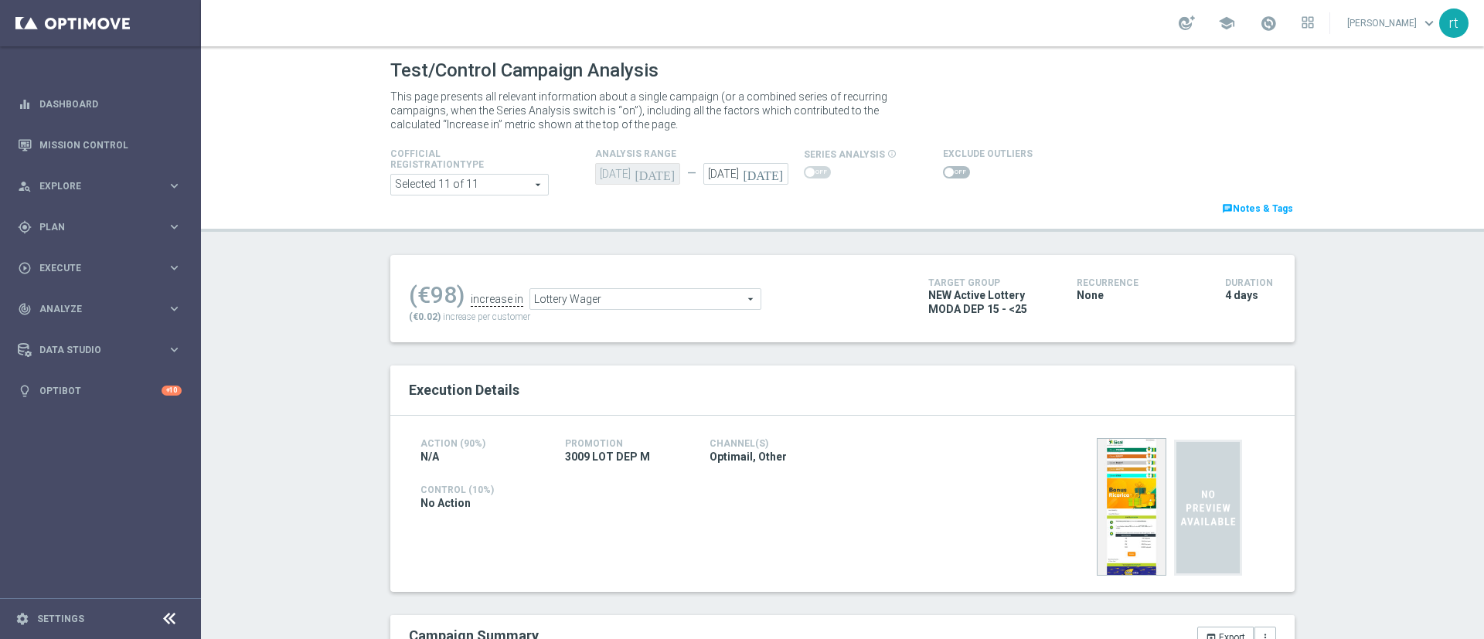
click at [951, 171] on span at bounding box center [956, 172] width 27 height 12
click at [951, 171] on input "checkbox" at bounding box center [956, 172] width 27 height 12
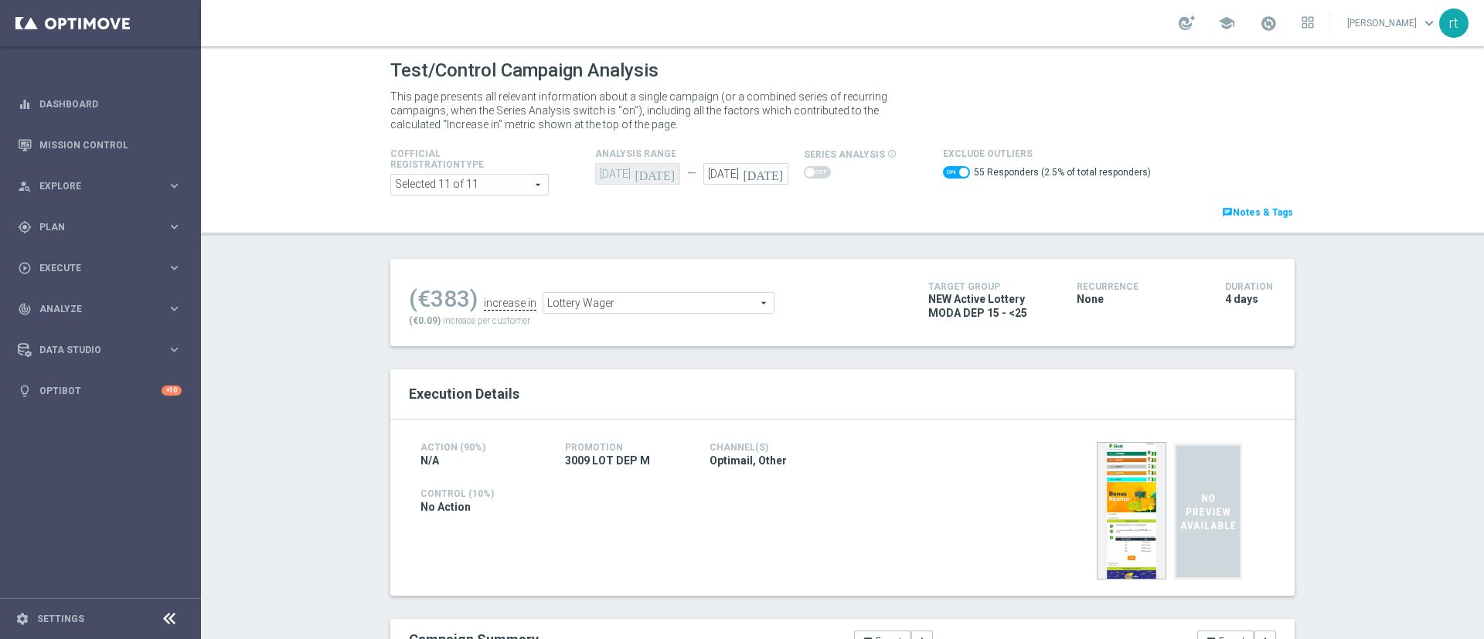
click at [640, 317] on div "(€383) increase in Lottery Wager Lottery Wager arrow_drop_down search (€0.09) i…" at bounding box center [657, 302] width 496 height 50
click at [634, 313] on span "Lottery Wager" at bounding box center [658, 303] width 230 height 20
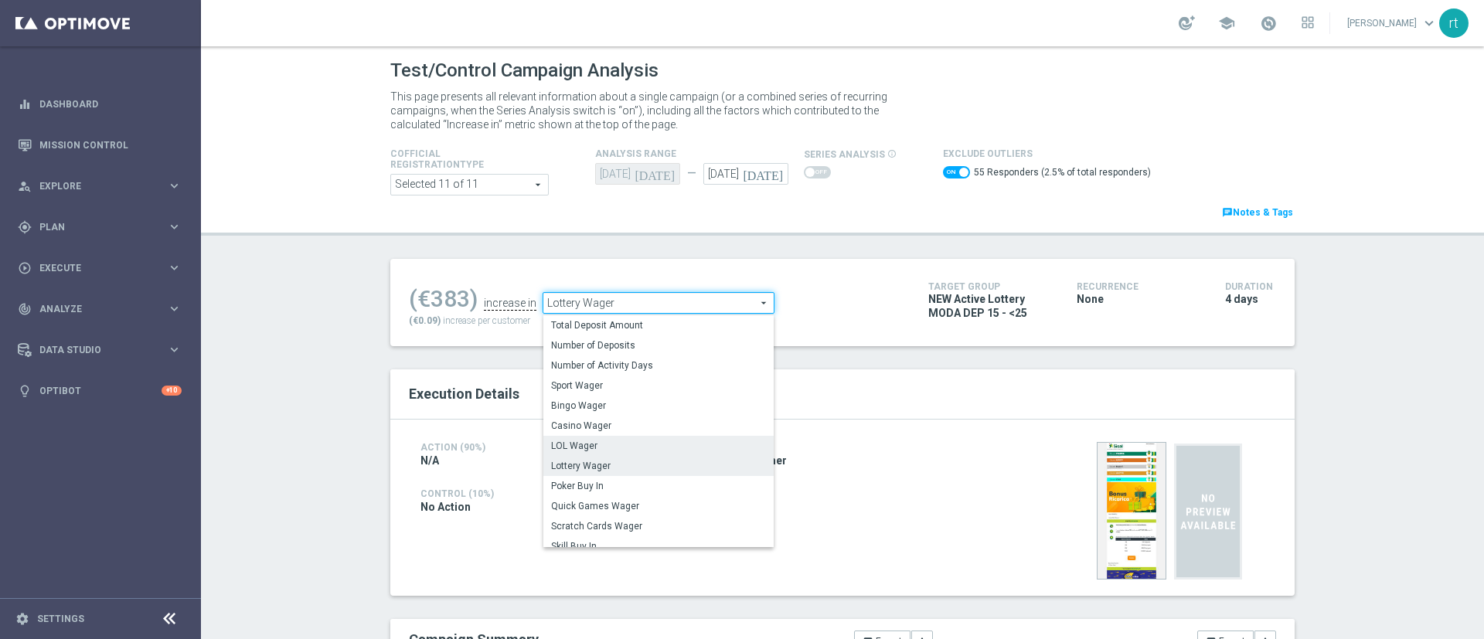
click at [597, 445] on span "LOL Wager" at bounding box center [658, 446] width 215 height 12
checkbox input "false"
type input "LOL Wager"
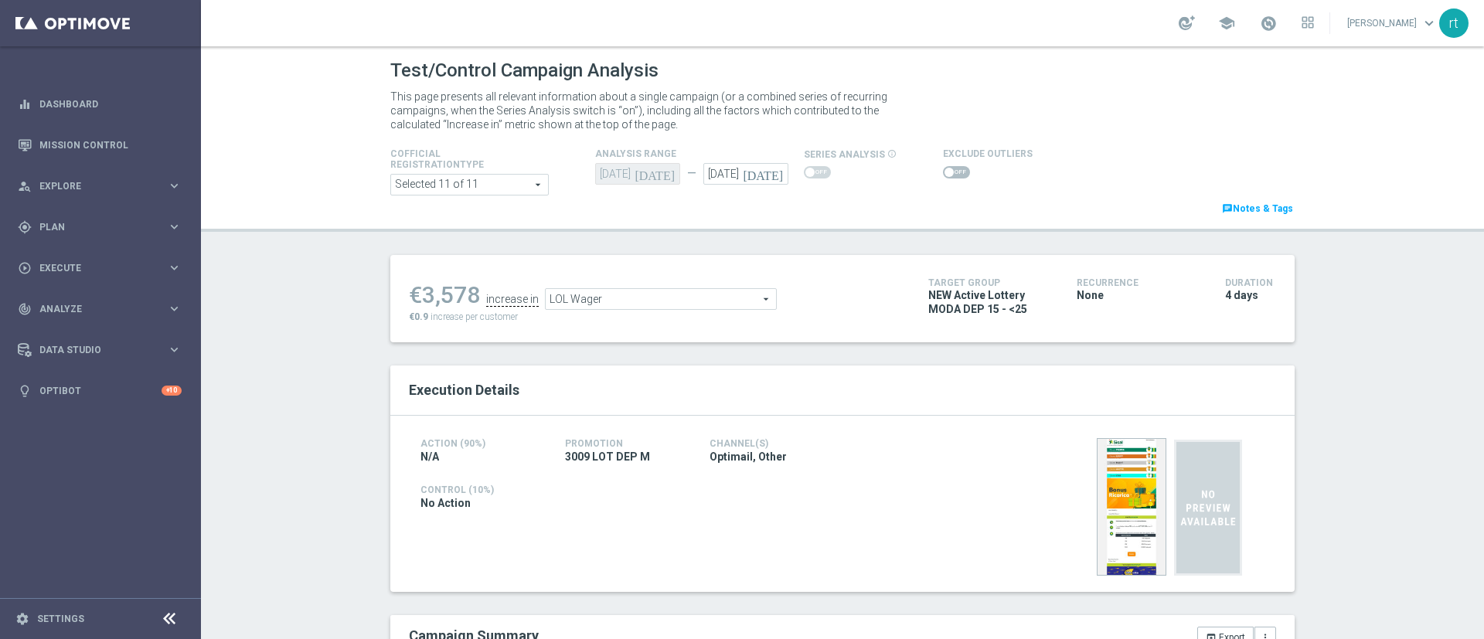
click at [943, 175] on span at bounding box center [956, 172] width 27 height 12
click at [943, 175] on input "checkbox" at bounding box center [956, 172] width 27 height 12
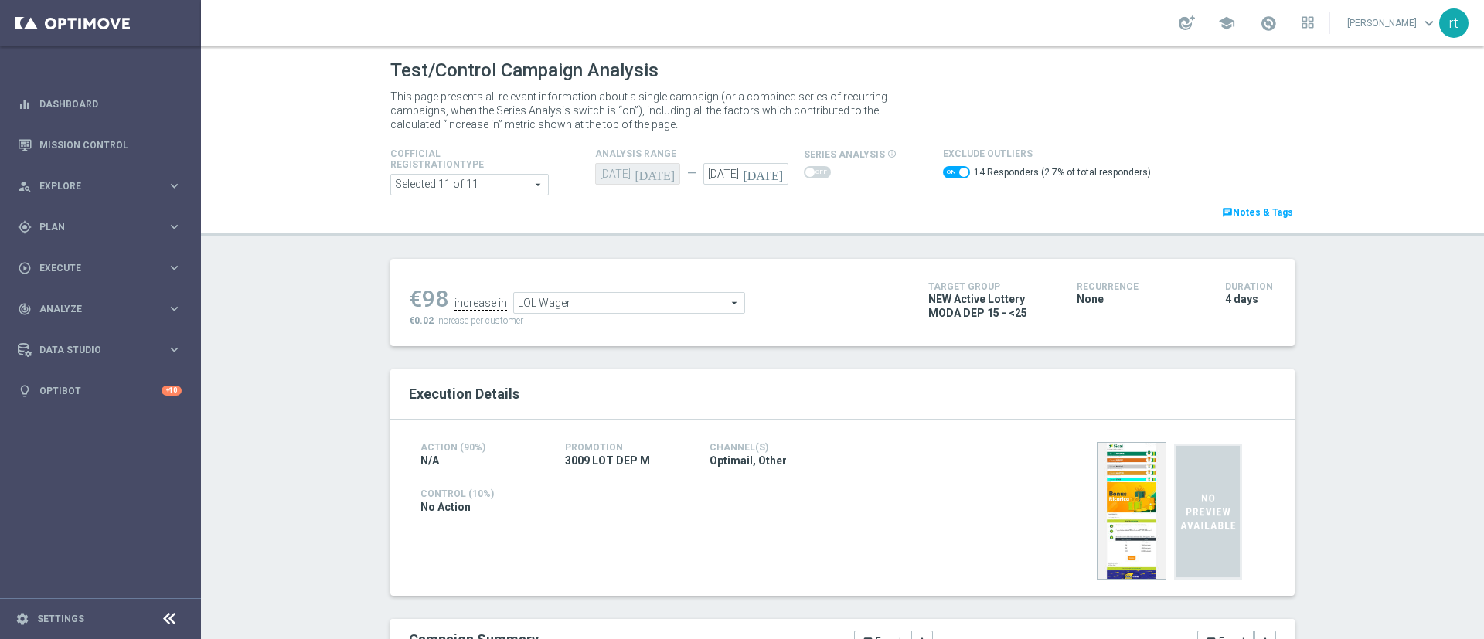
click at [527, 297] on span "LOL Wager" at bounding box center [629, 303] width 230 height 20
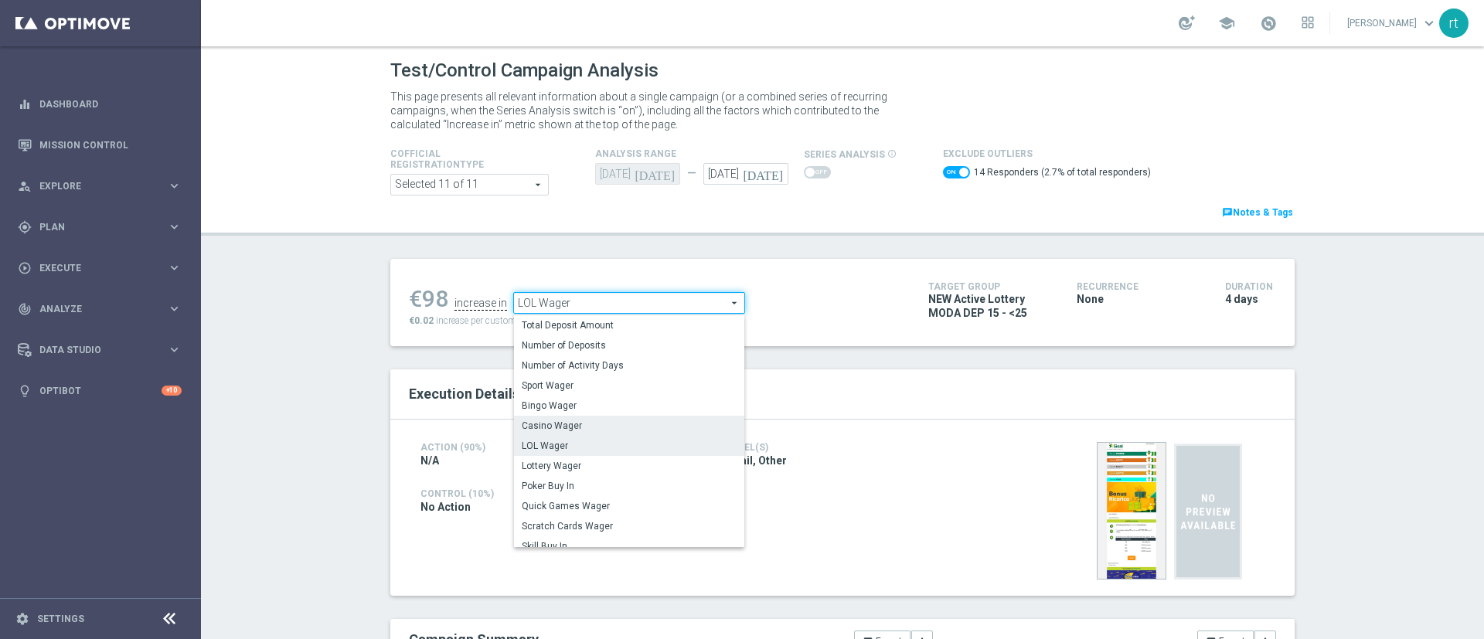
scroll to position [241, 0]
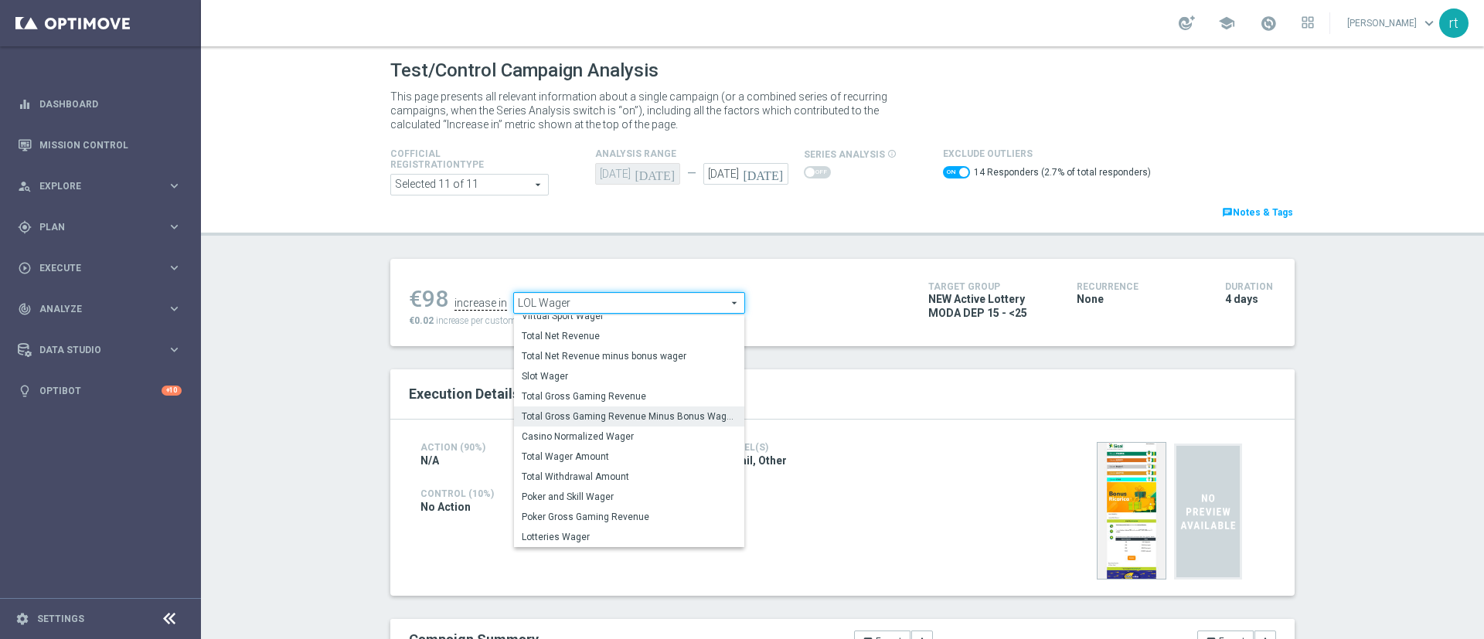
click at [564, 423] on span "Total Gross Gaming Revenue Minus Bonus Wagared" at bounding box center [629, 416] width 215 height 12
checkbox input "false"
type input "Total Gross Gaming Revenue Minus Bonus Wagared"
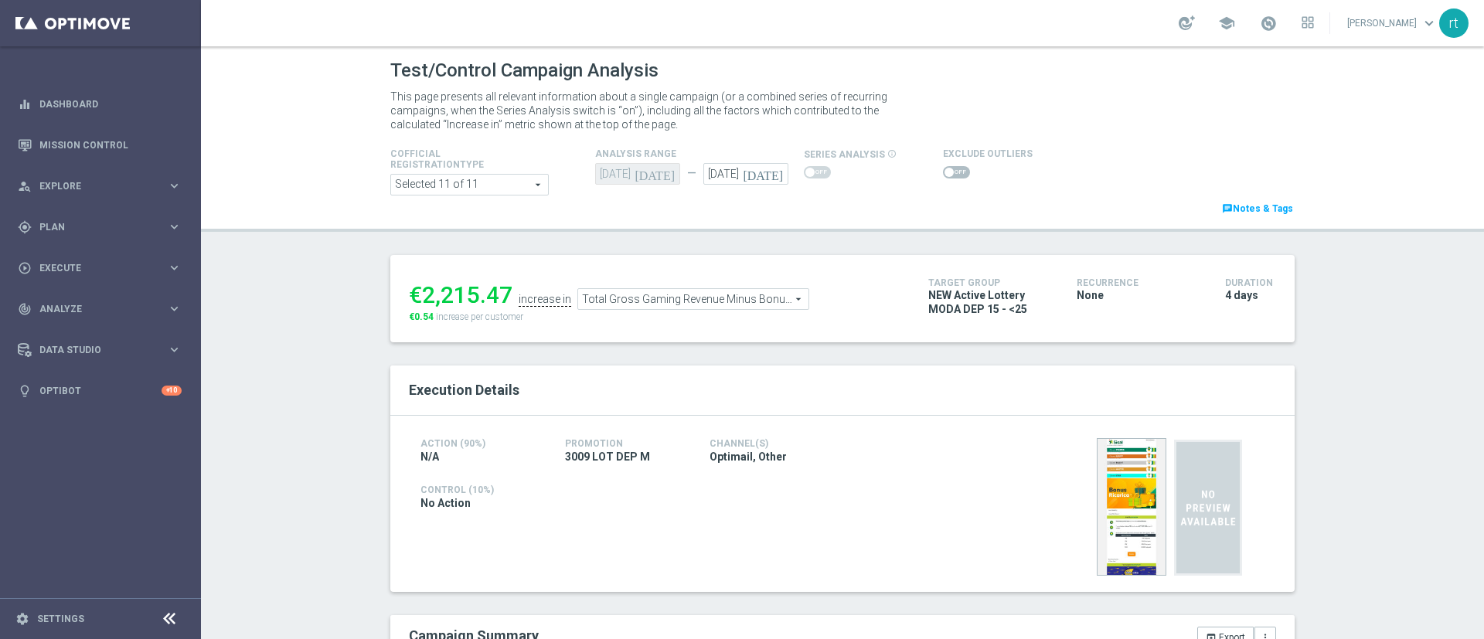
click at [947, 174] on span at bounding box center [956, 172] width 27 height 12
click at [947, 174] on input "checkbox" at bounding box center [956, 172] width 27 height 12
checkbox input "true"
click at [943, 174] on span at bounding box center [956, 172] width 27 height 12
click at [943, 174] on input "checkbox" at bounding box center [956, 172] width 27 height 12
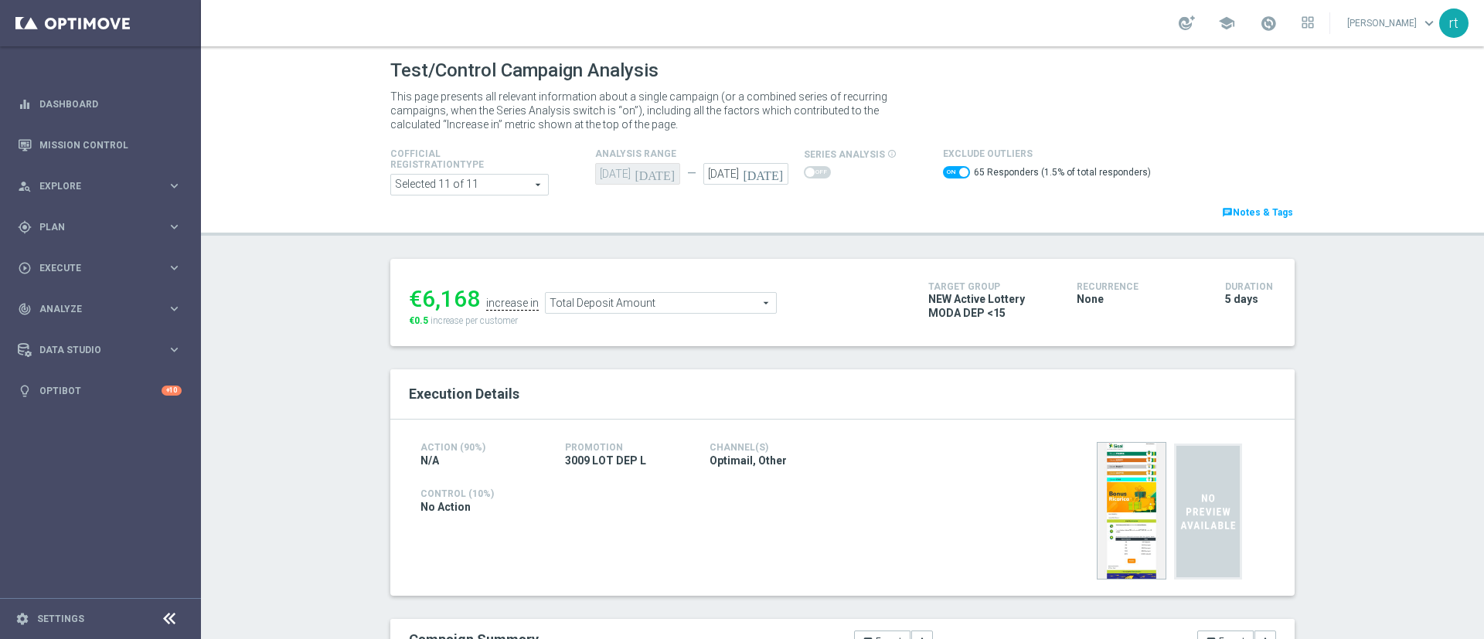
click at [943, 170] on span at bounding box center [956, 172] width 27 height 12
click at [943, 170] on input "checkbox" at bounding box center [956, 172] width 27 height 12
checkbox input "false"
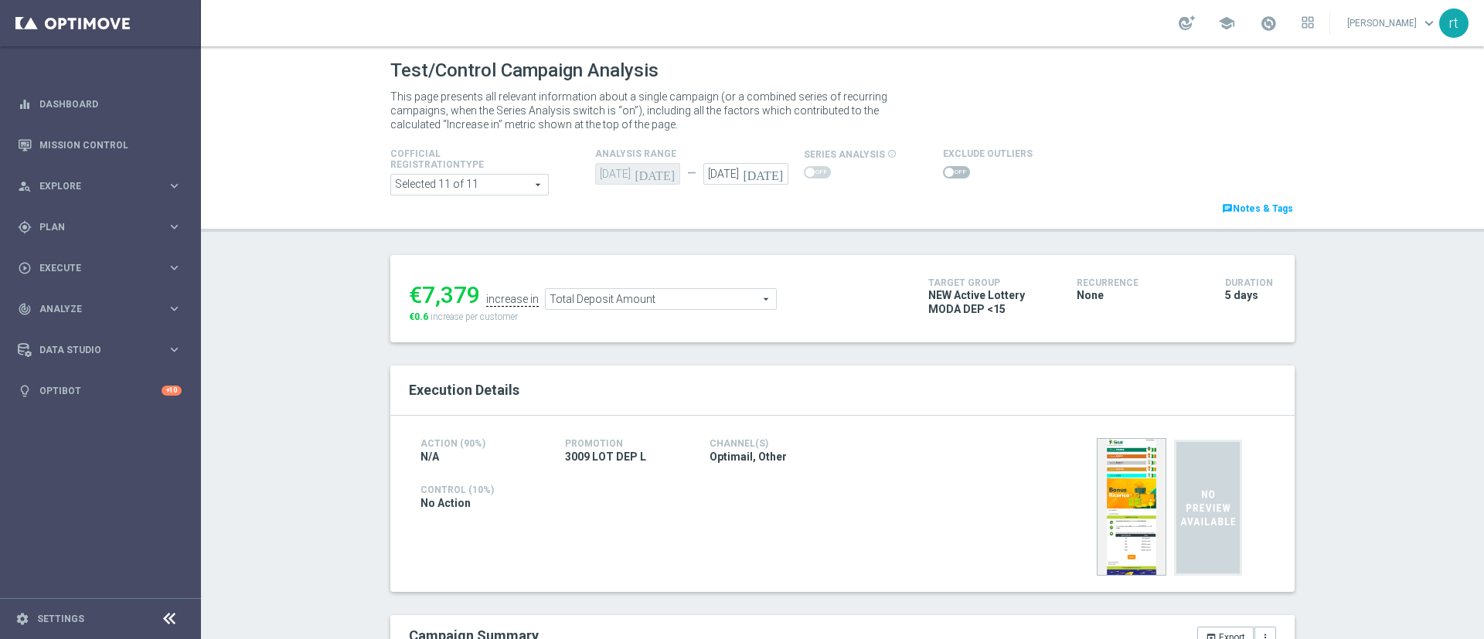
click at [612, 302] on span "Total Deposit Amount" at bounding box center [661, 299] width 230 height 20
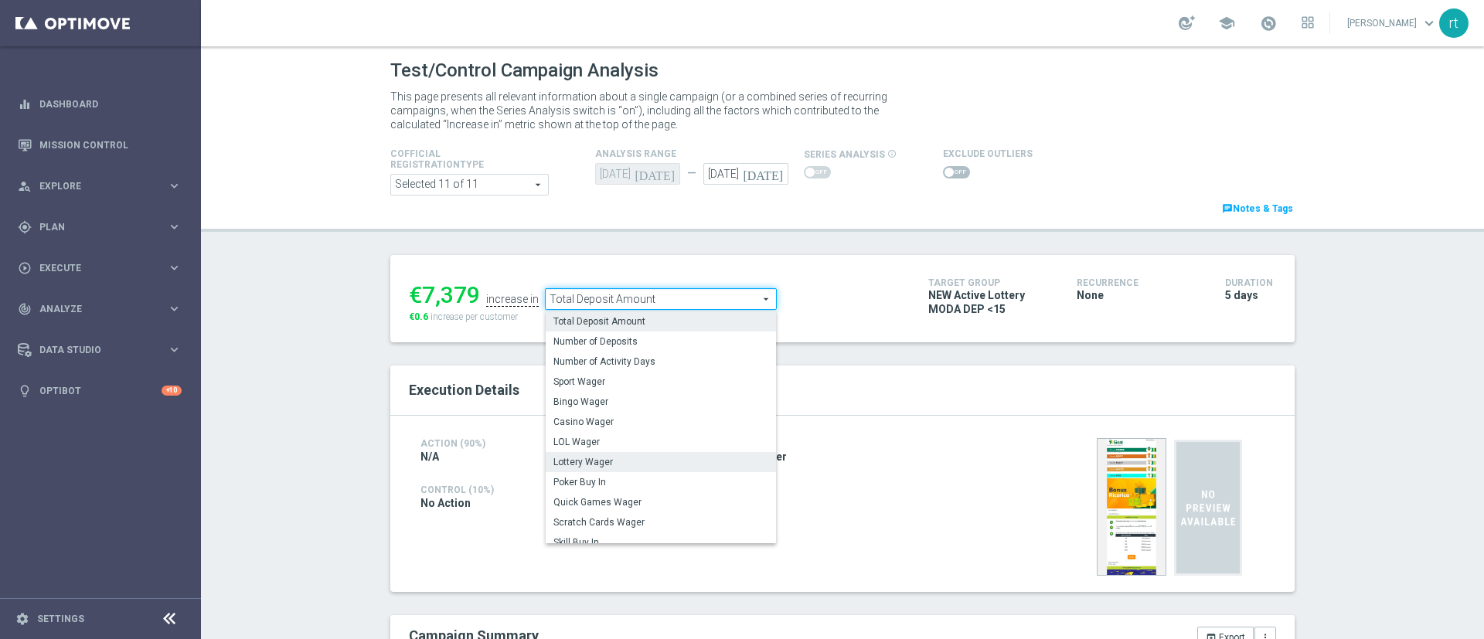
click at [599, 454] on label "Lottery Wager" at bounding box center [661, 462] width 230 height 20
type input "Lottery Wager"
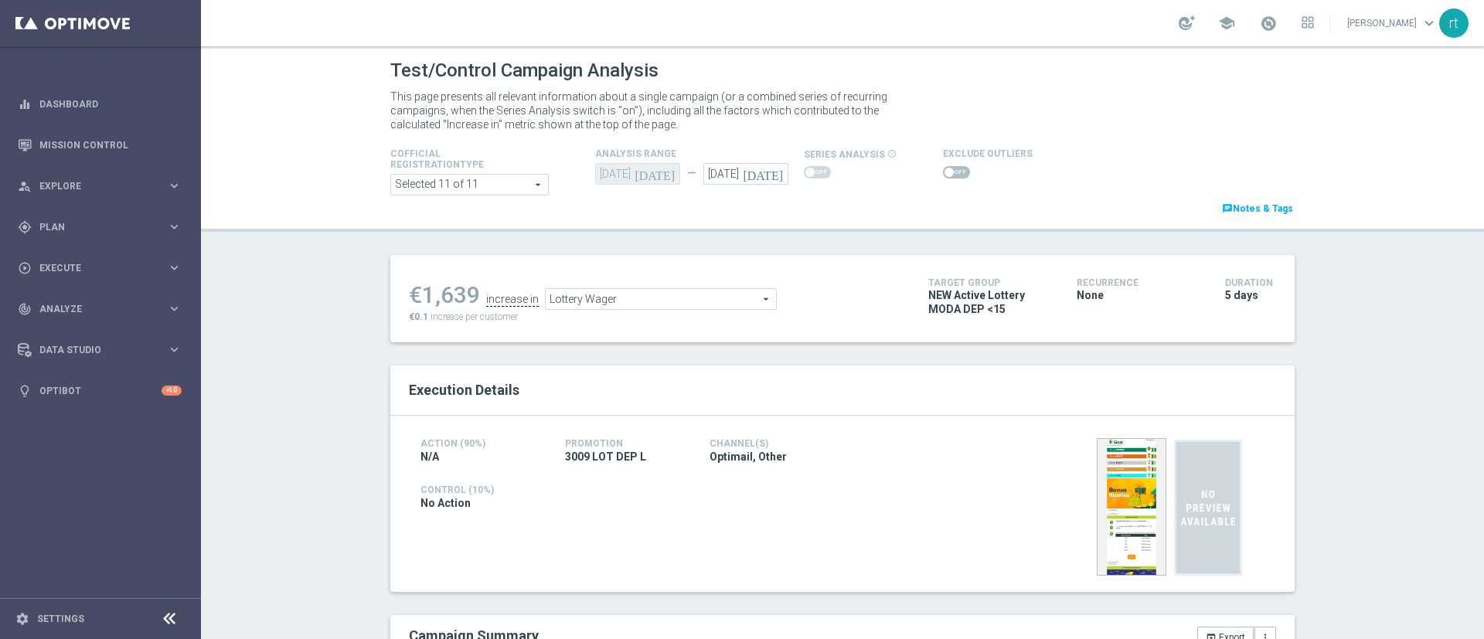
click at [943, 174] on span at bounding box center [956, 172] width 27 height 12
click at [943, 174] on input "checkbox" at bounding box center [956, 172] width 27 height 12
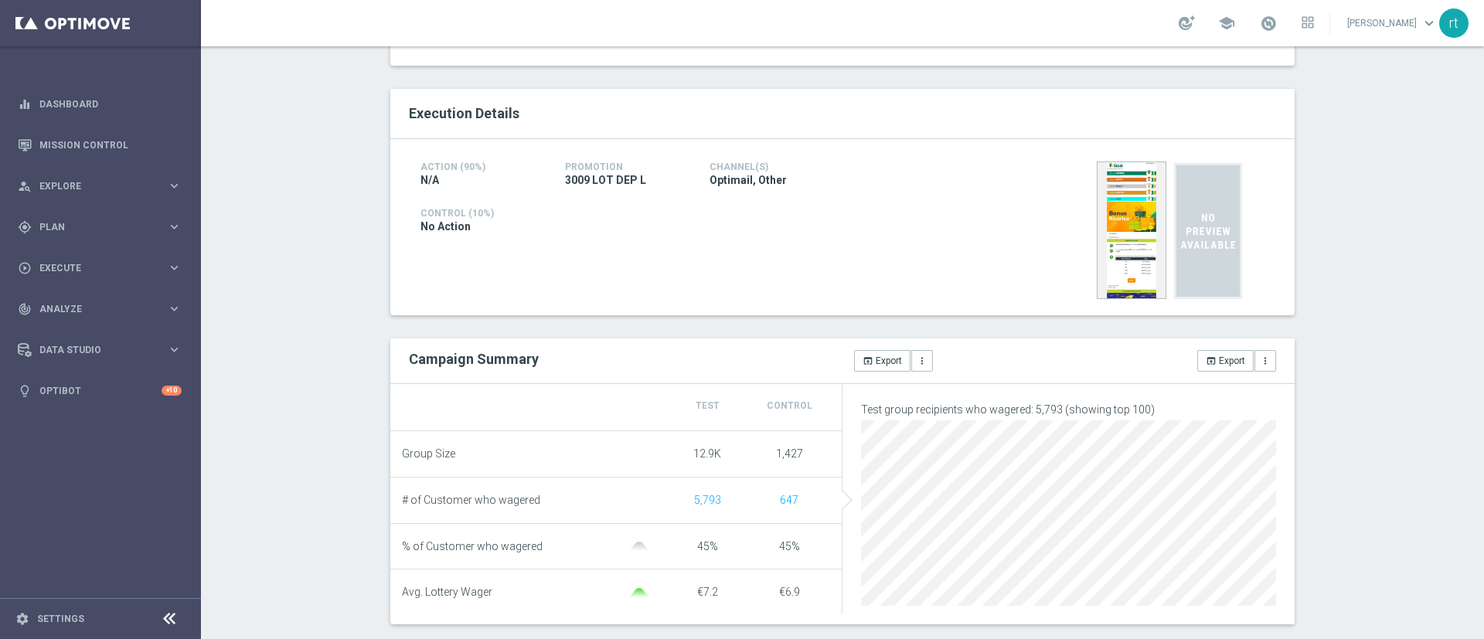
scroll to position [120, 0]
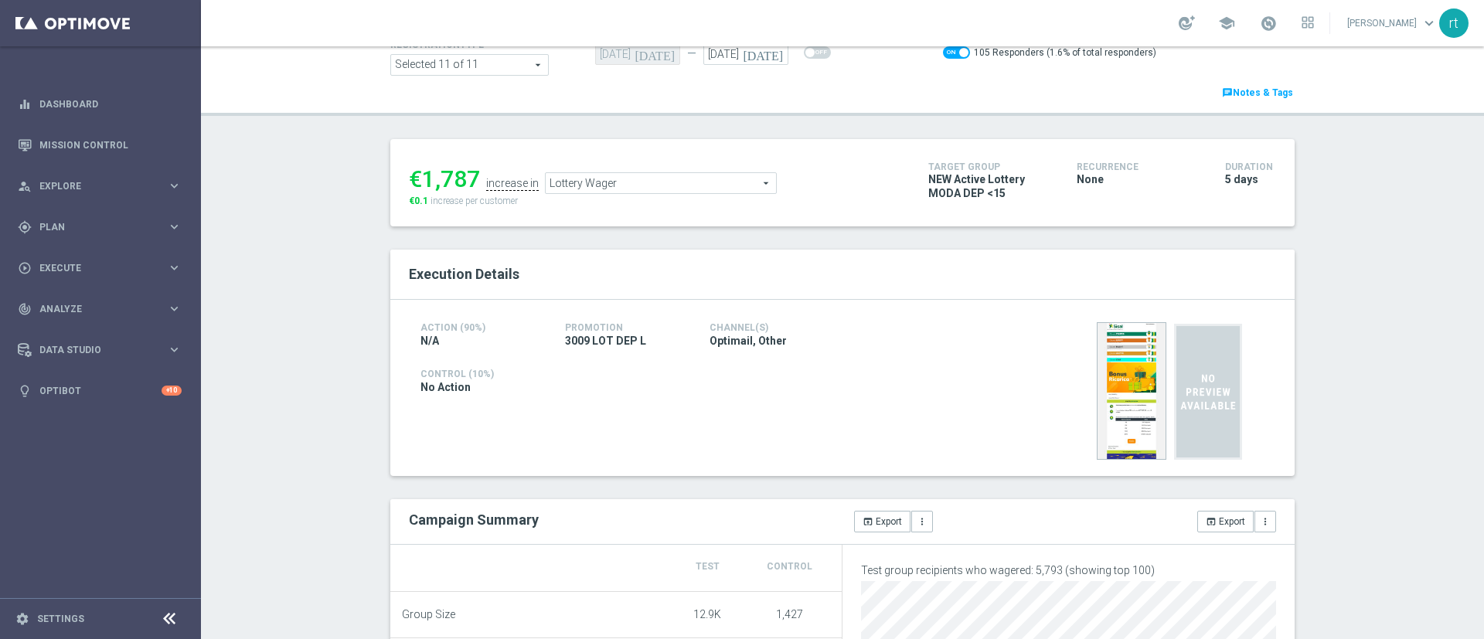
click at [580, 185] on span "Lottery Wager" at bounding box center [661, 183] width 230 height 20
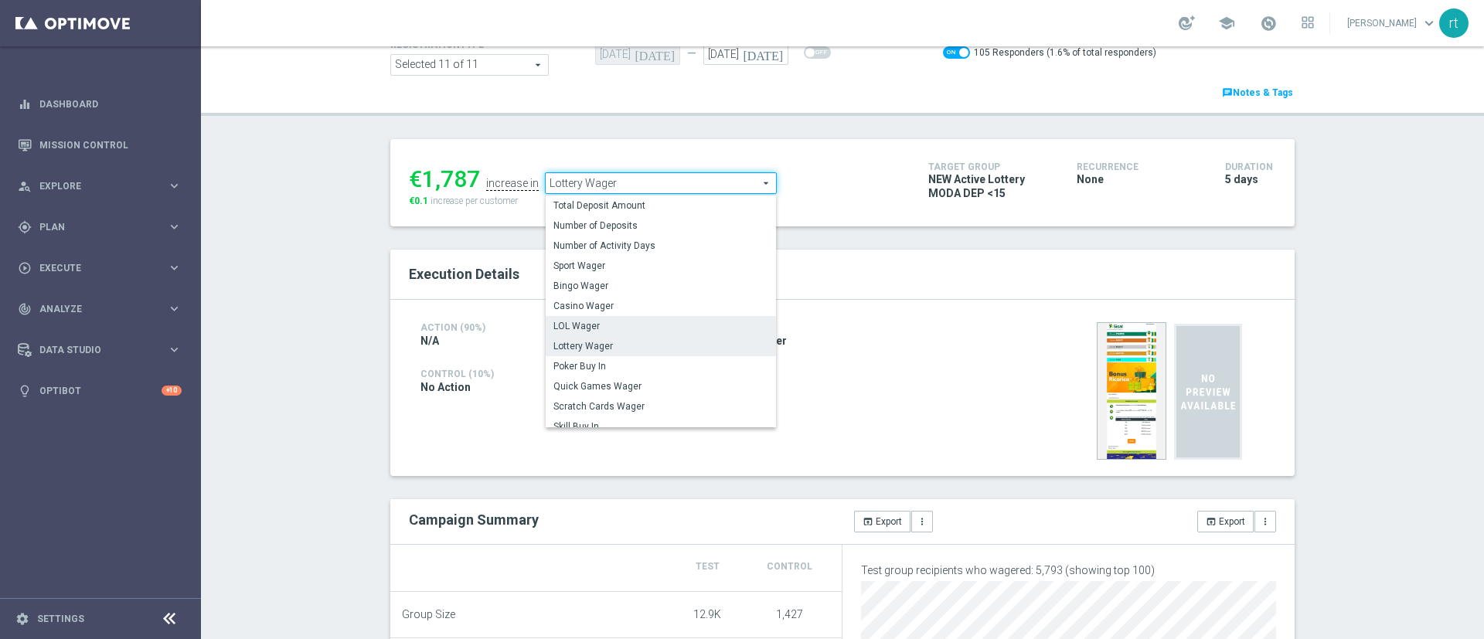
click at [587, 326] on span "LOL Wager" at bounding box center [660, 326] width 215 height 12
checkbox input "false"
type input "LOL Wager"
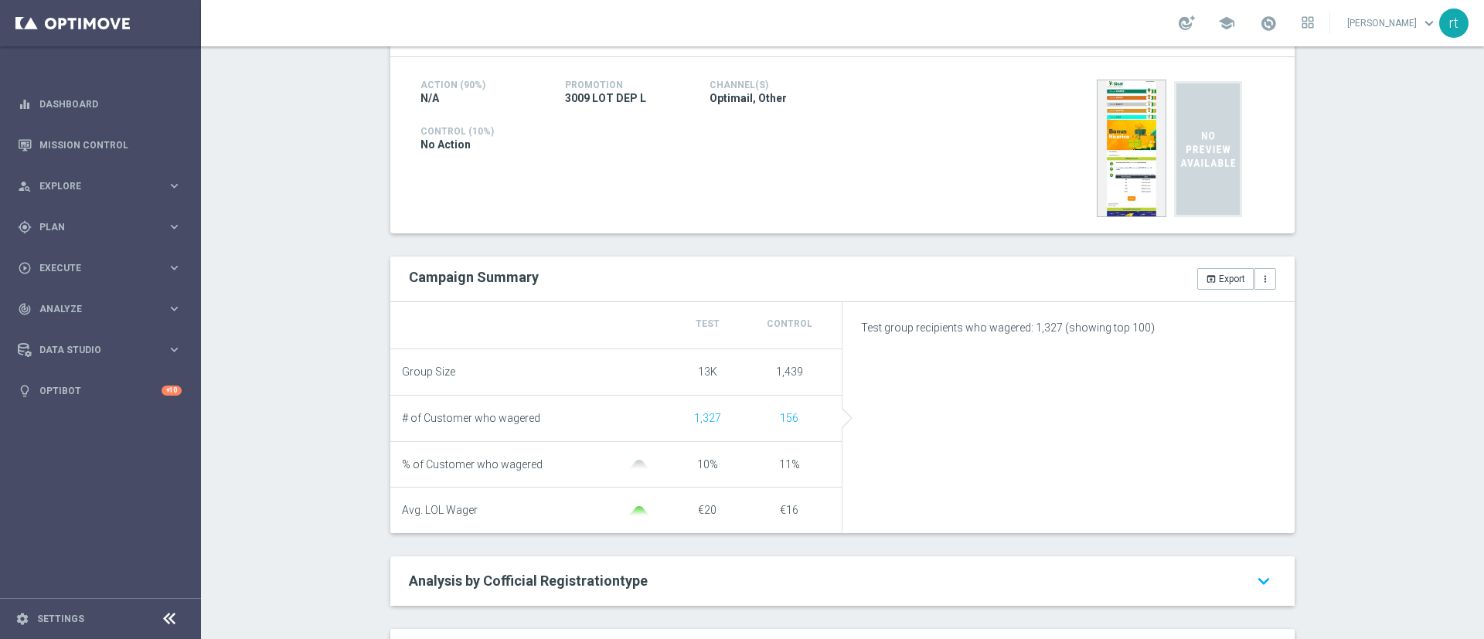
scroll to position [66, 0]
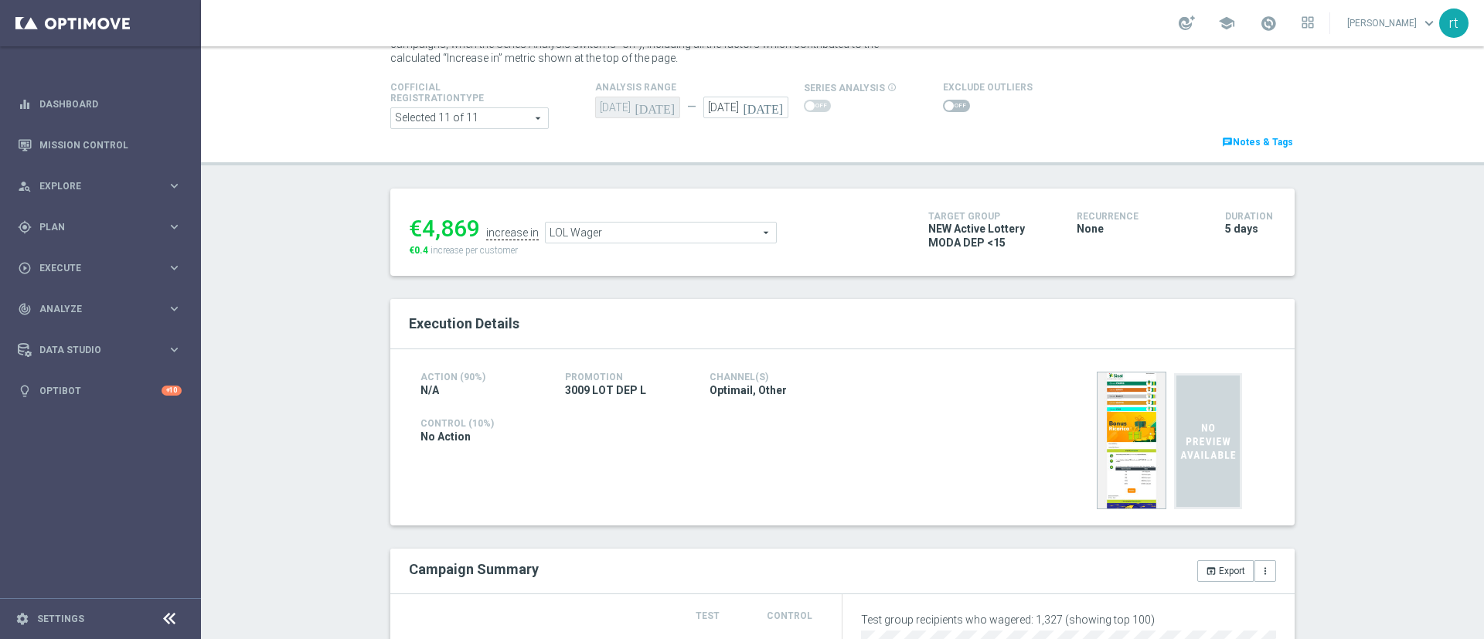
click at [943, 106] on span at bounding box center [956, 106] width 27 height 12
click at [943, 106] on input "checkbox" at bounding box center [956, 106] width 27 height 12
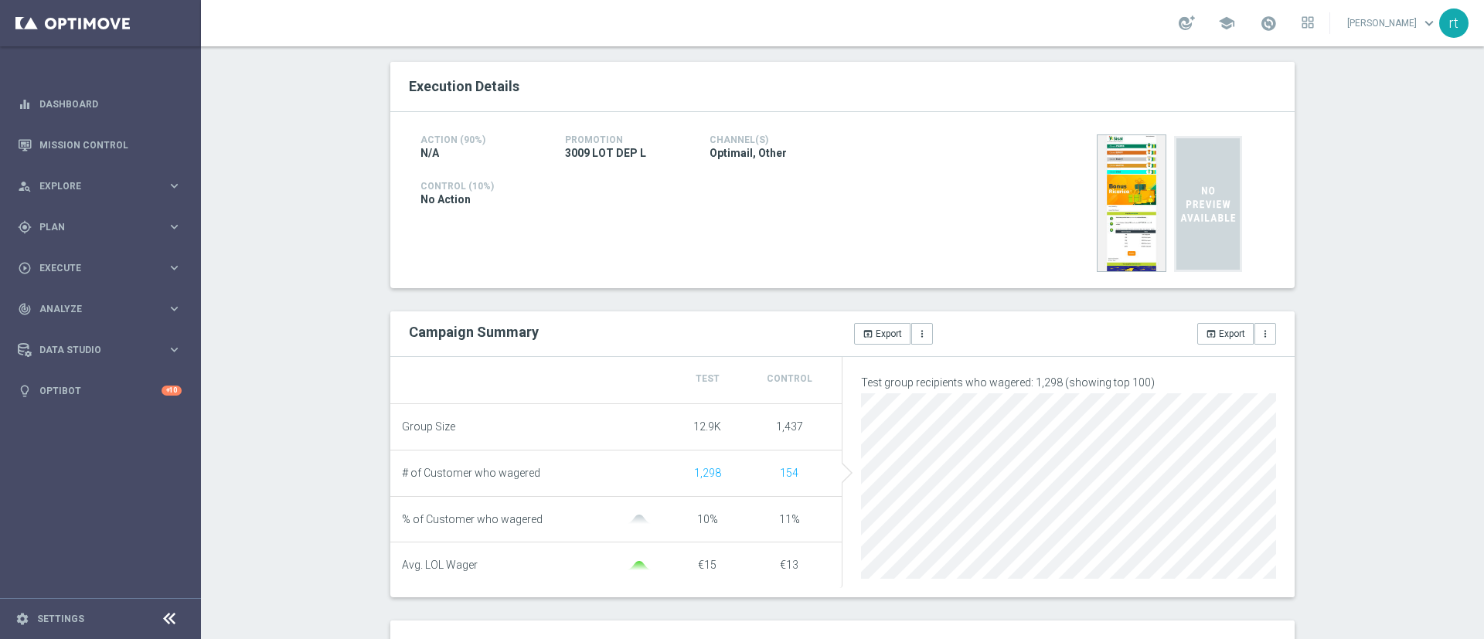
scroll to position [162, 0]
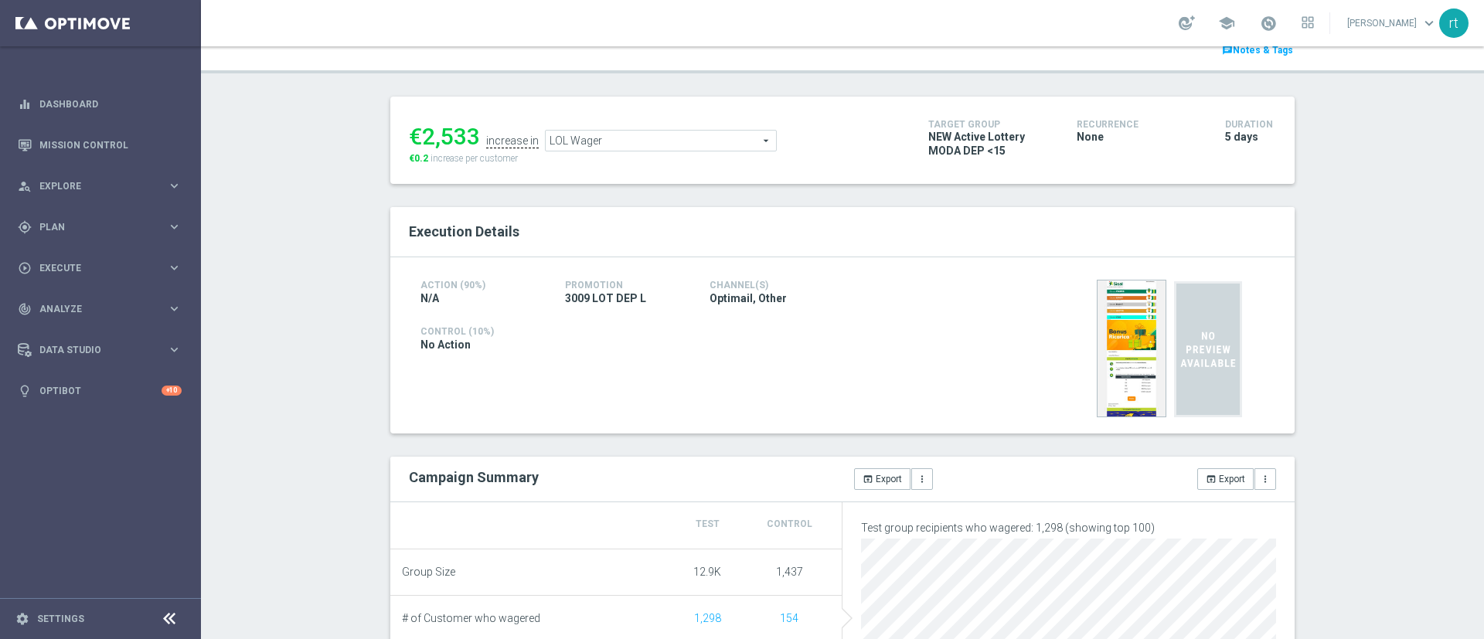
click at [577, 141] on span "LOL Wager" at bounding box center [661, 141] width 230 height 20
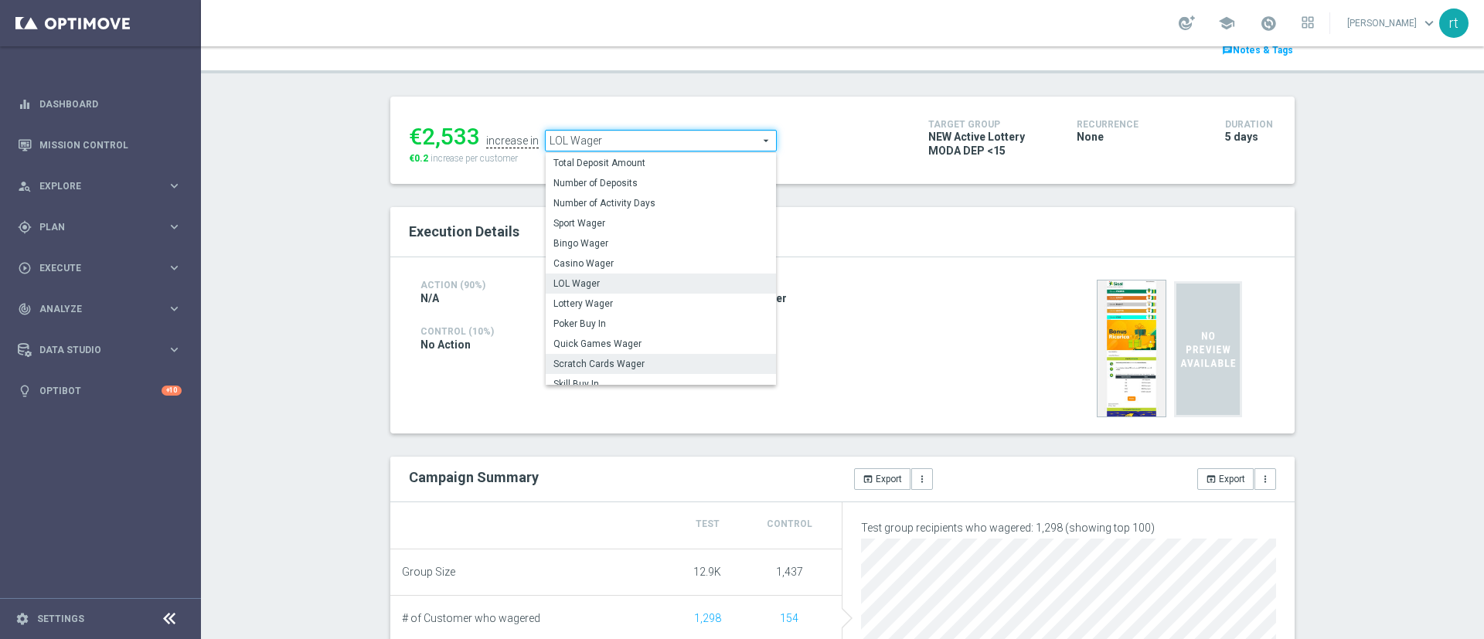
click at [580, 366] on span "Scratch Cards Wager" at bounding box center [660, 364] width 215 height 12
checkbox input "false"
type input "Scratch Cards Wager"
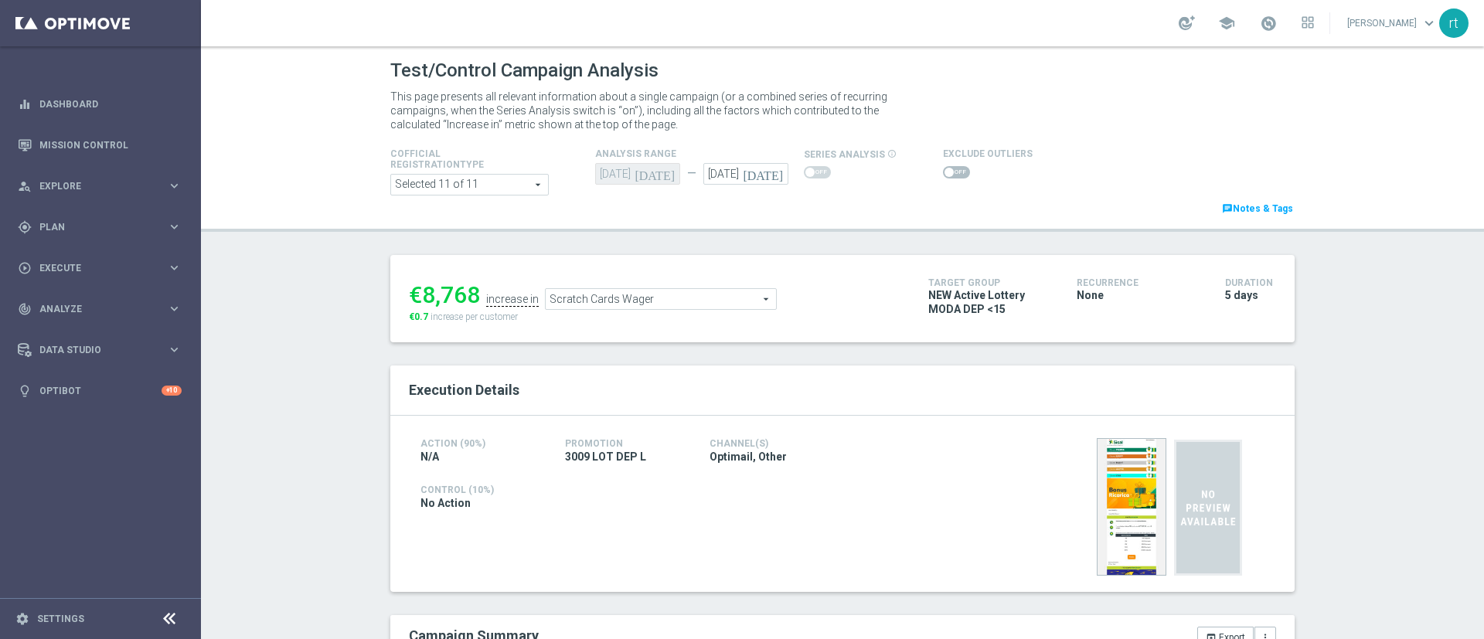
click at [944, 173] on span at bounding box center [956, 172] width 27 height 12
click at [944, 173] on input "checkbox" at bounding box center [956, 172] width 27 height 12
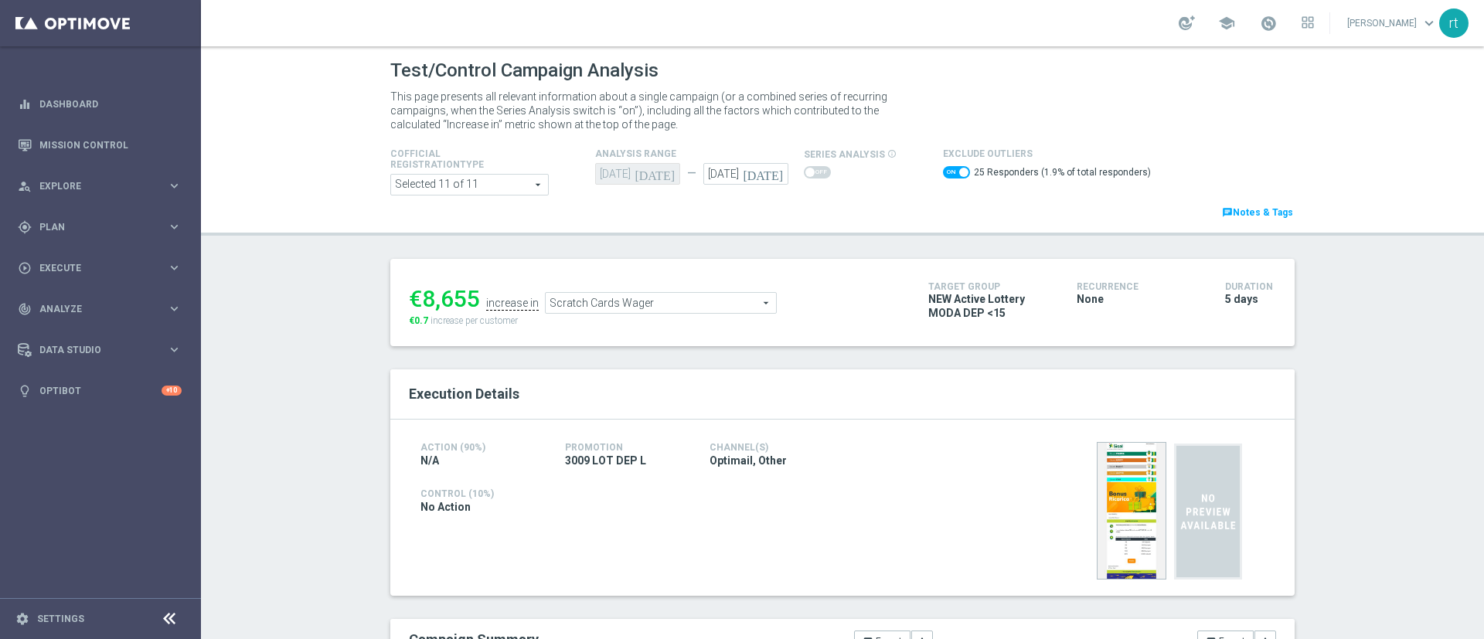
click at [581, 301] on span "Scratch Cards Wager" at bounding box center [661, 303] width 230 height 20
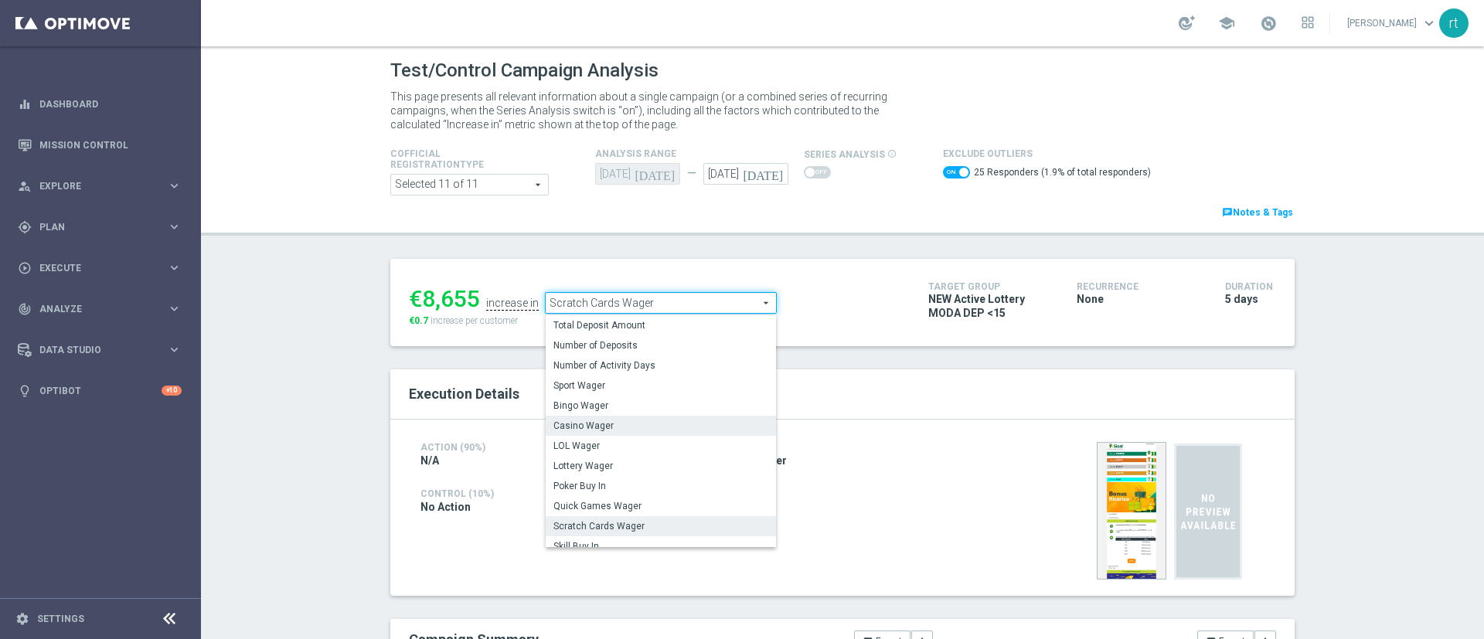
scroll to position [241, 0]
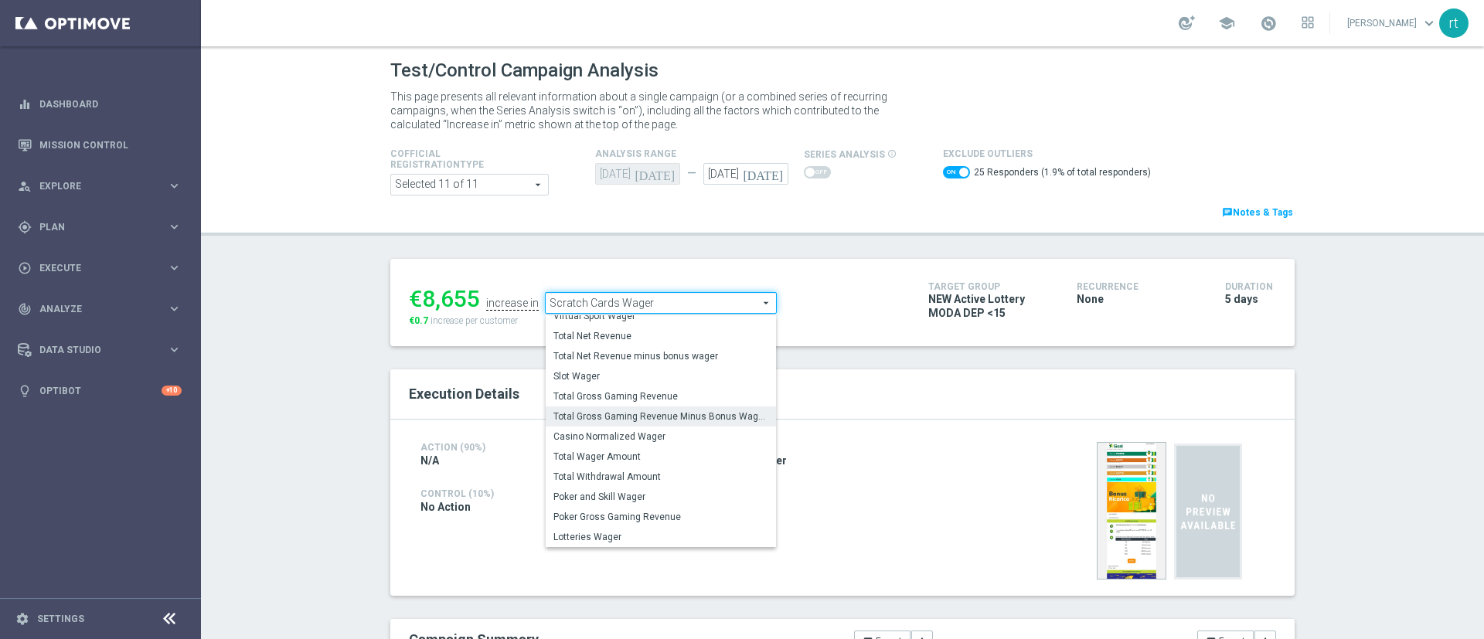
click at [624, 413] on span "Total Gross Gaming Revenue Minus Bonus Wagared" at bounding box center [660, 416] width 215 height 12
checkbox input "false"
type input "Total Gross Gaming Revenue Minus Bonus Wagared"
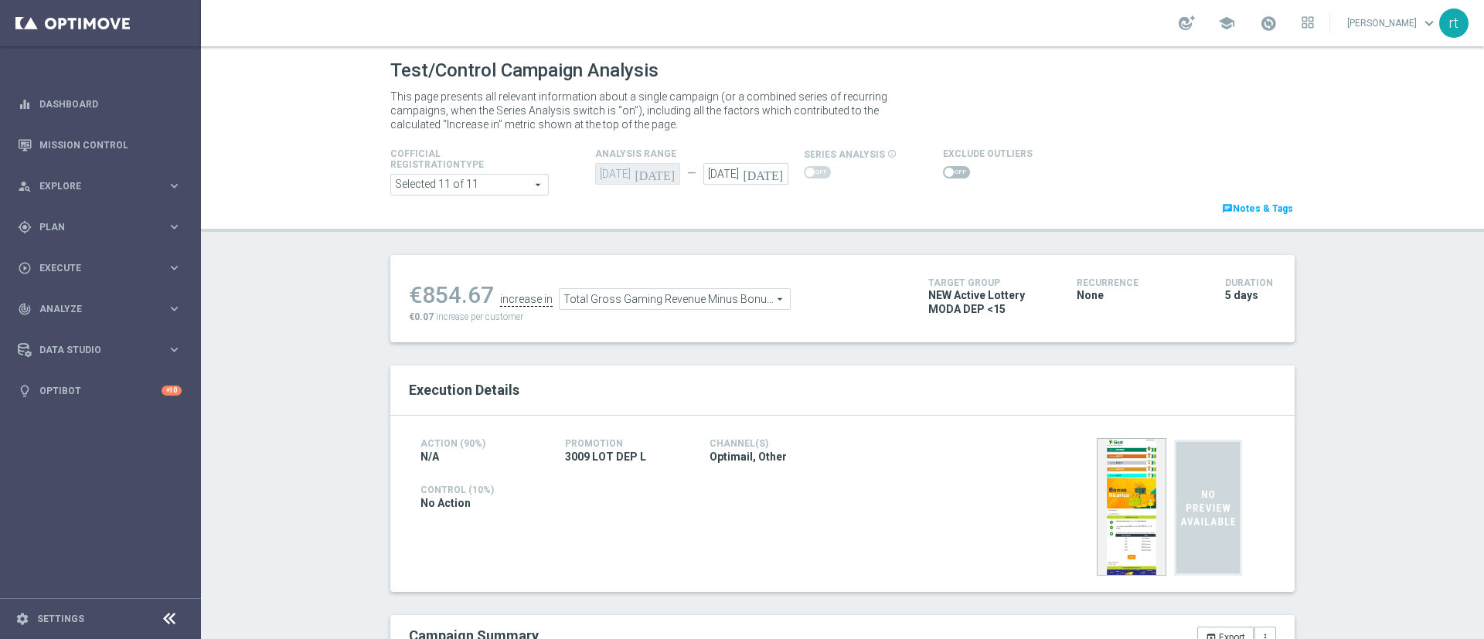
click at [943, 175] on span at bounding box center [956, 172] width 27 height 12
click at [943, 175] on input "checkbox" at bounding box center [956, 172] width 27 height 12
checkbox input "true"
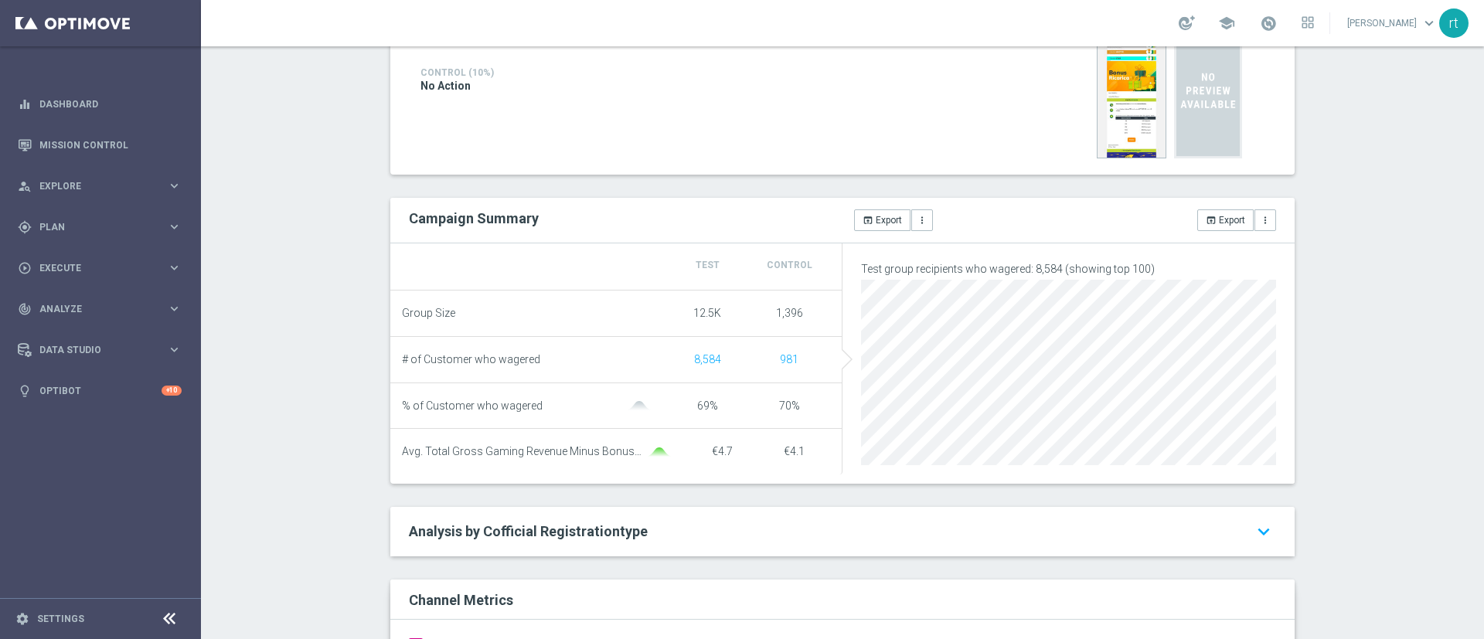
scroll to position [83, 0]
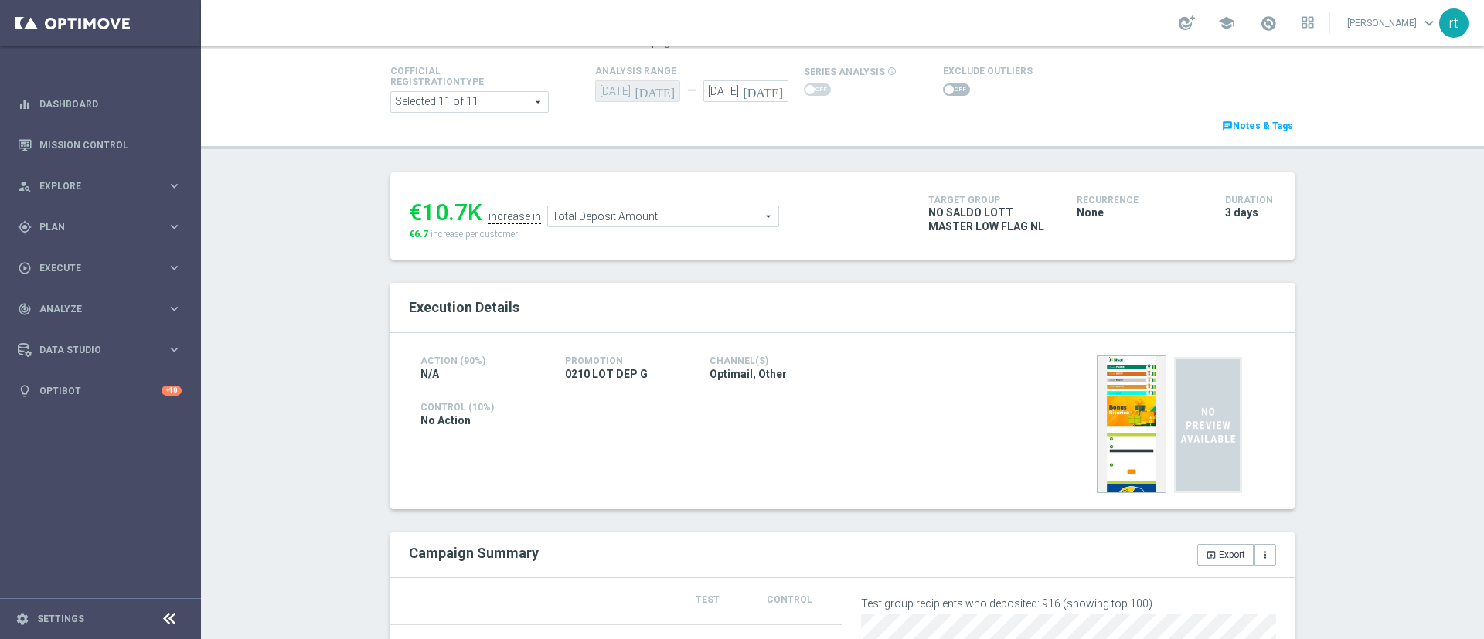
scroll to position [74, 0]
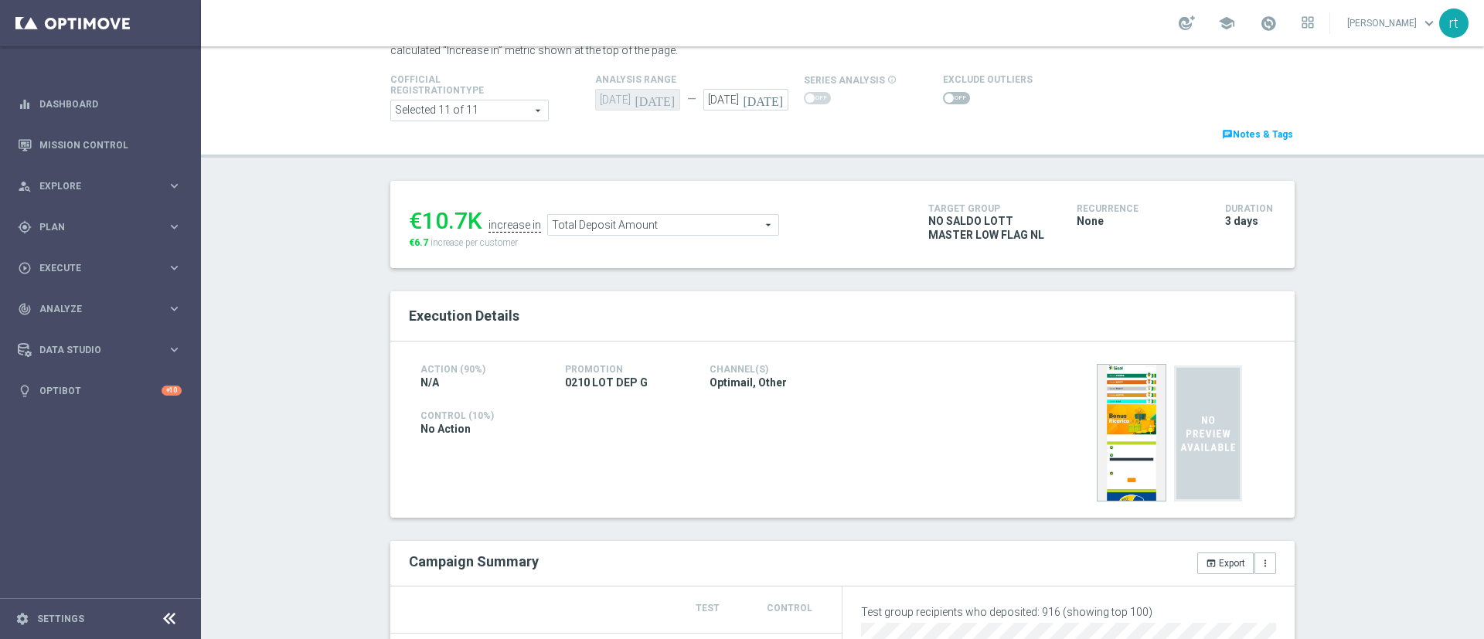
click at [944, 101] on span at bounding box center [956, 98] width 27 height 12
click at [944, 101] on input "checkbox" at bounding box center [956, 98] width 27 height 12
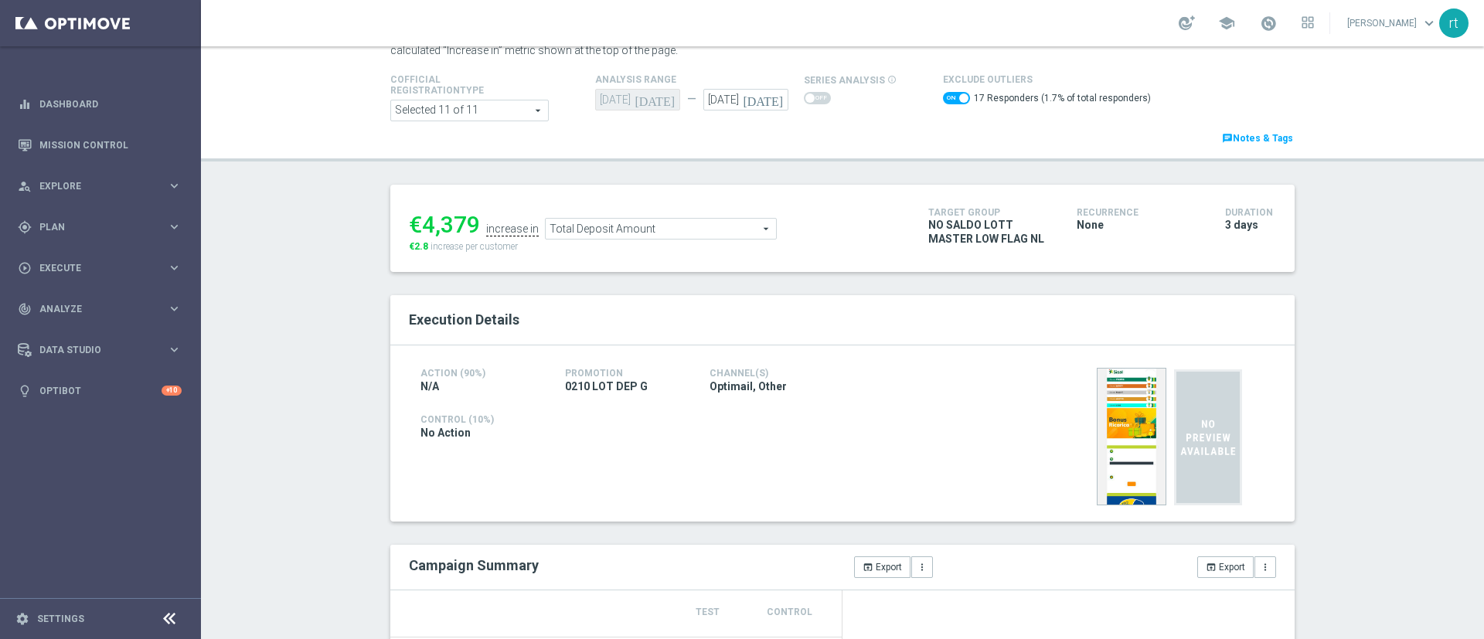
click at [558, 226] on span "Total Deposit Amount" at bounding box center [661, 229] width 230 height 20
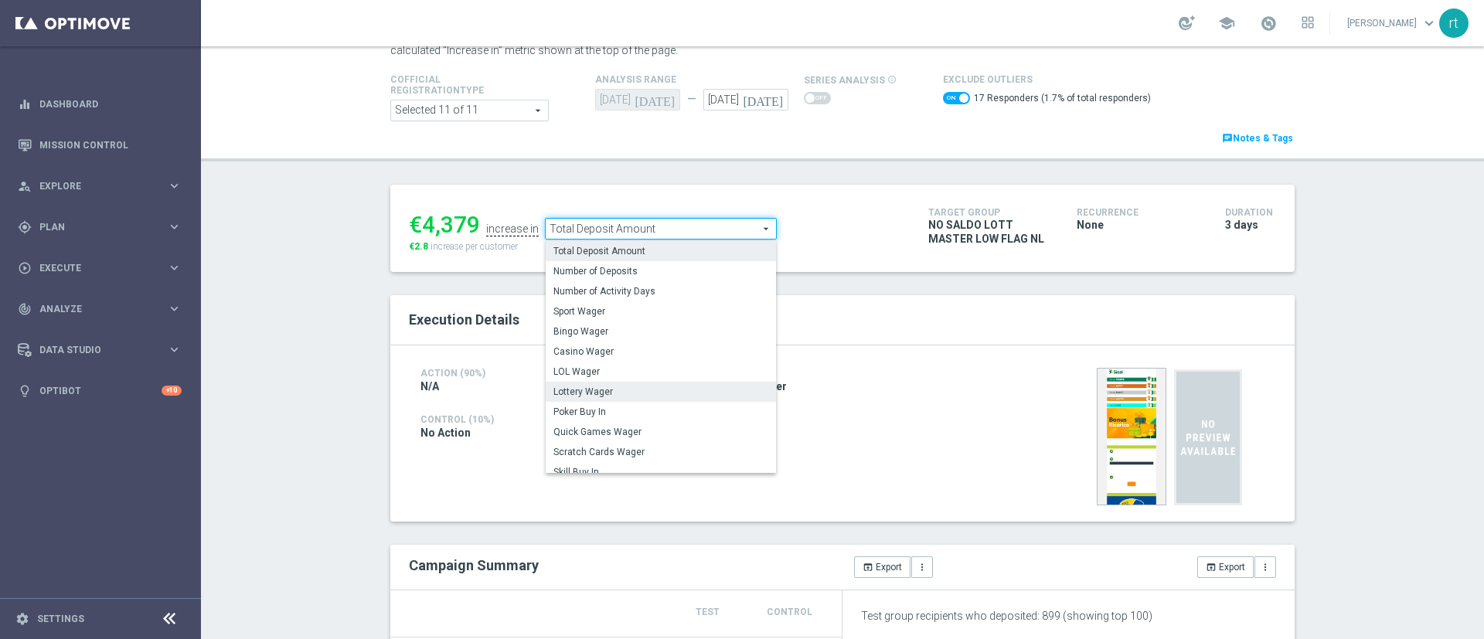
click at [599, 383] on label "Lottery Wager" at bounding box center [661, 392] width 230 height 20
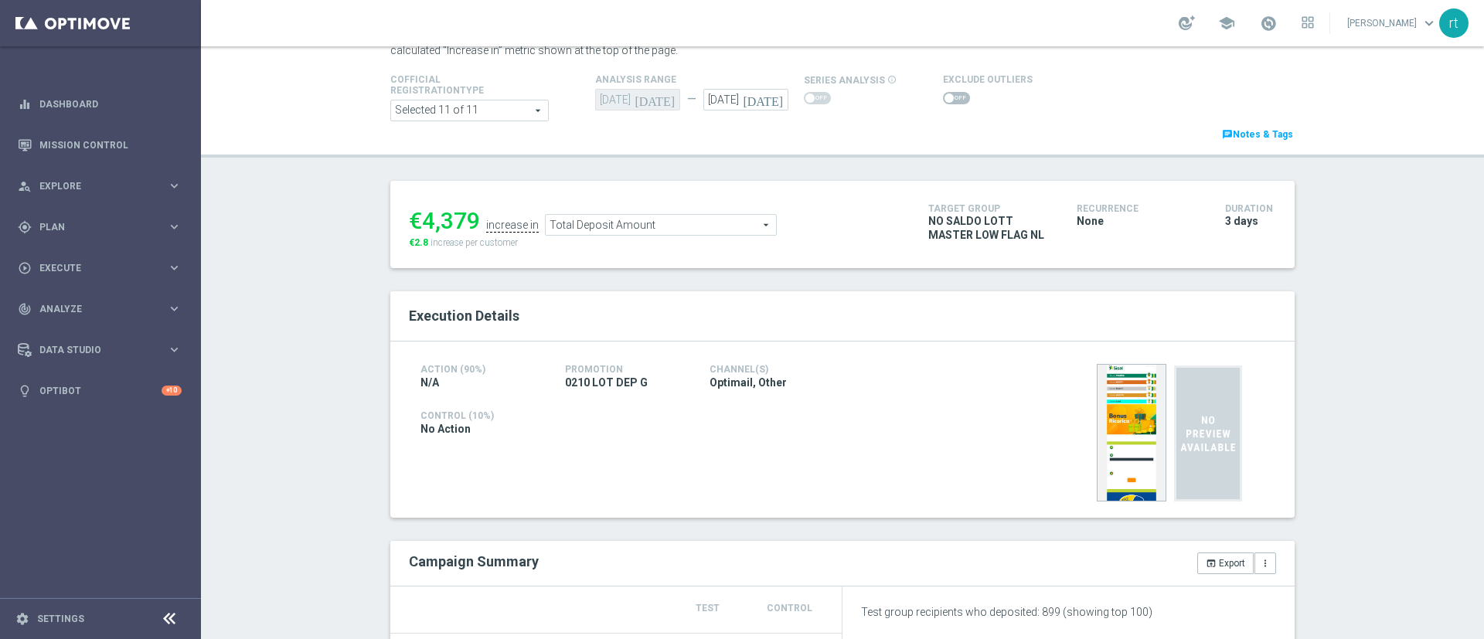
checkbox input "false"
type input "Lottery Wager"
click at [943, 100] on span at bounding box center [956, 98] width 27 height 12
click at [943, 100] on input "checkbox" at bounding box center [956, 98] width 27 height 12
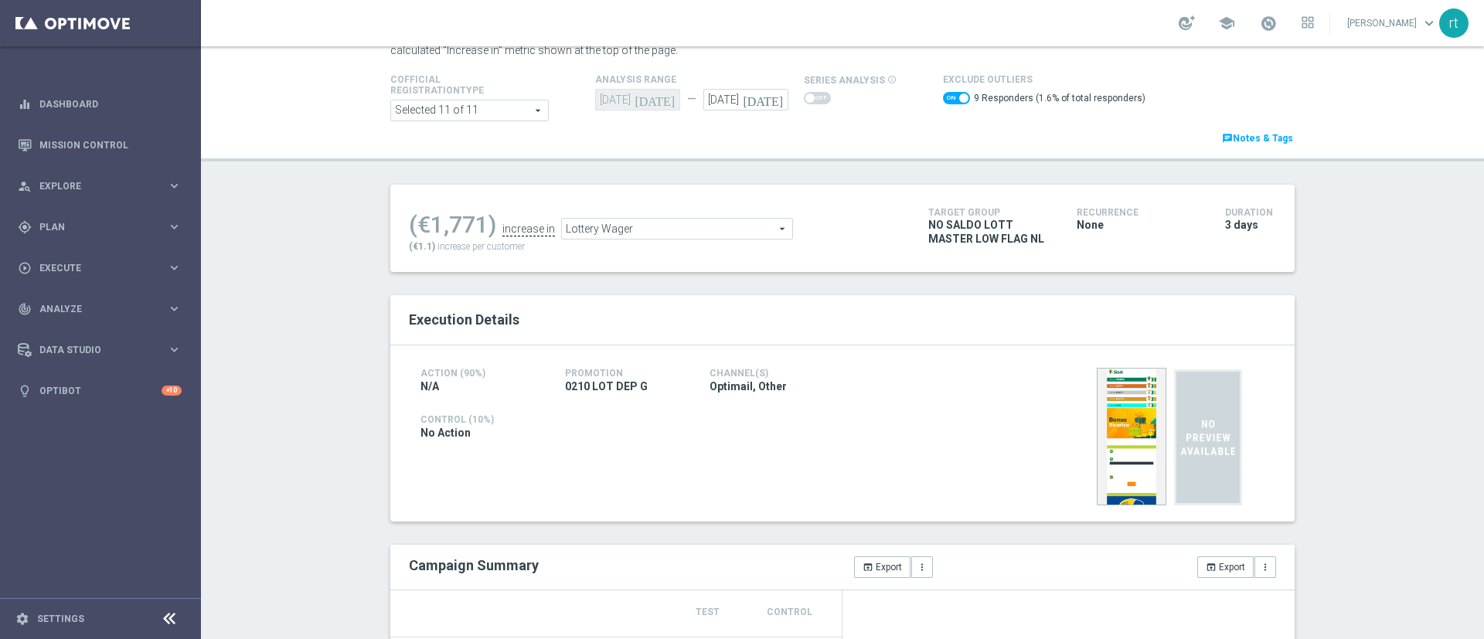
click at [613, 221] on span "Lottery Wager" at bounding box center [677, 229] width 230 height 20
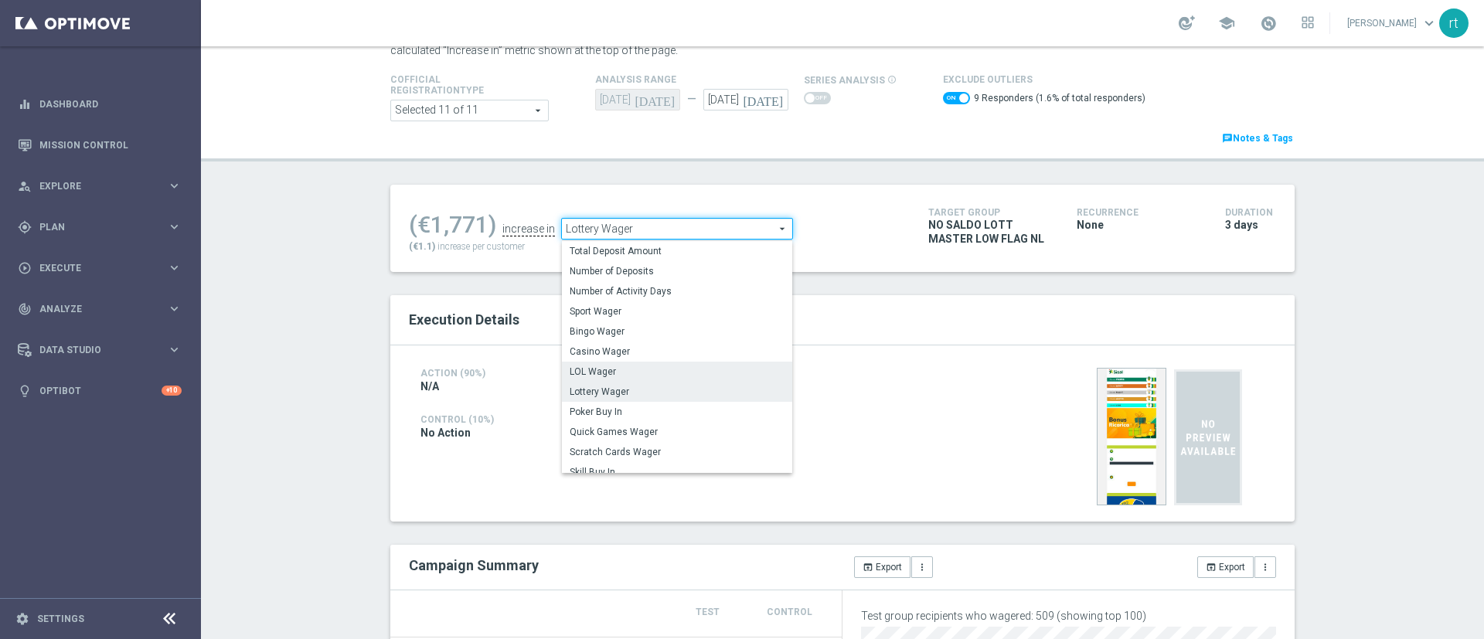
click at [600, 365] on label "LOL Wager" at bounding box center [677, 372] width 230 height 20
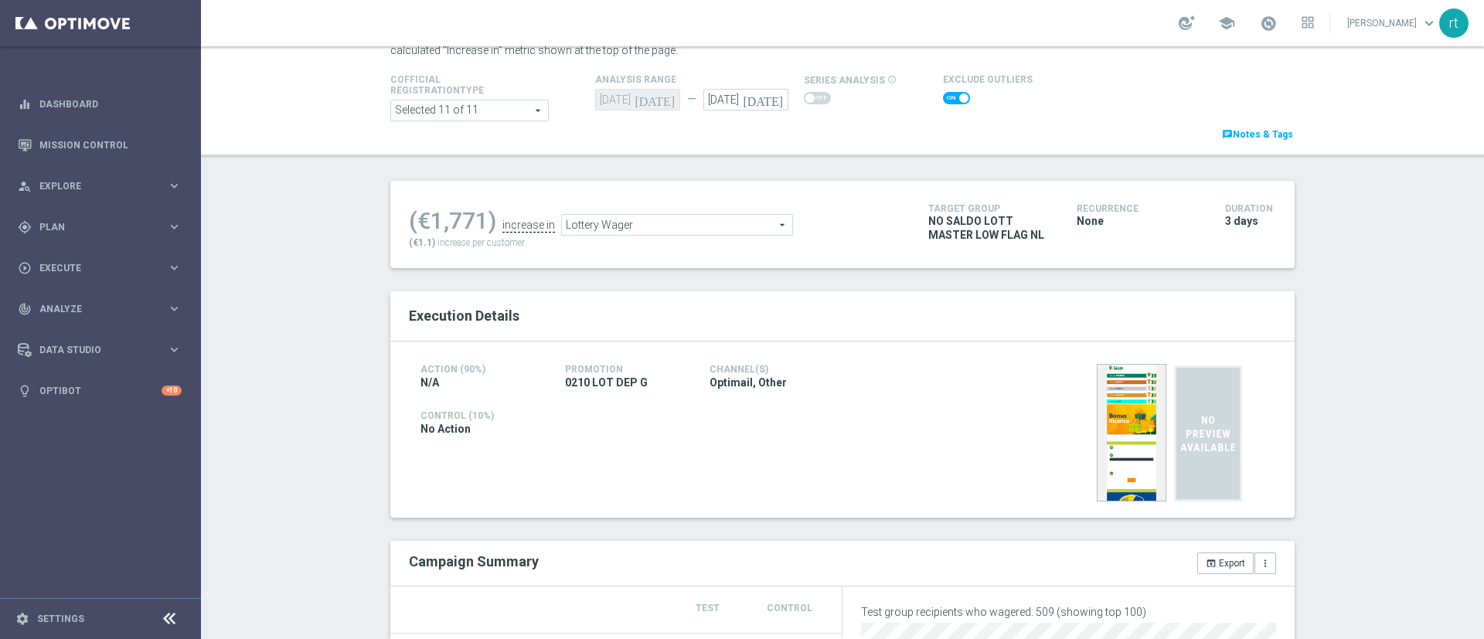
checkbox input "false"
type input "LOL Wager"
click at [945, 102] on span at bounding box center [956, 98] width 27 height 12
click at [945, 102] on input "checkbox" at bounding box center [956, 98] width 27 height 12
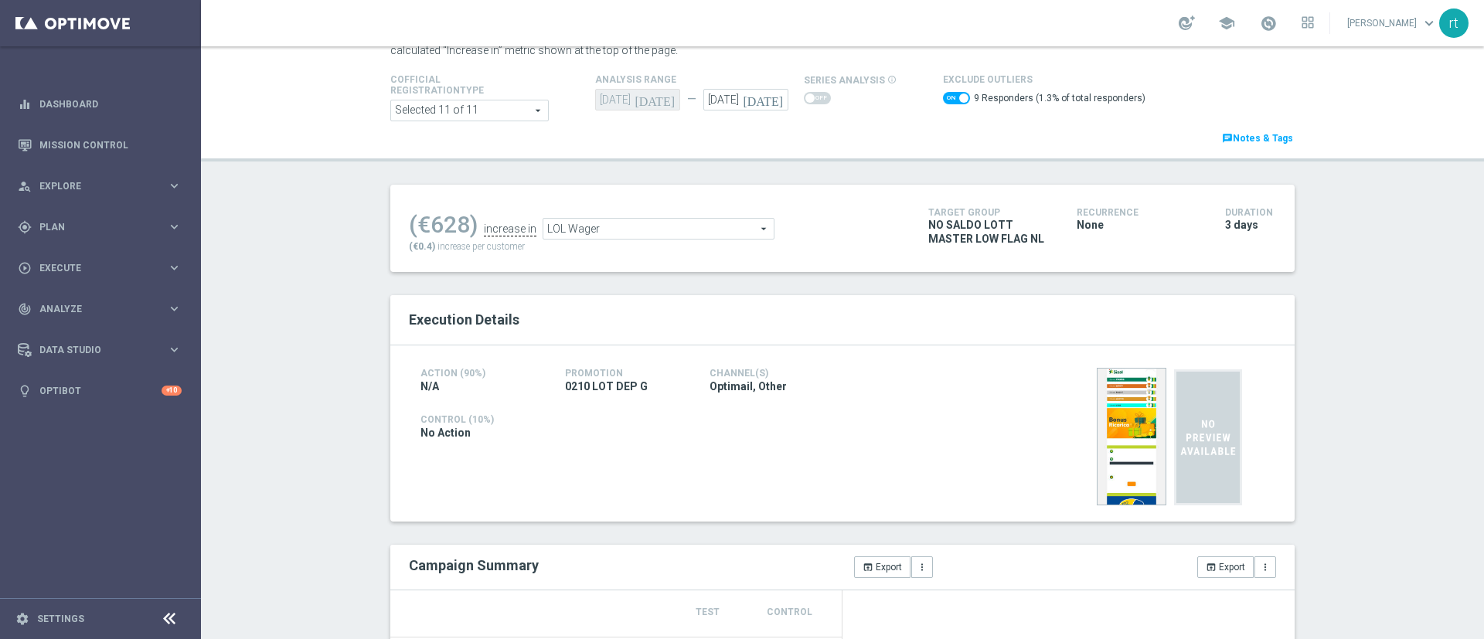
click at [603, 220] on span "LOL Wager" at bounding box center [658, 229] width 230 height 20
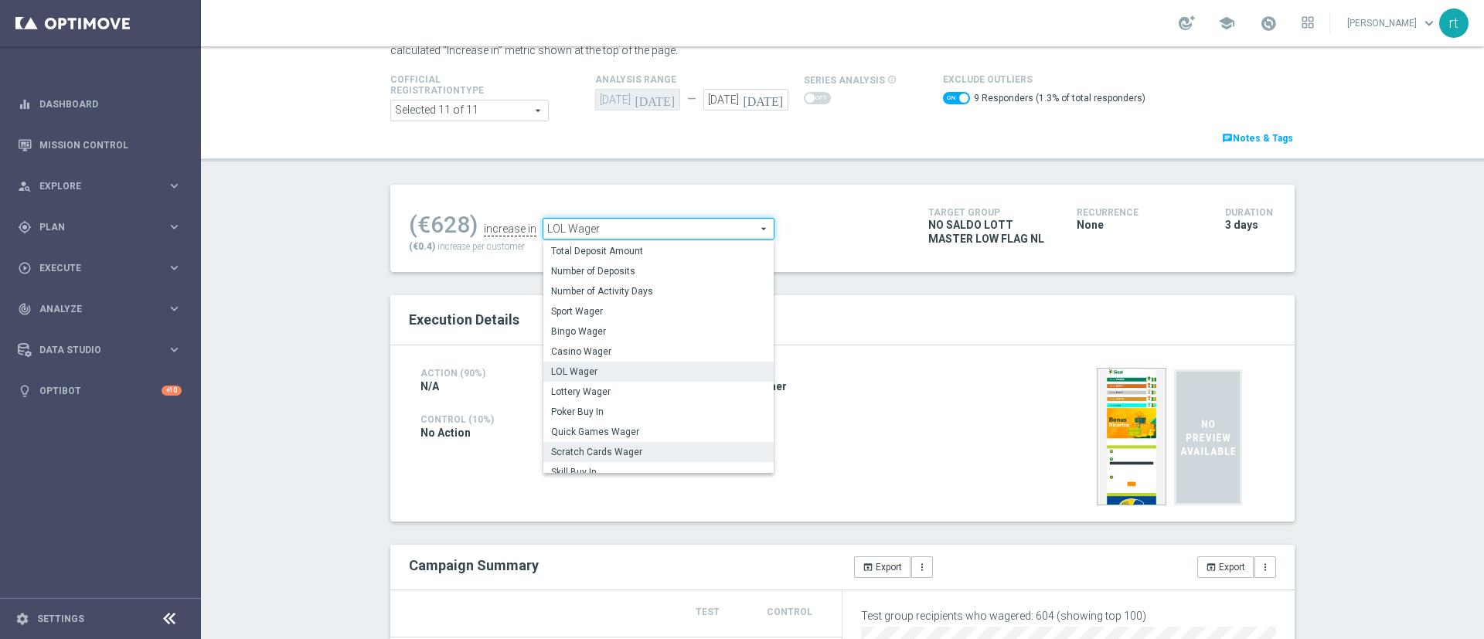
click at [587, 449] on span "Scratch Cards Wager" at bounding box center [658, 452] width 215 height 12
checkbox input "false"
type input "Scratch Cards Wager"
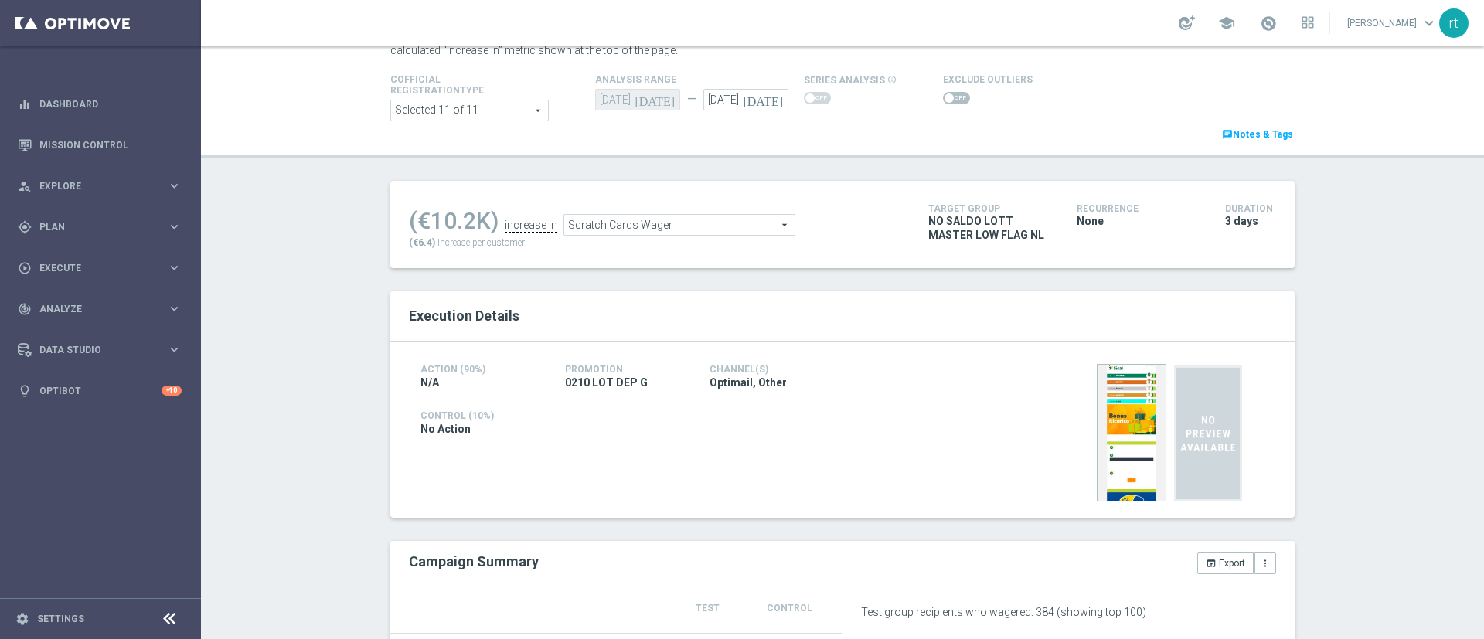
click at [944, 94] on span at bounding box center [948, 97] width 9 height 9
click at [943, 94] on input "checkbox" at bounding box center [956, 98] width 27 height 12
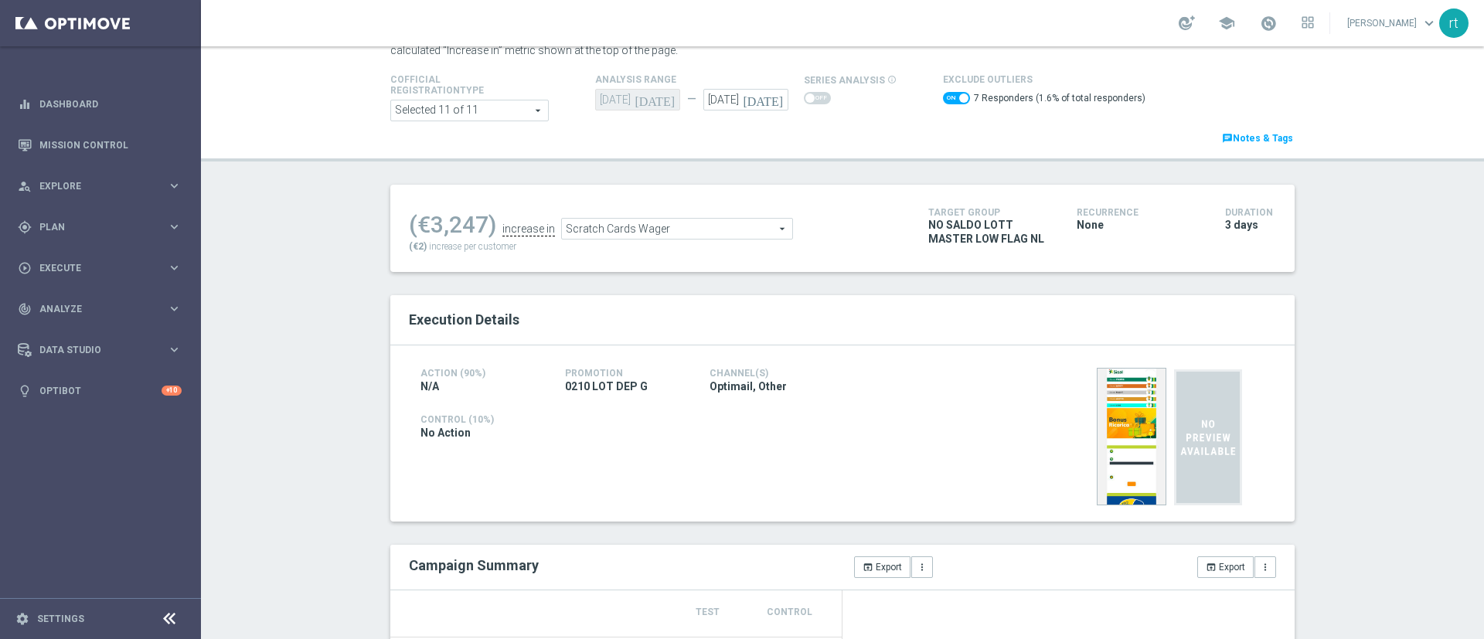
click at [620, 229] on span "Scratch Cards Wager" at bounding box center [677, 229] width 230 height 20
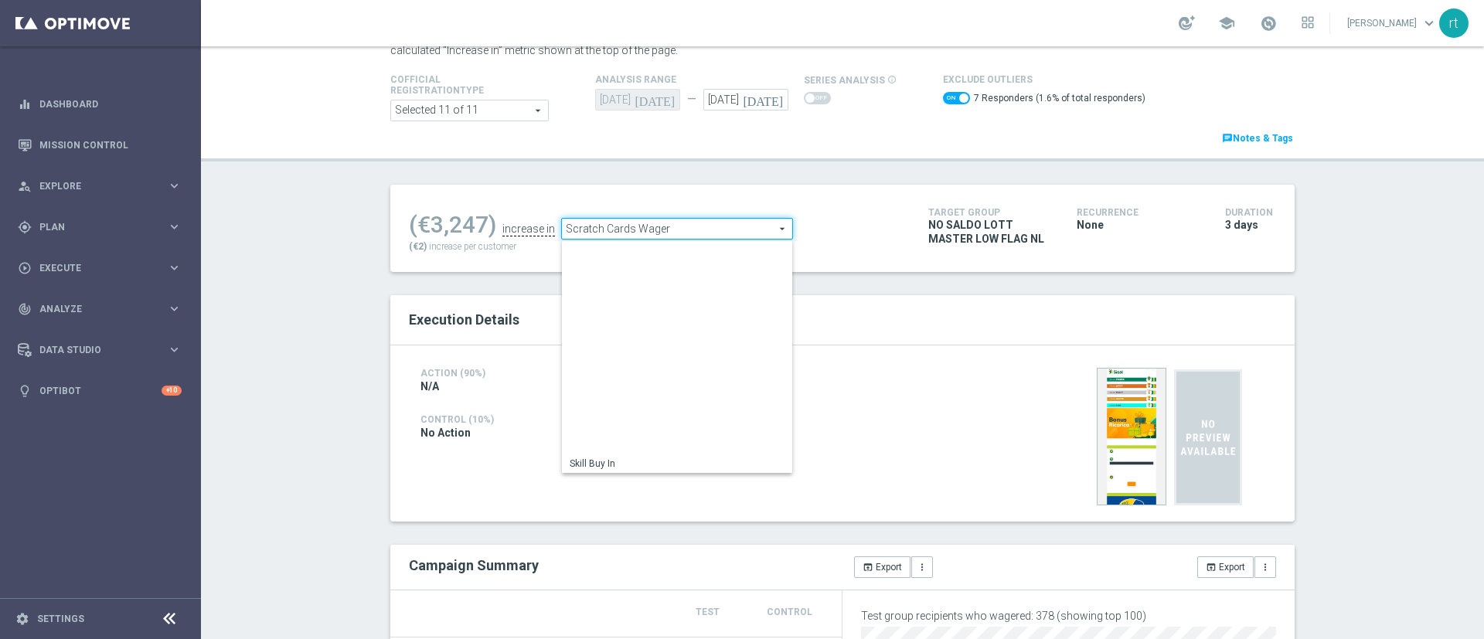
scroll to position [241, 0]
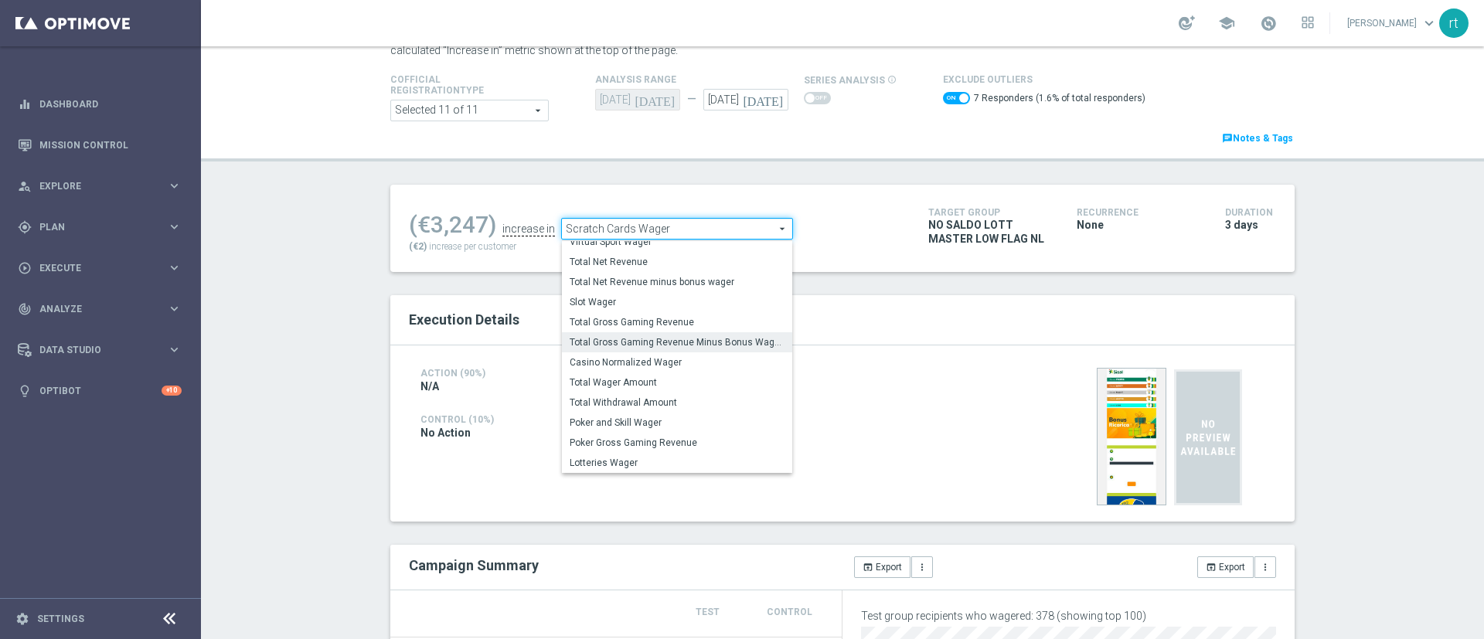
click at [617, 347] on span "Total Gross Gaming Revenue Minus Bonus Wagared" at bounding box center [676, 342] width 215 height 12
checkbox input "false"
type input "Total Gross Gaming Revenue Minus Bonus Wagared"
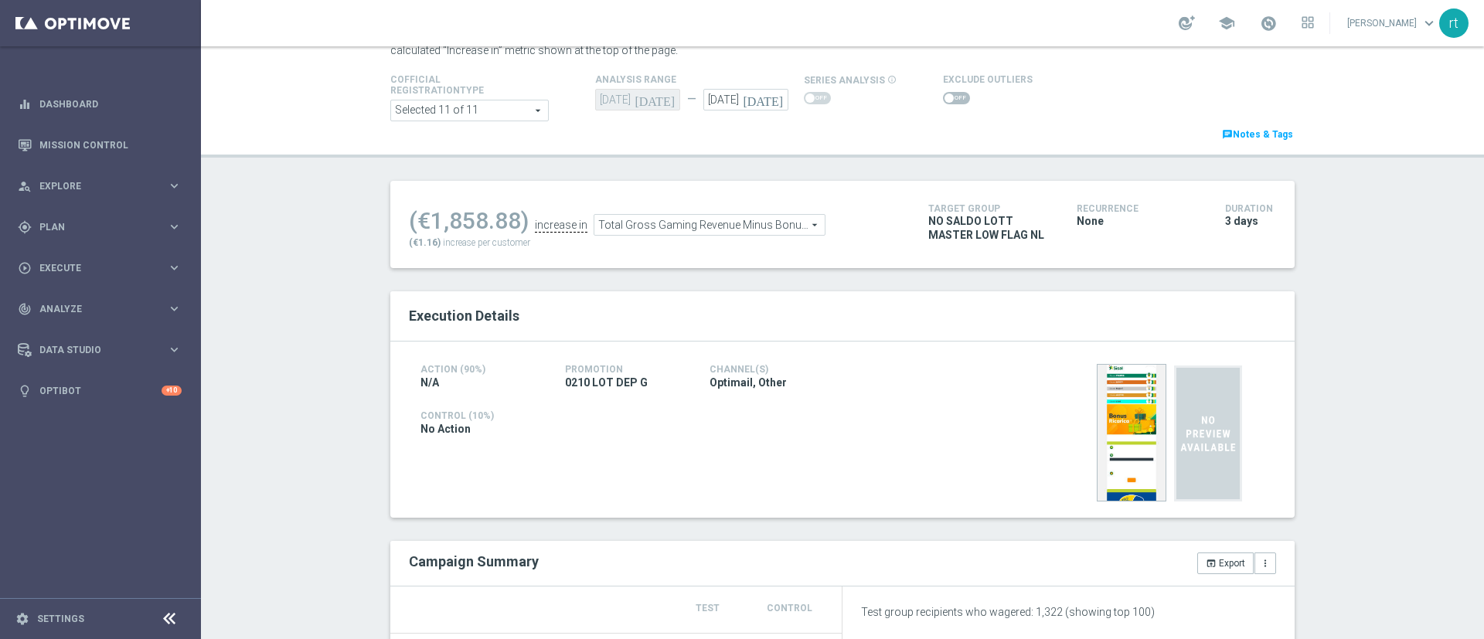
click at [948, 98] on span at bounding box center [956, 98] width 27 height 12
click at [948, 98] on input "checkbox" at bounding box center [956, 98] width 27 height 12
checkbox input "true"
